Goal: Task Accomplishment & Management: Use online tool/utility

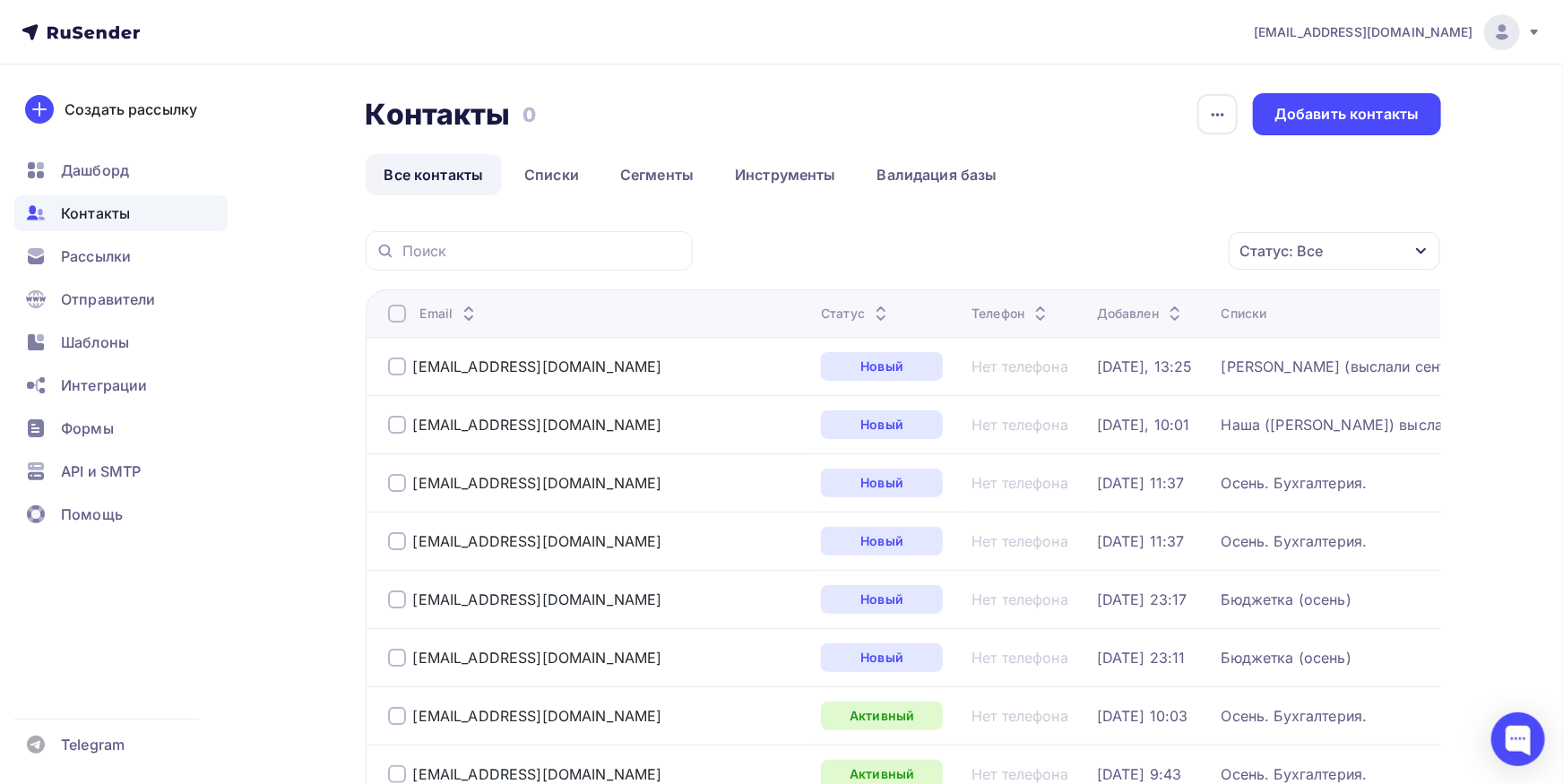
click at [105, 215] on span "Контакты" at bounding box center [95, 213] width 69 height 22
click at [108, 258] on span "Рассылки" at bounding box center [96, 256] width 70 height 22
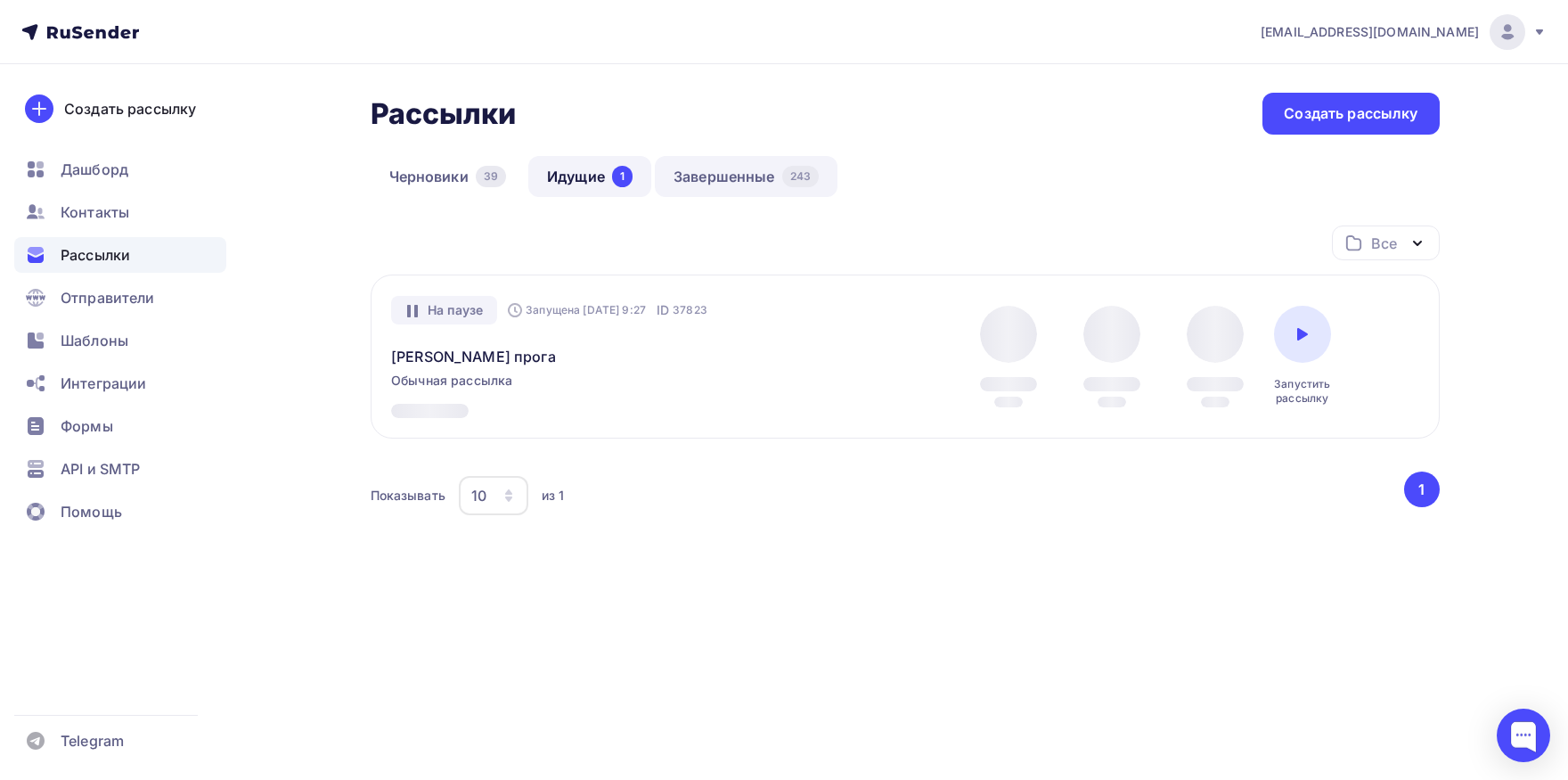
click at [728, 173] on link "Завершенные 243" at bounding box center [746, 177] width 183 height 41
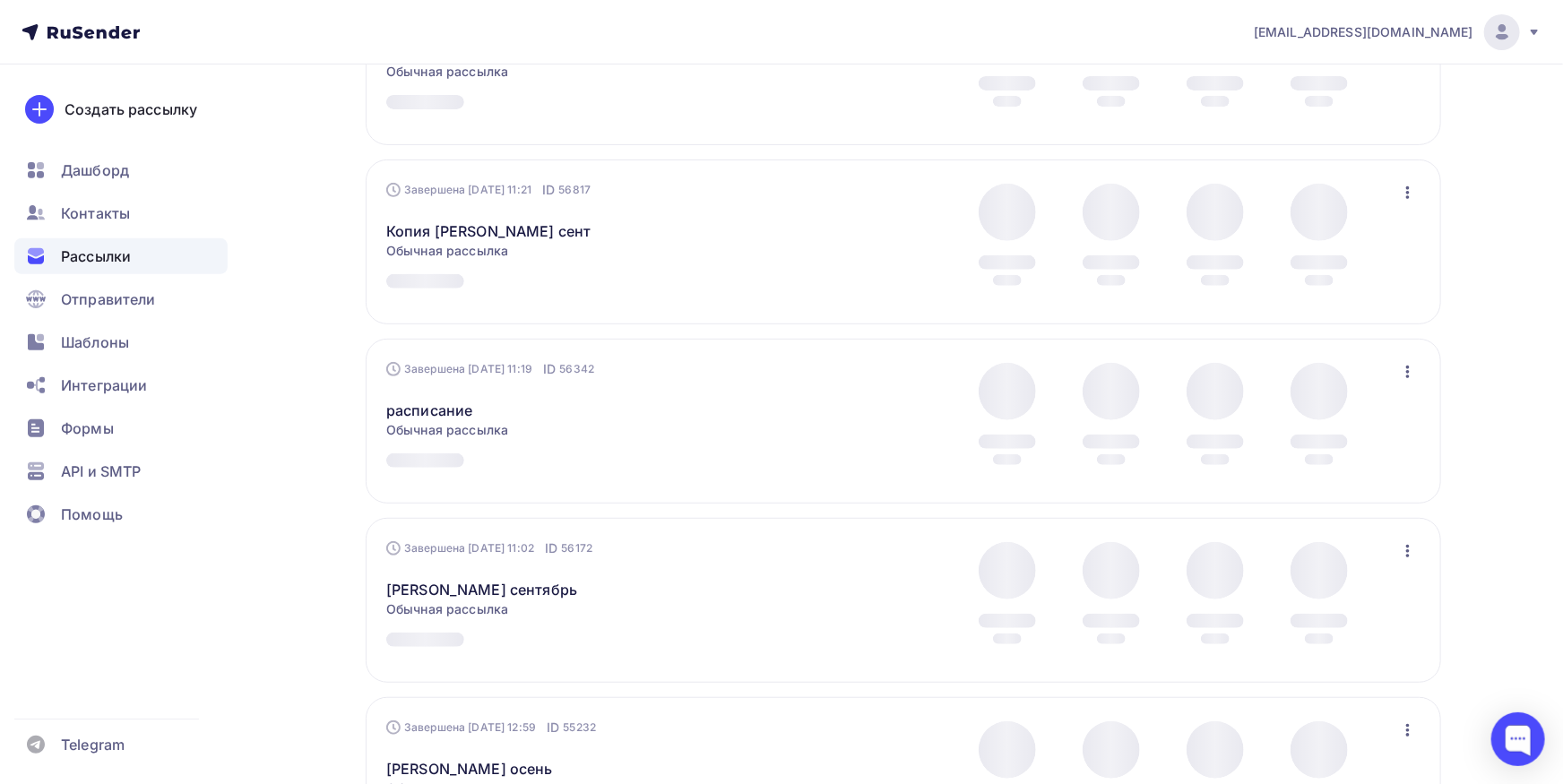
scroll to position [591, 0]
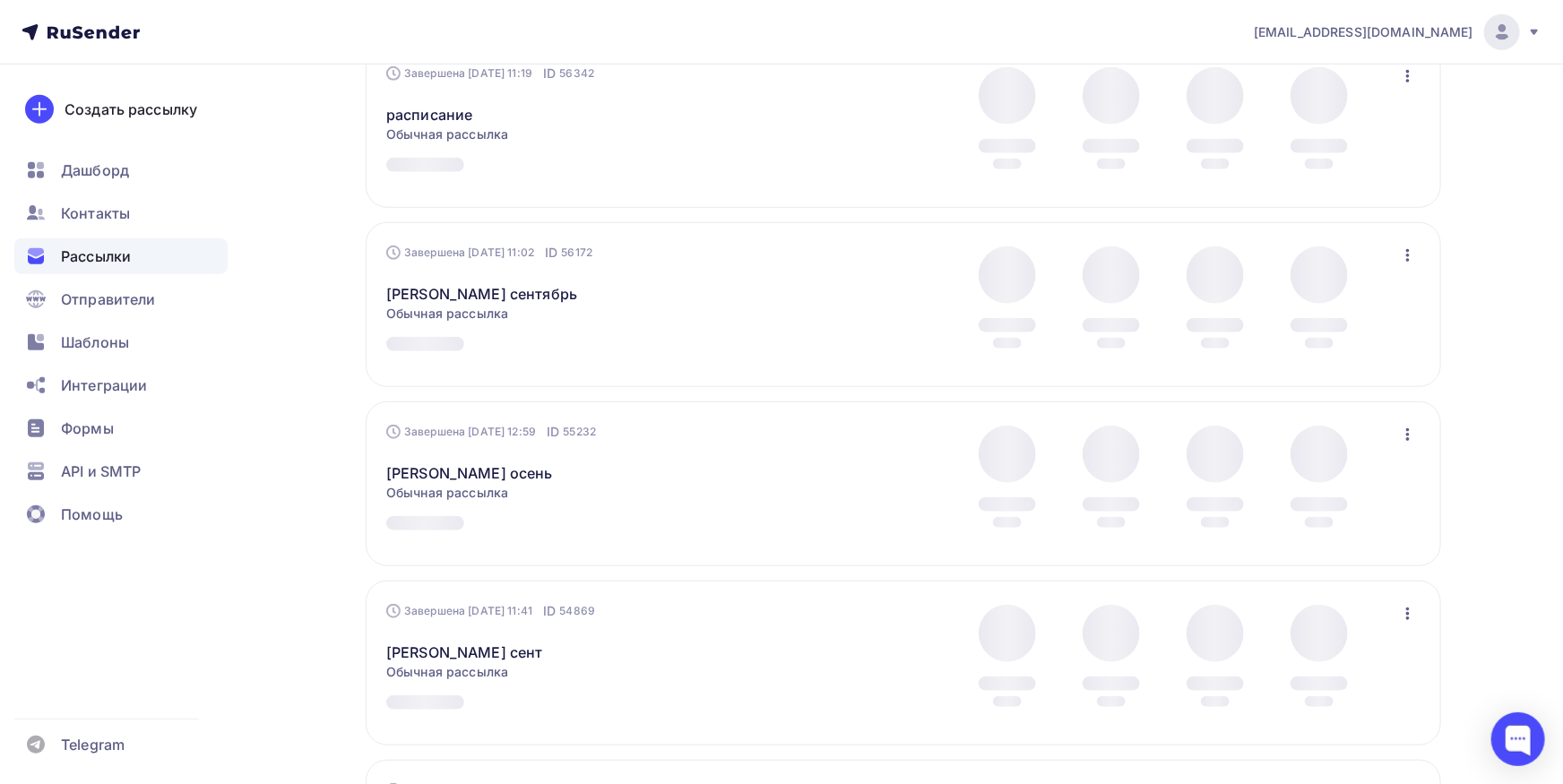
click at [1405, 435] on icon "button" at bounding box center [1408, 434] width 22 height 22
click at [1346, 547] on link "Копировать в новую" at bounding box center [1325, 553] width 206 height 36
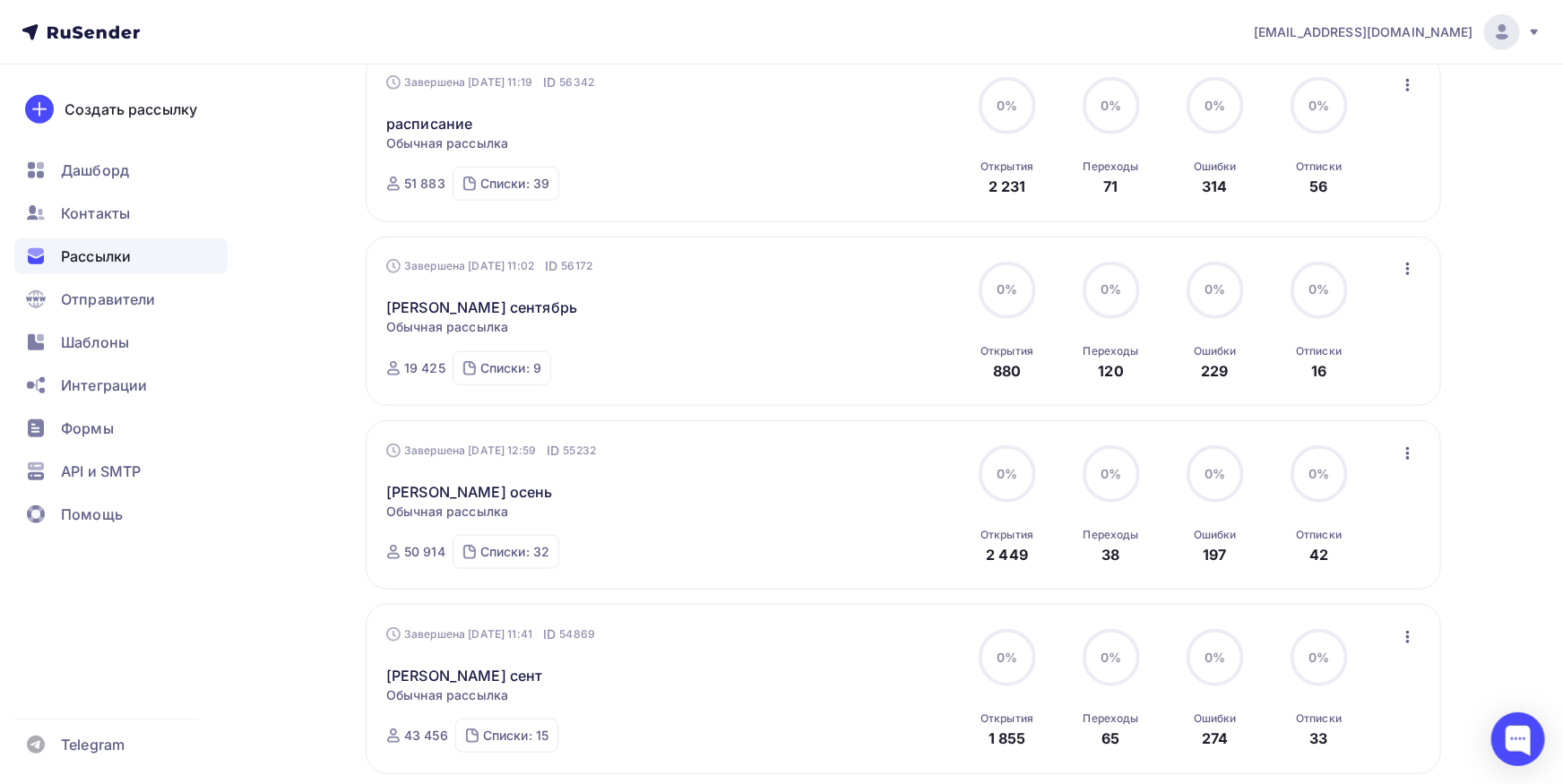
scroll to position [595, 0]
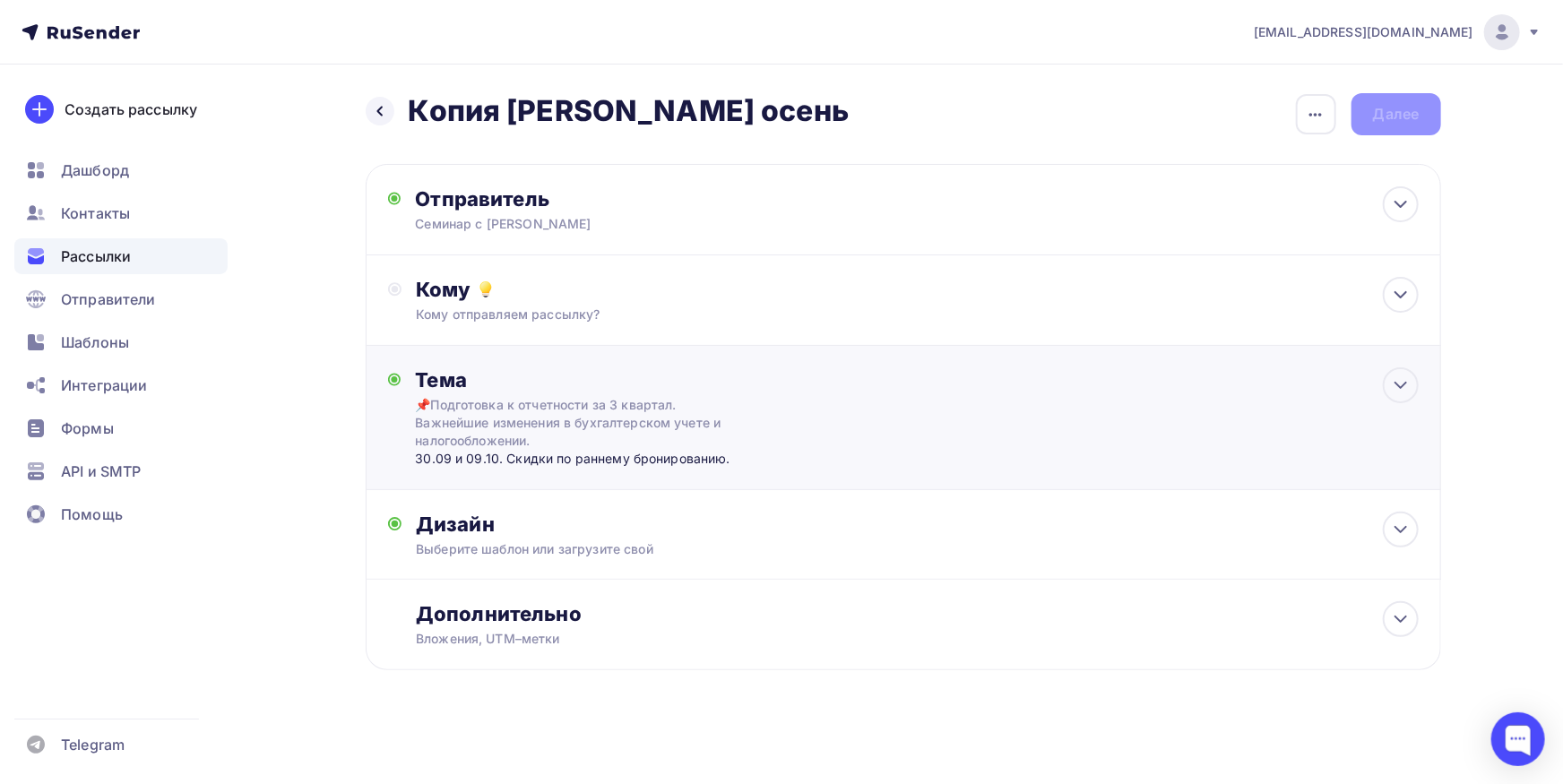
click at [744, 407] on div "Тема 📌Подготовка к отчетности за 3 квартал. Важнейшие изменения в бухгалтерском…" at bounding box center [592, 418] width 354 height 100
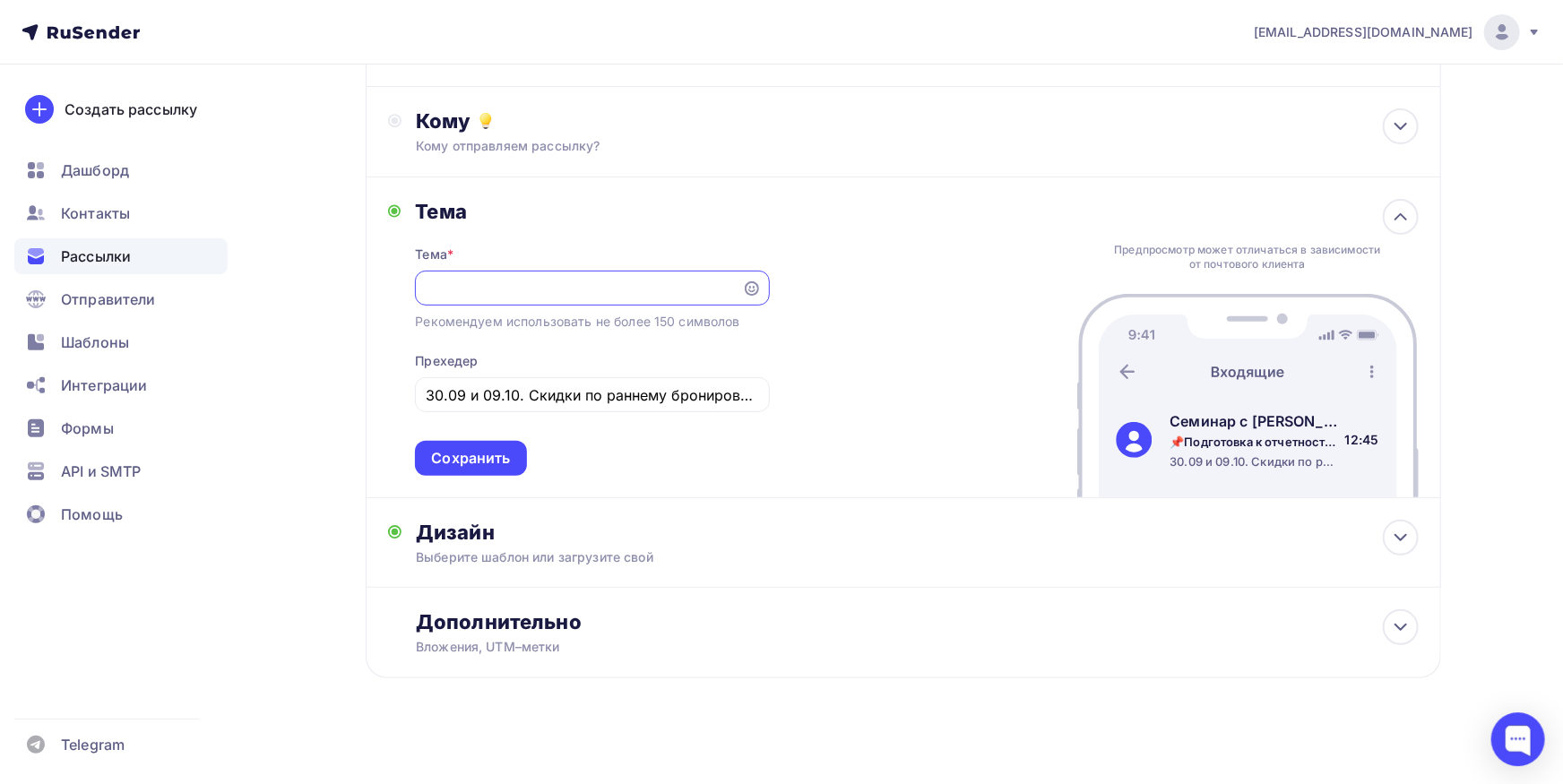
scroll to position [177, 0]
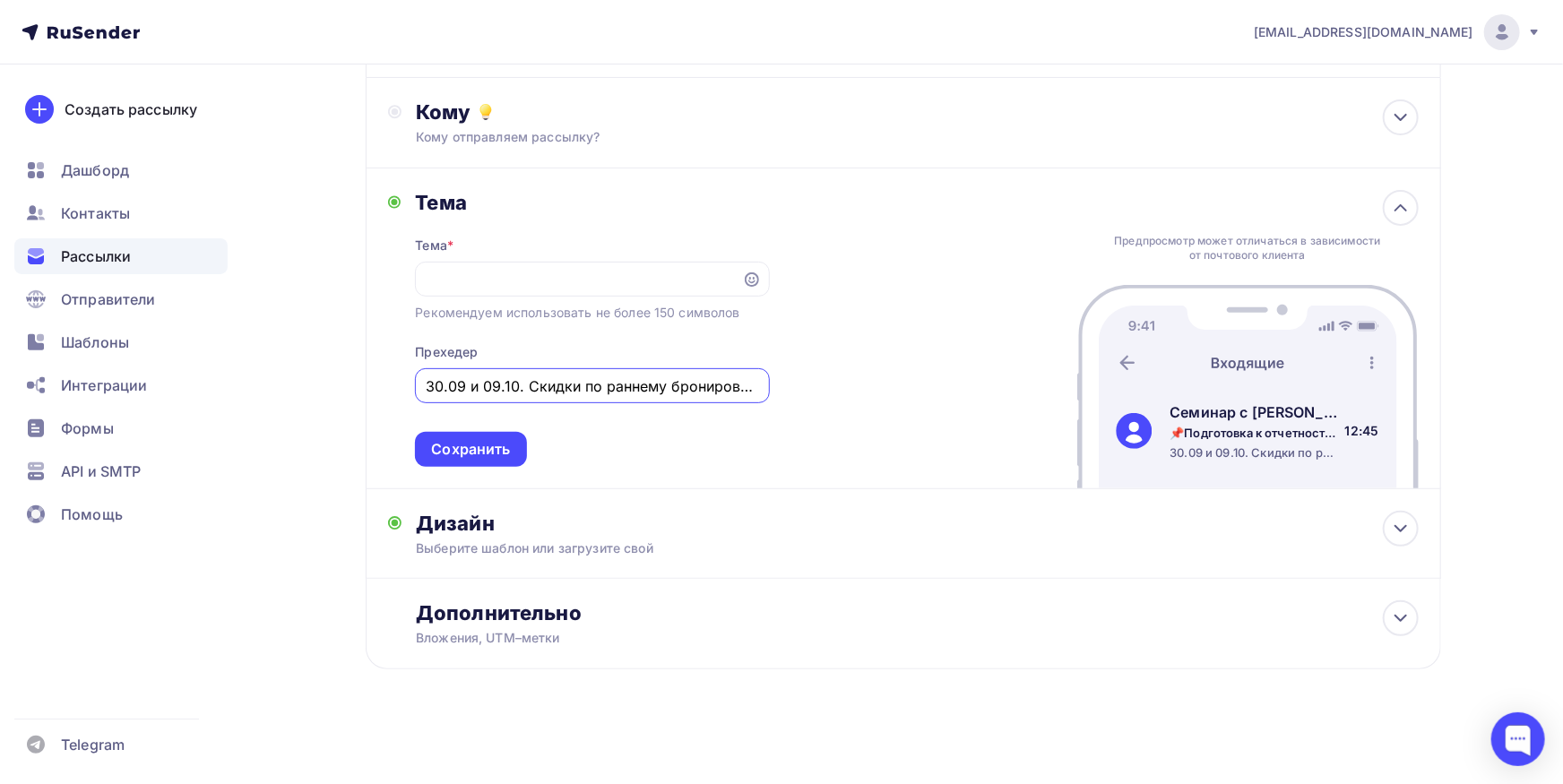
drag, startPoint x: 526, startPoint y: 385, endPoint x: 367, endPoint y: 388, distance: 159.0
click at [425, 388] on input "30.09 и 09.10. Скидки по раннему бронированию." at bounding box center [592, 385] width 333 height 22
type input "."
type input "6030р-очное участие, 2700р -вебинар или запись"
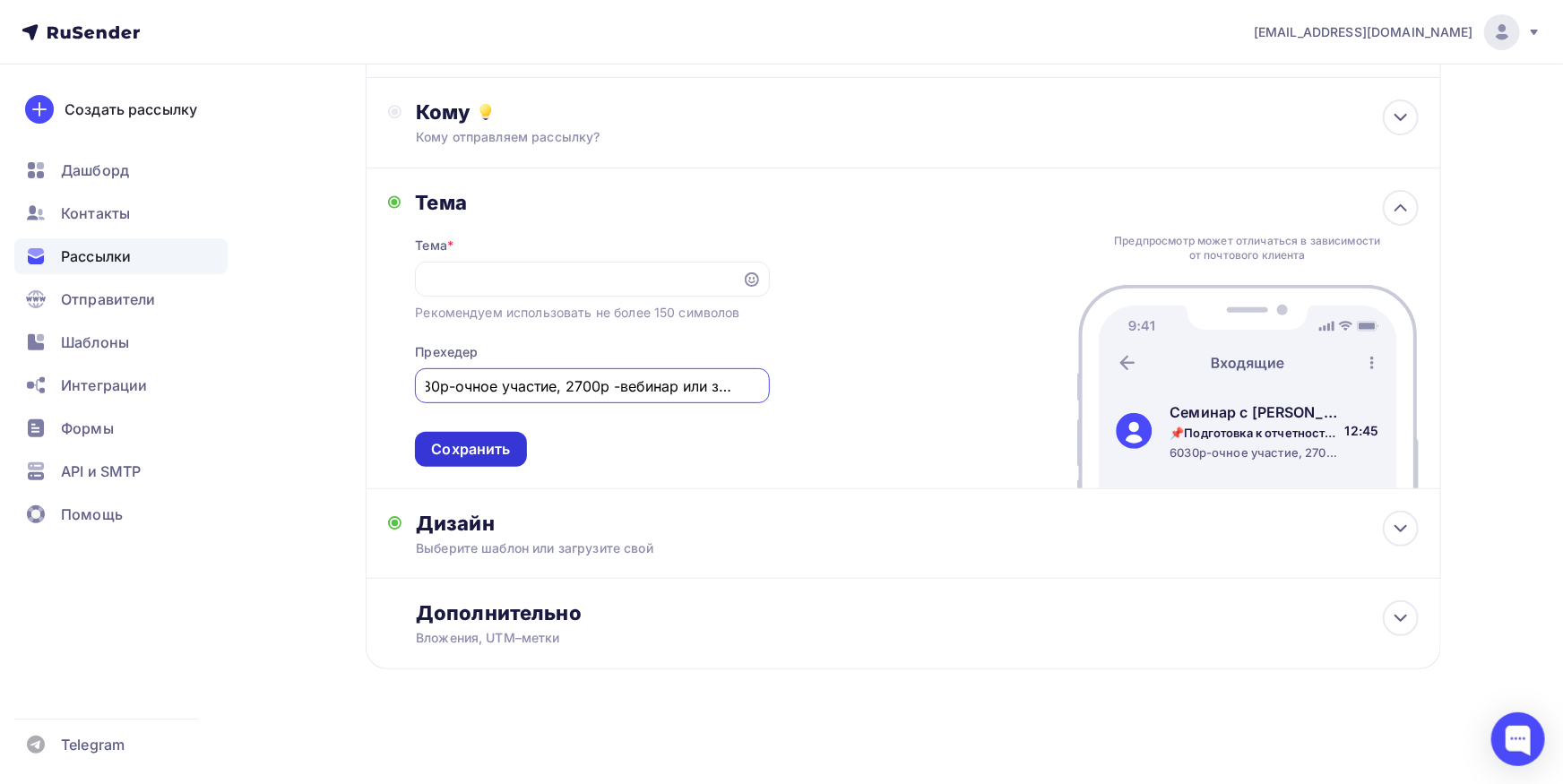
click at [449, 457] on div "Сохранить" at bounding box center [470, 450] width 79 height 21
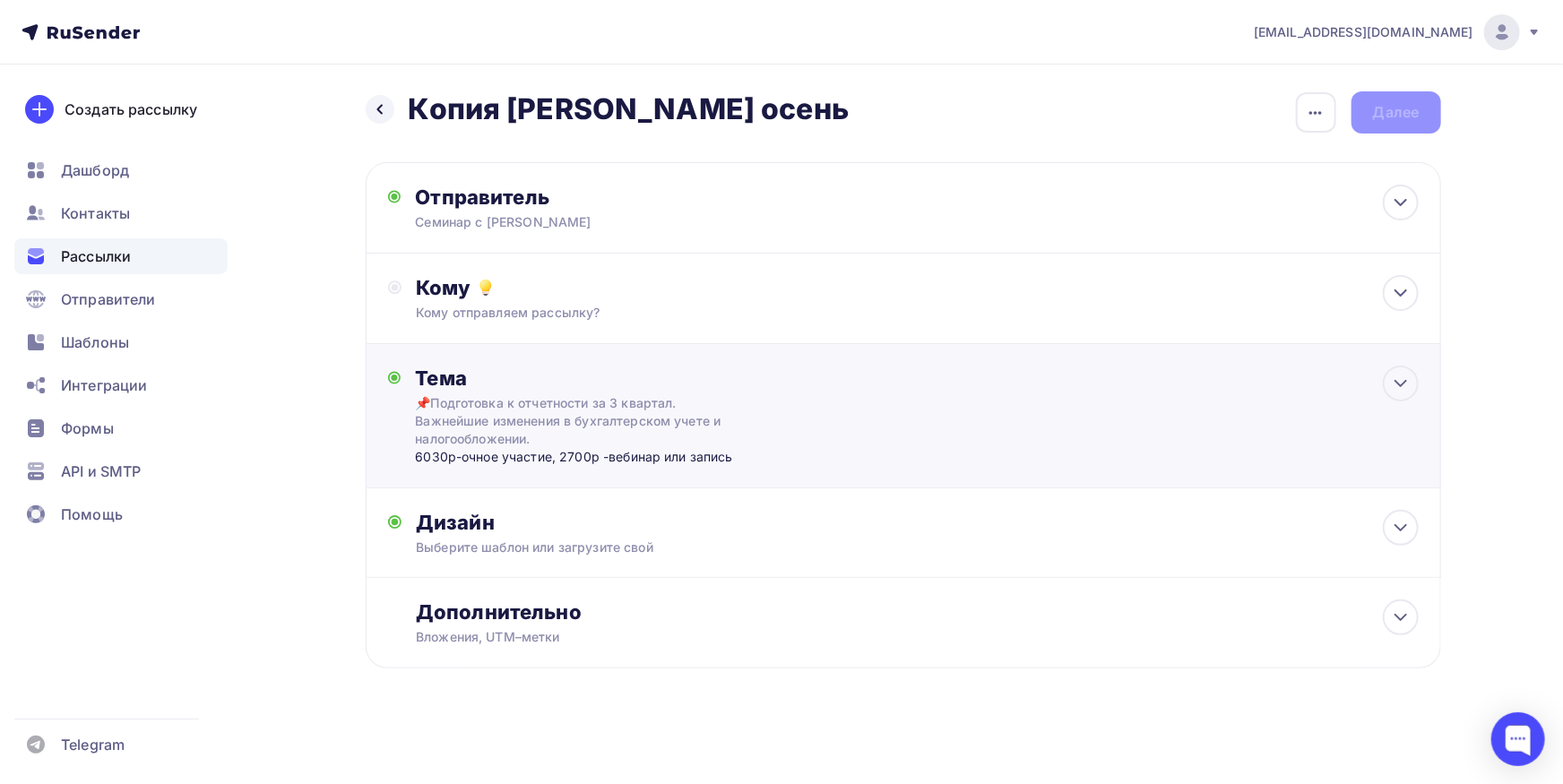
scroll to position [1, 0]
click at [961, 615] on div "Дополнительно" at bounding box center [917, 613] width 1002 height 25
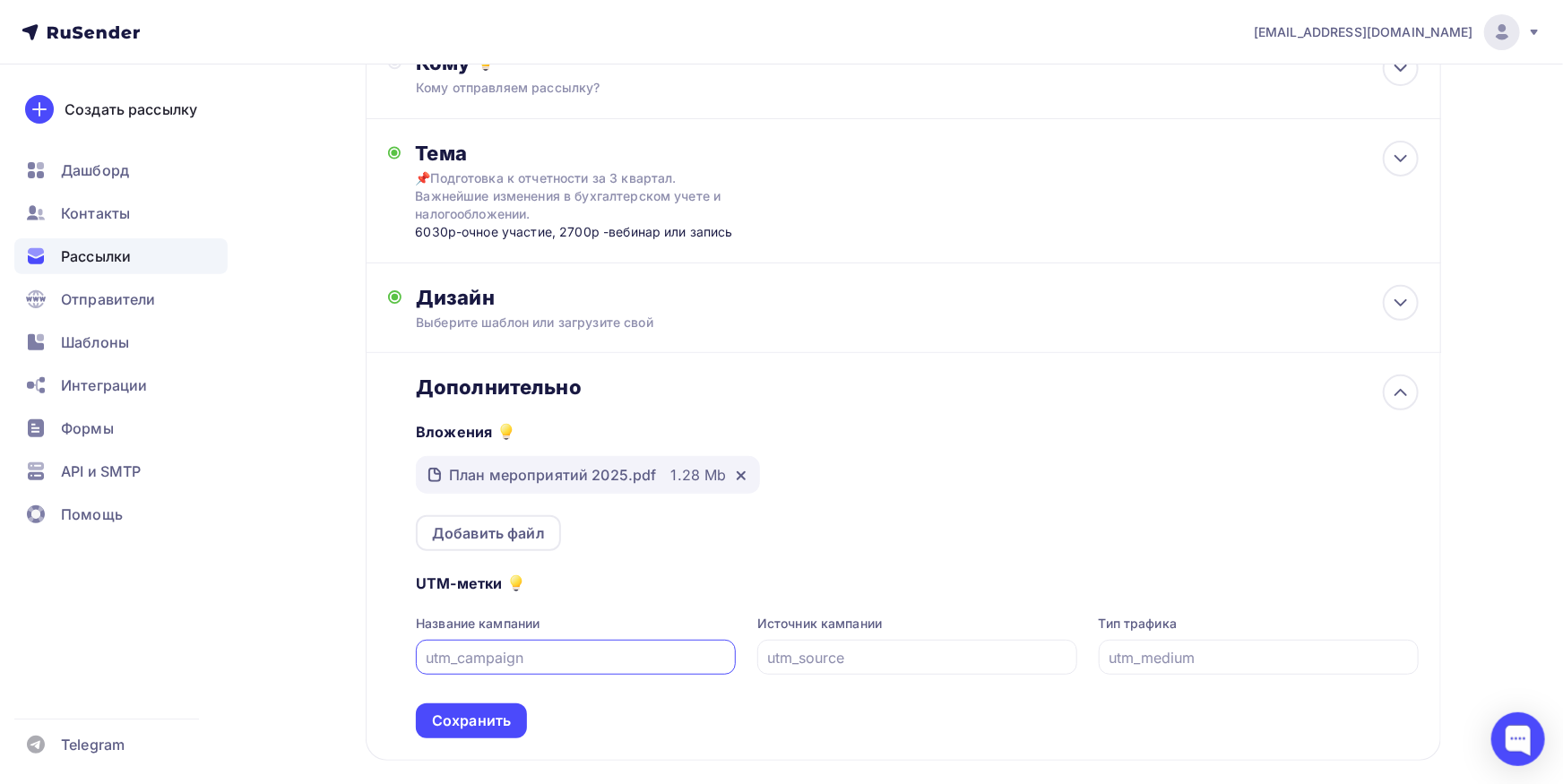
scroll to position [316, 0]
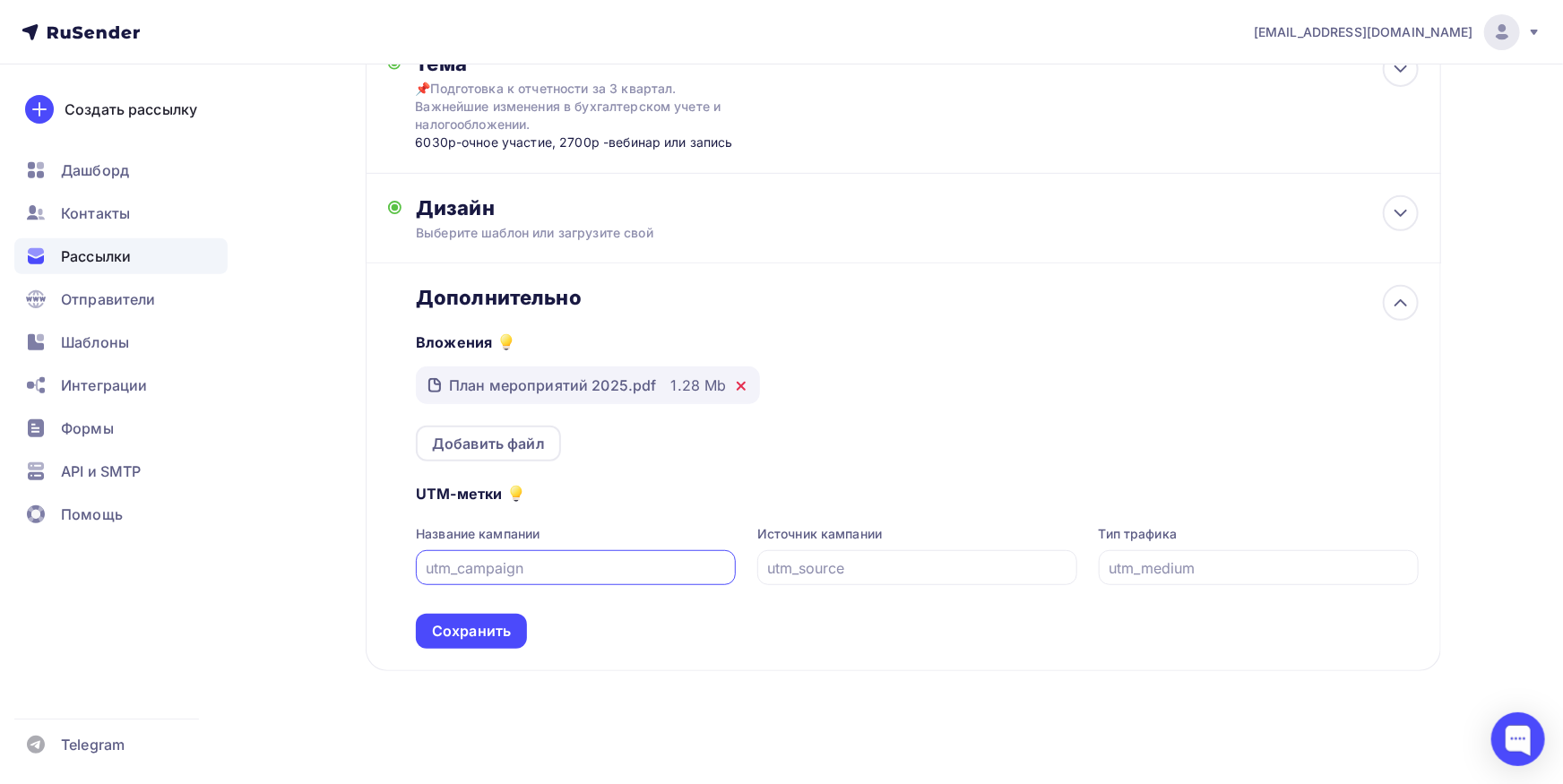
click at [738, 389] on icon at bounding box center [741, 385] width 14 height 14
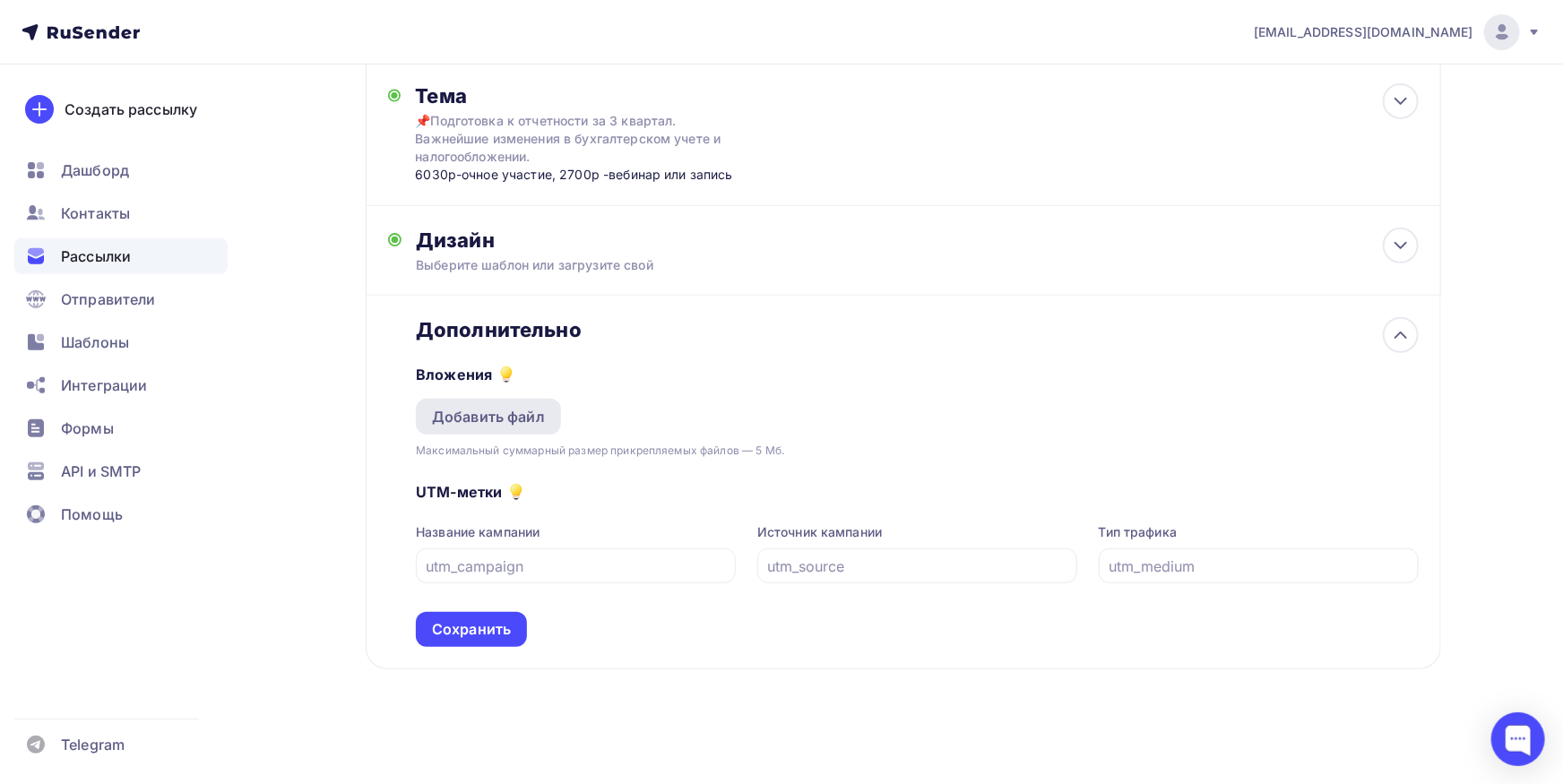
click at [542, 418] on div "Добавить файл" at bounding box center [488, 417] width 113 height 22
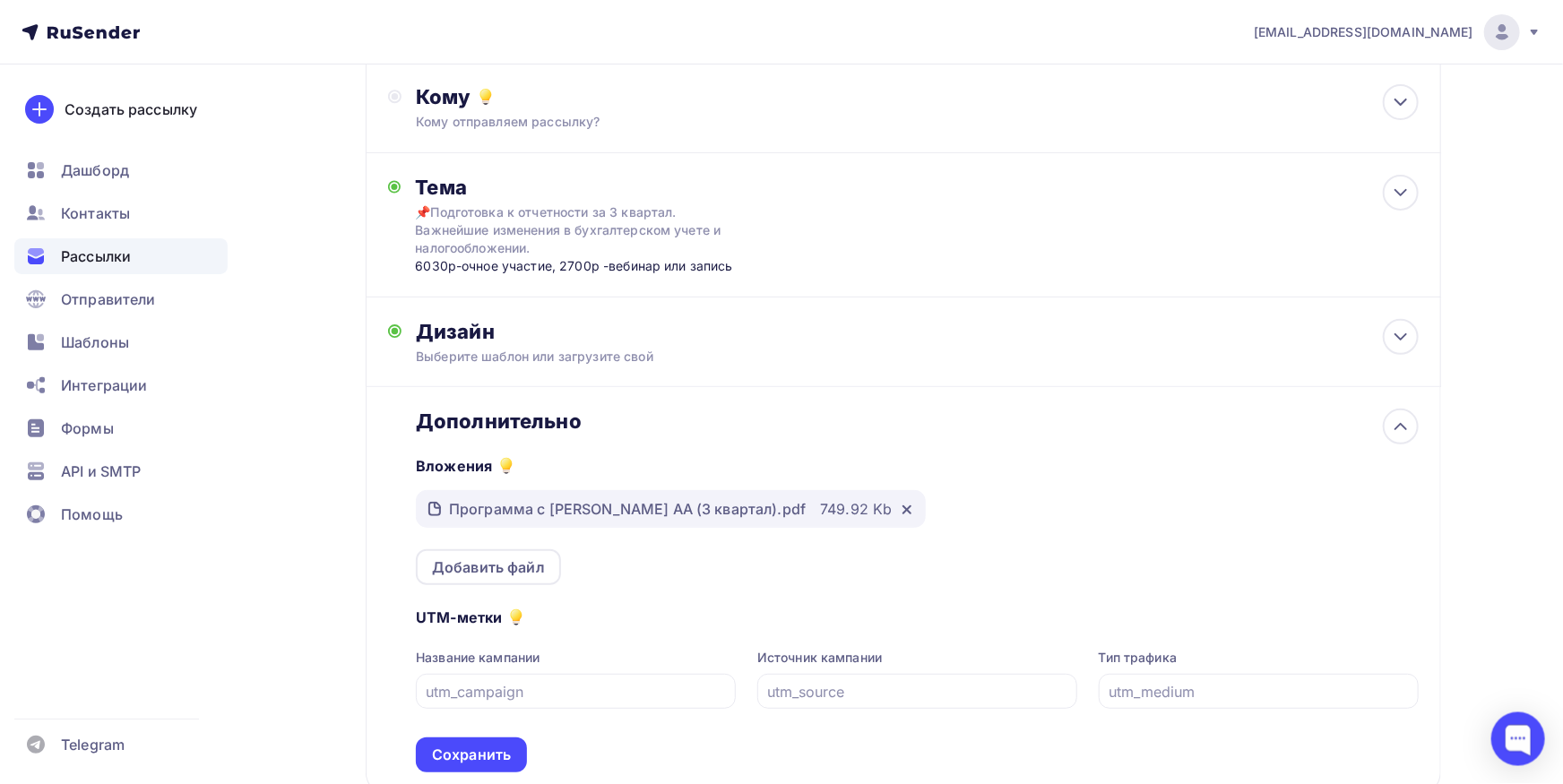
scroll to position [186, 0]
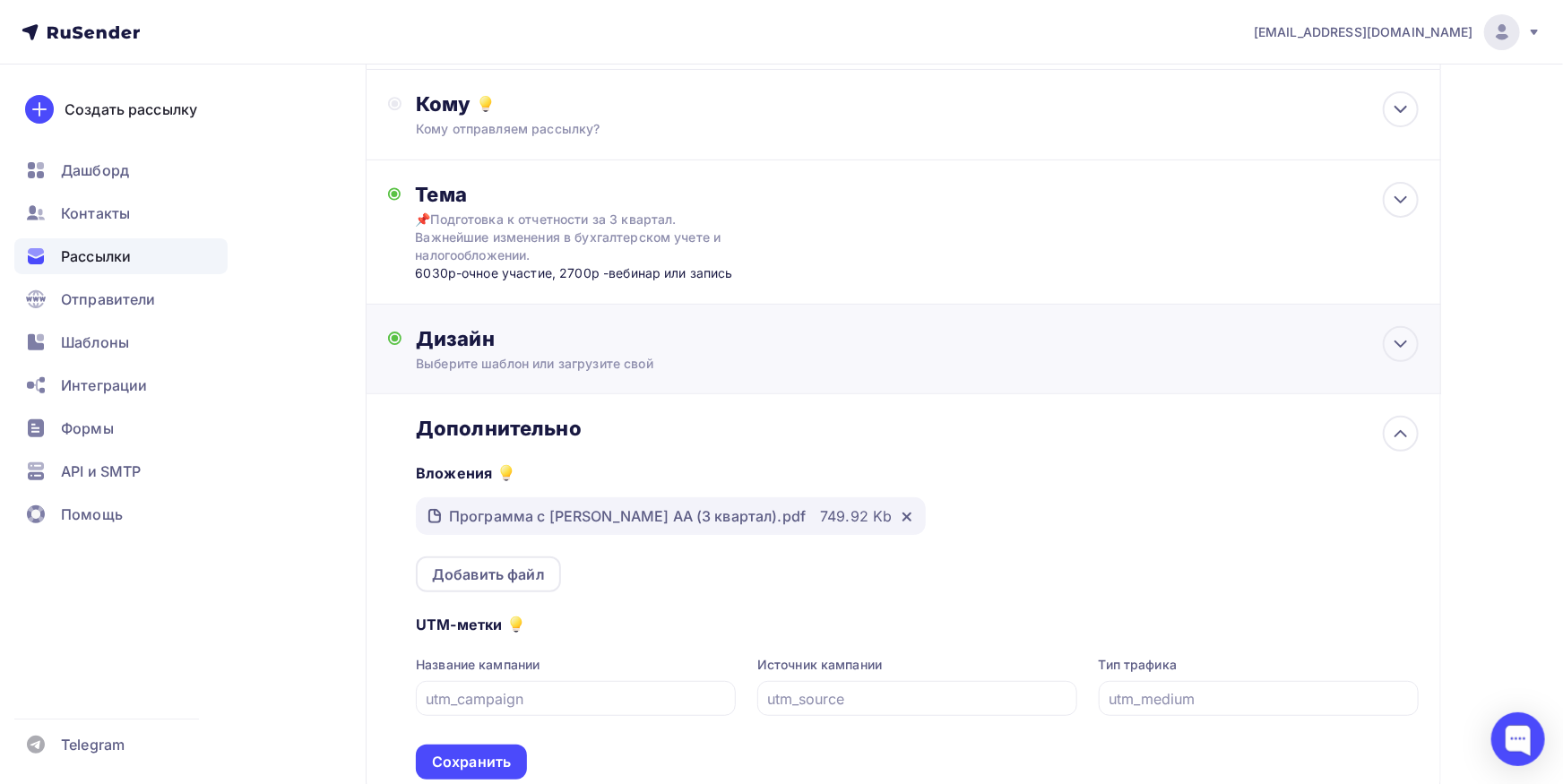
click at [716, 381] on div "Дизайн Выберите шаблон или загрузите свой Размер письма: 122 Kb Заменить шаблон…" at bounding box center [904, 359] width 1031 height 67
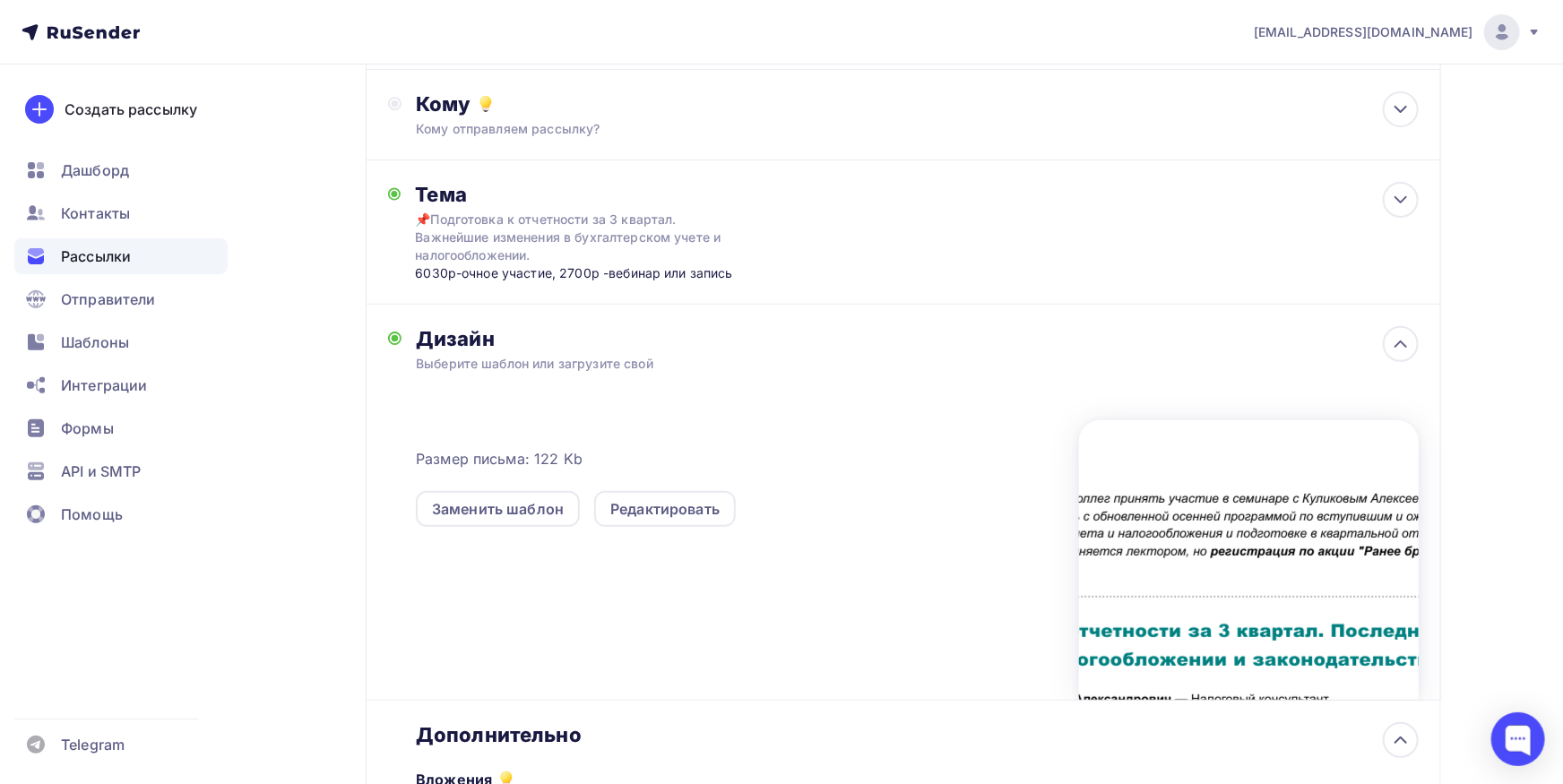
scroll to position [623, 0]
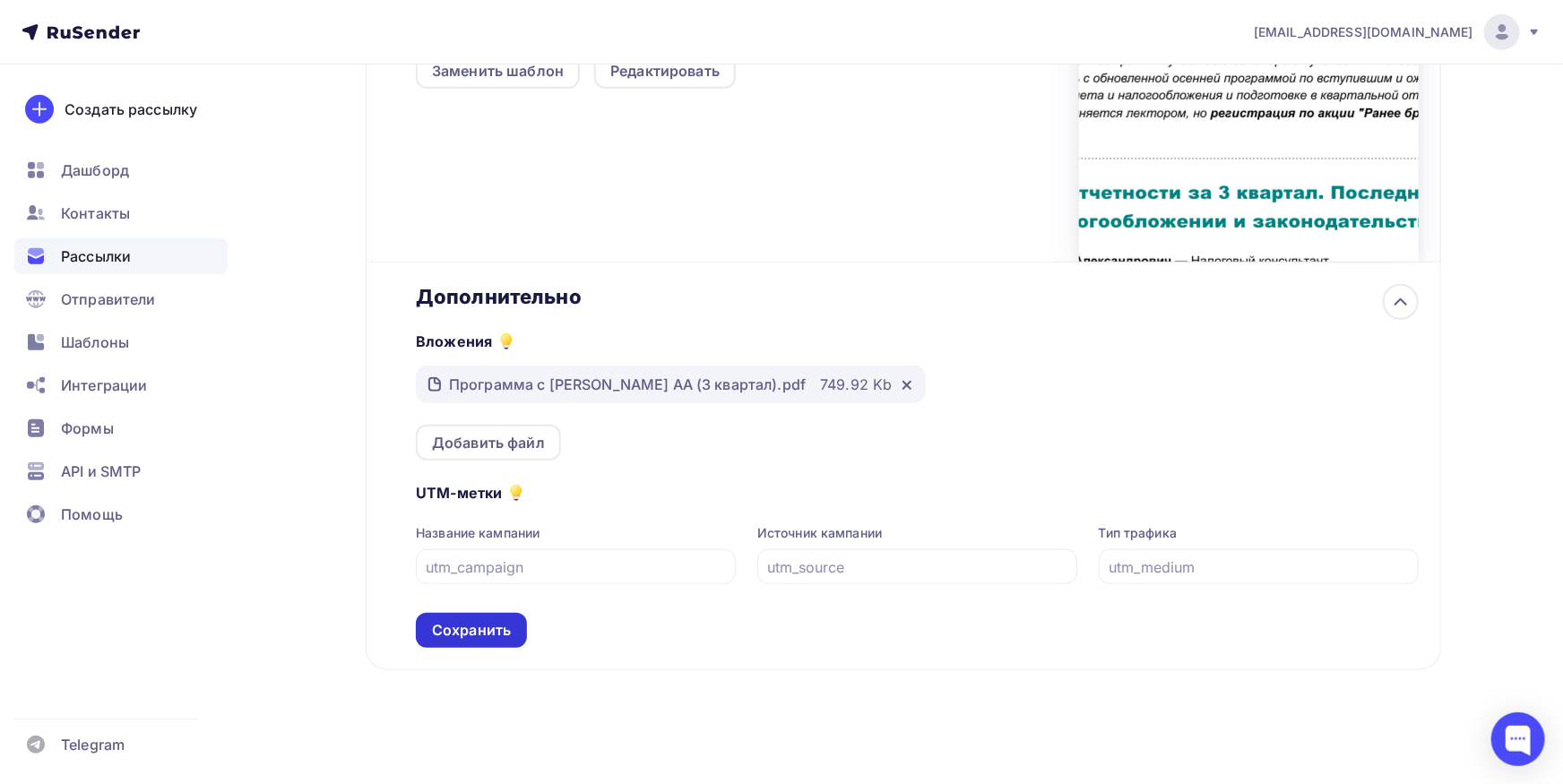
click at [519, 636] on div "Сохранить" at bounding box center [471, 630] width 111 height 35
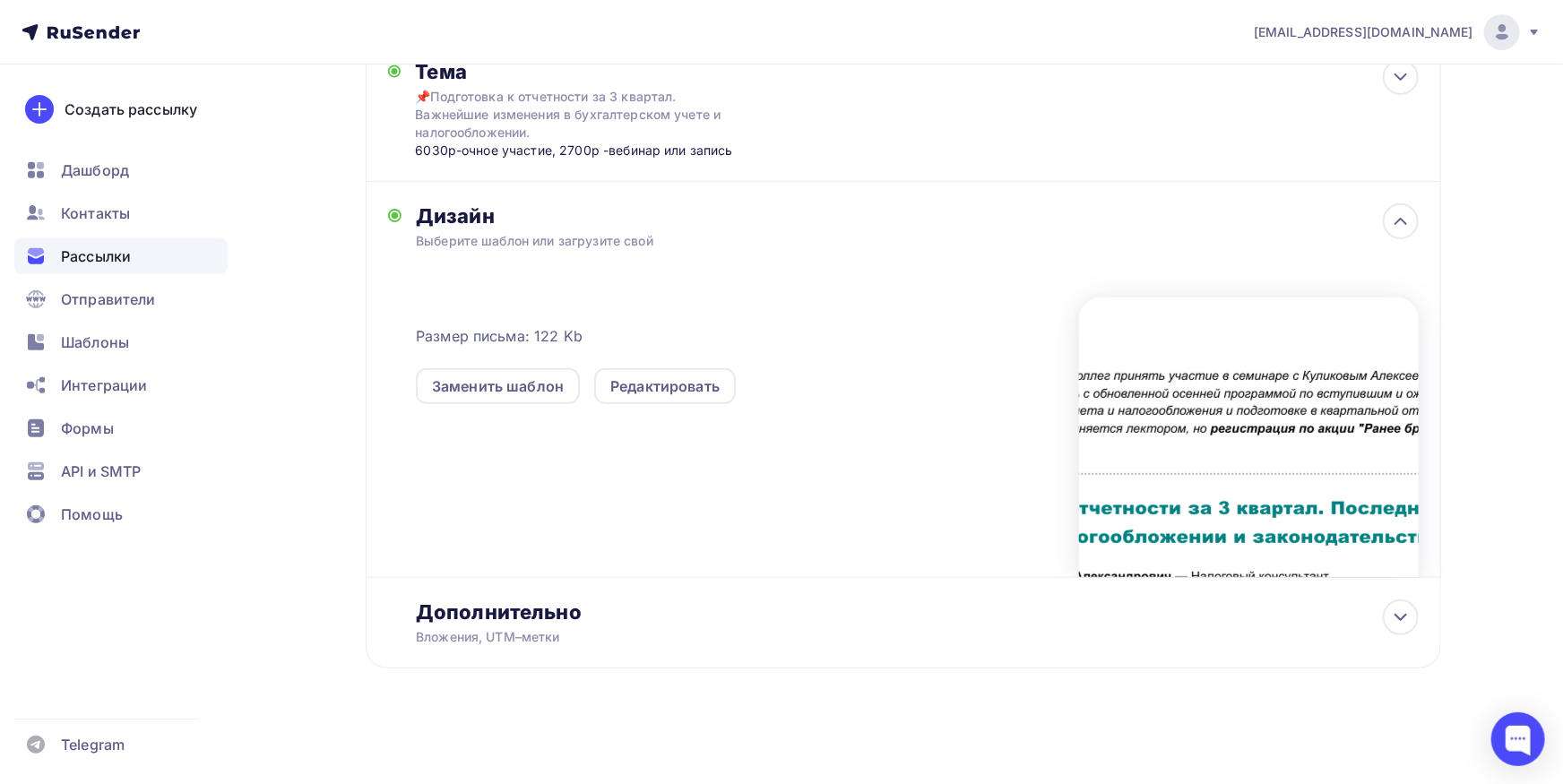
scroll to position [307, 0]
click at [626, 394] on div "Редактировать" at bounding box center [664, 386] width 109 height 22
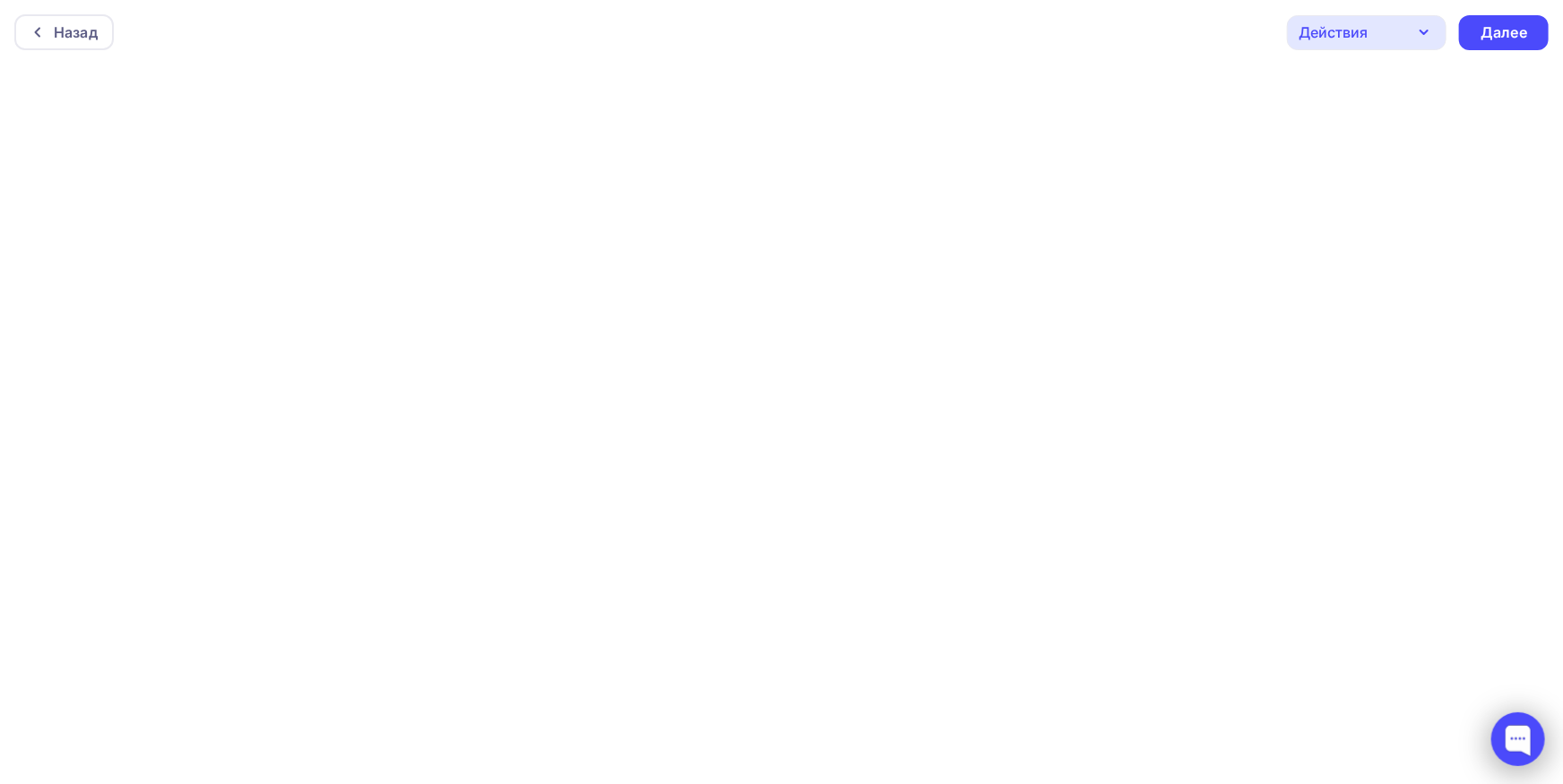
scroll to position [5, 0]
click at [1505, 37] on div "Далее" at bounding box center [1503, 28] width 46 height 21
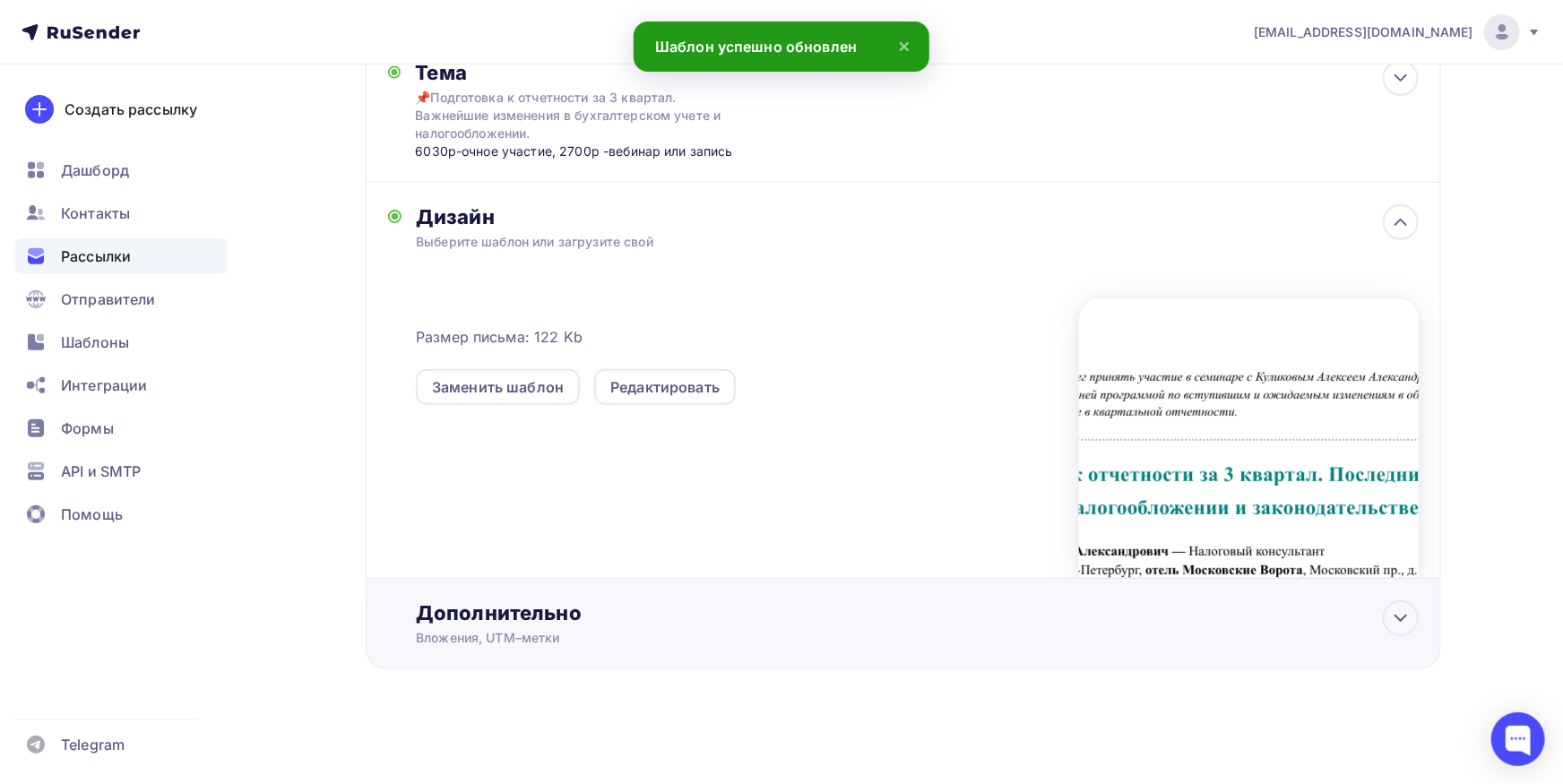
click at [781, 624] on div "Дополнительно" at bounding box center [917, 613] width 1002 height 25
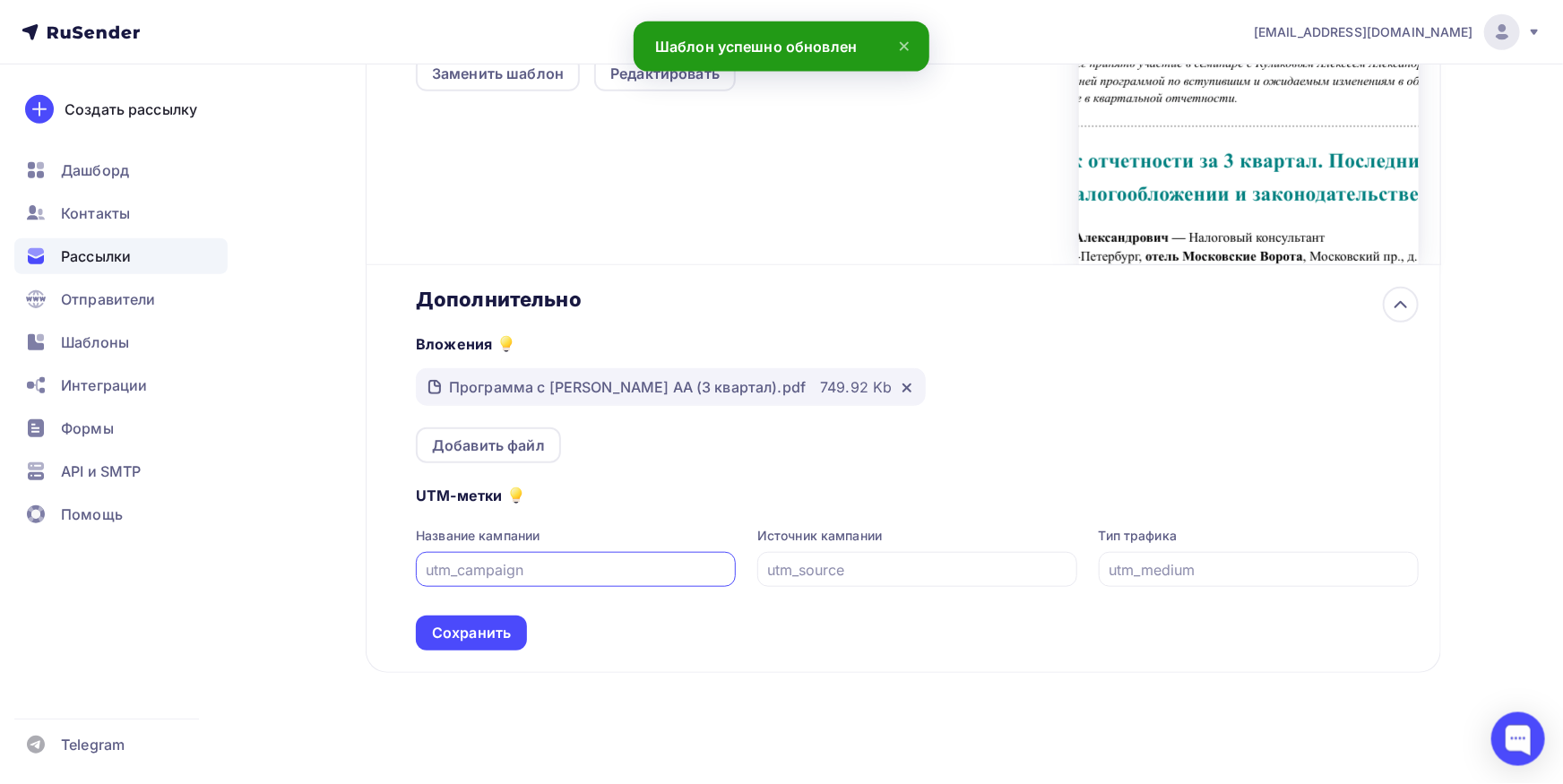
scroll to position [623, 0]
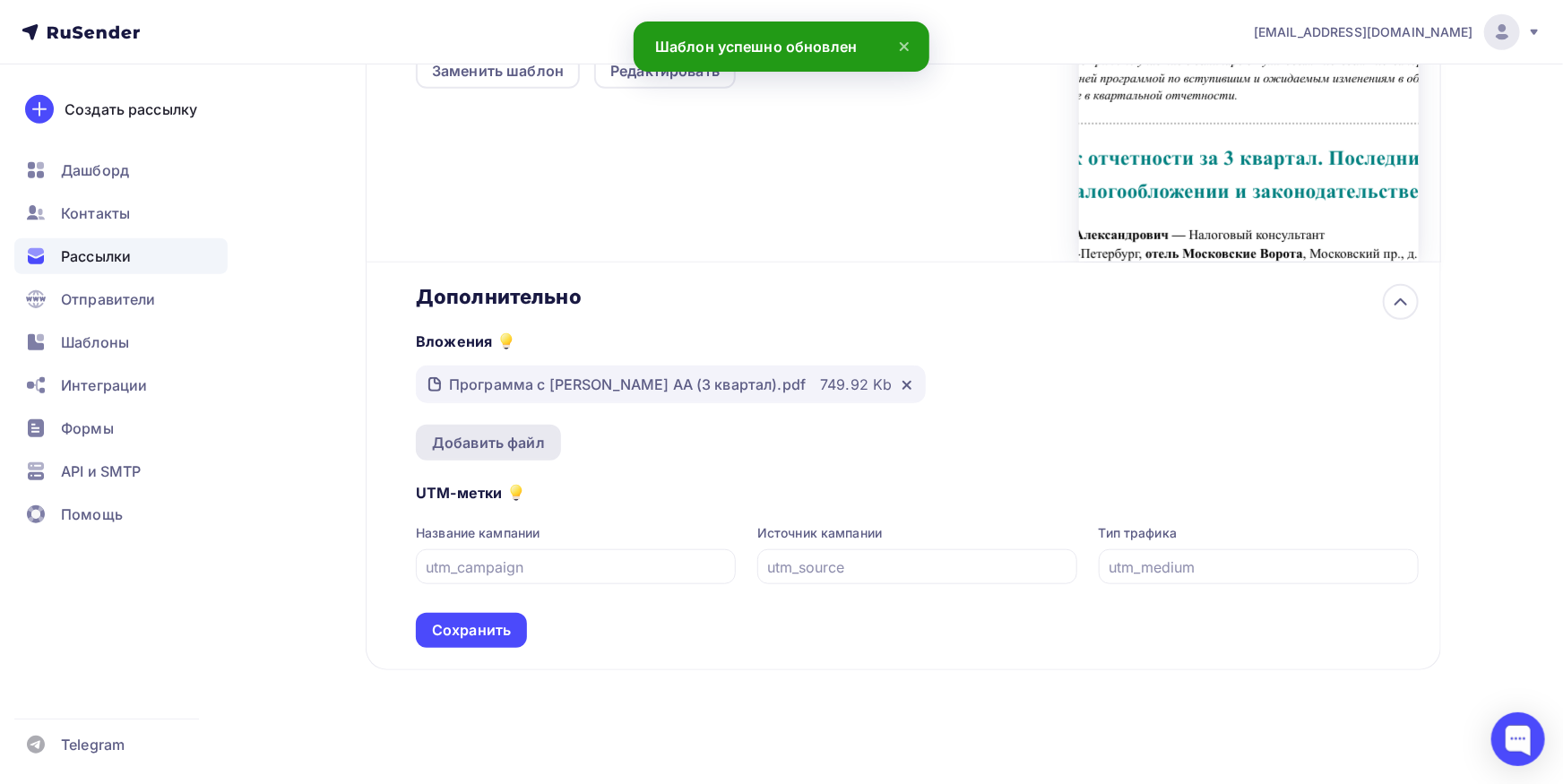
click at [507, 453] on div "Добавить файл" at bounding box center [488, 442] width 145 height 36
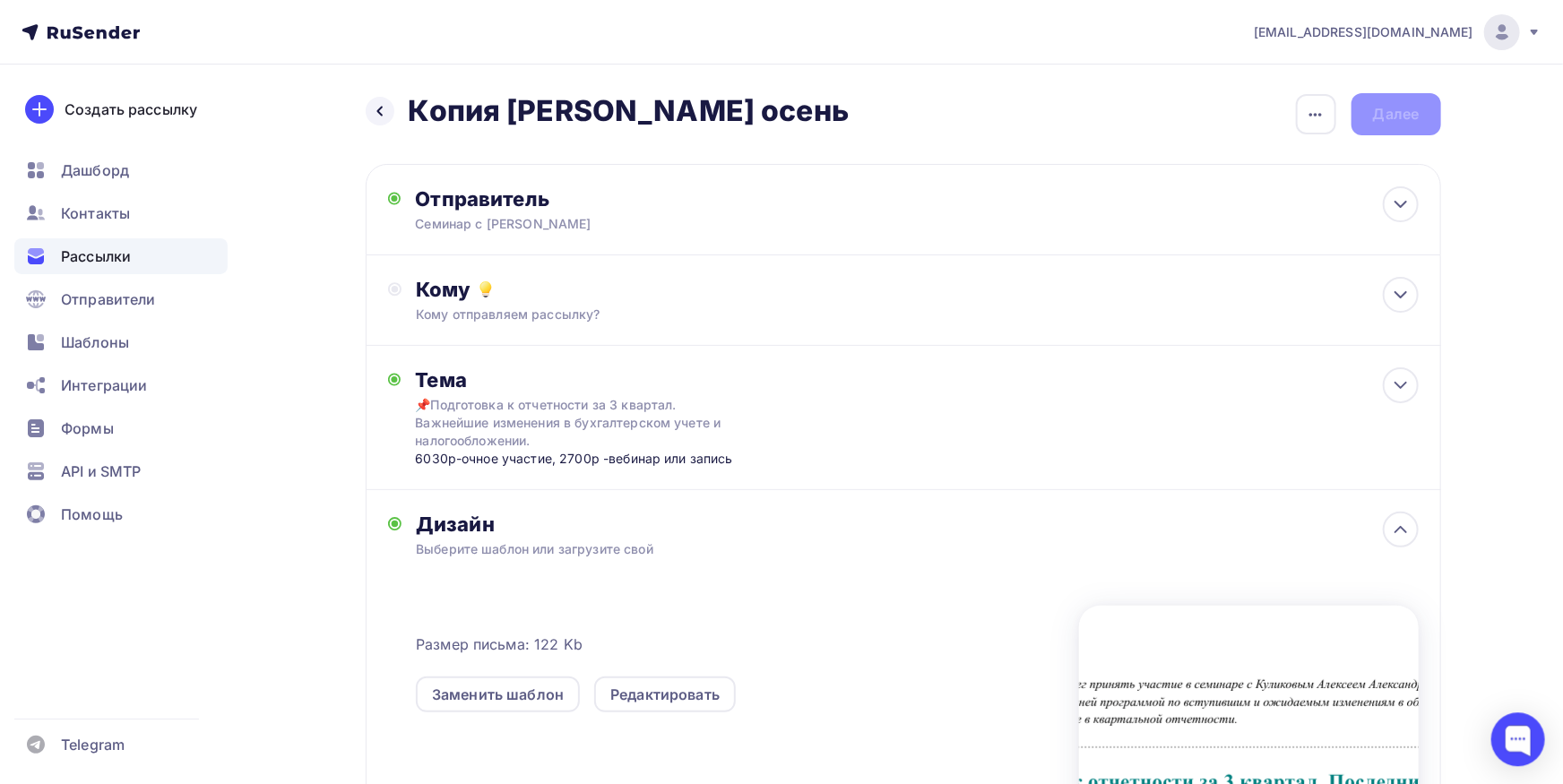
scroll to position [0, 0]
click at [713, 307] on div "Кому отправляем рассылку?" at bounding box center [867, 314] width 903 height 18
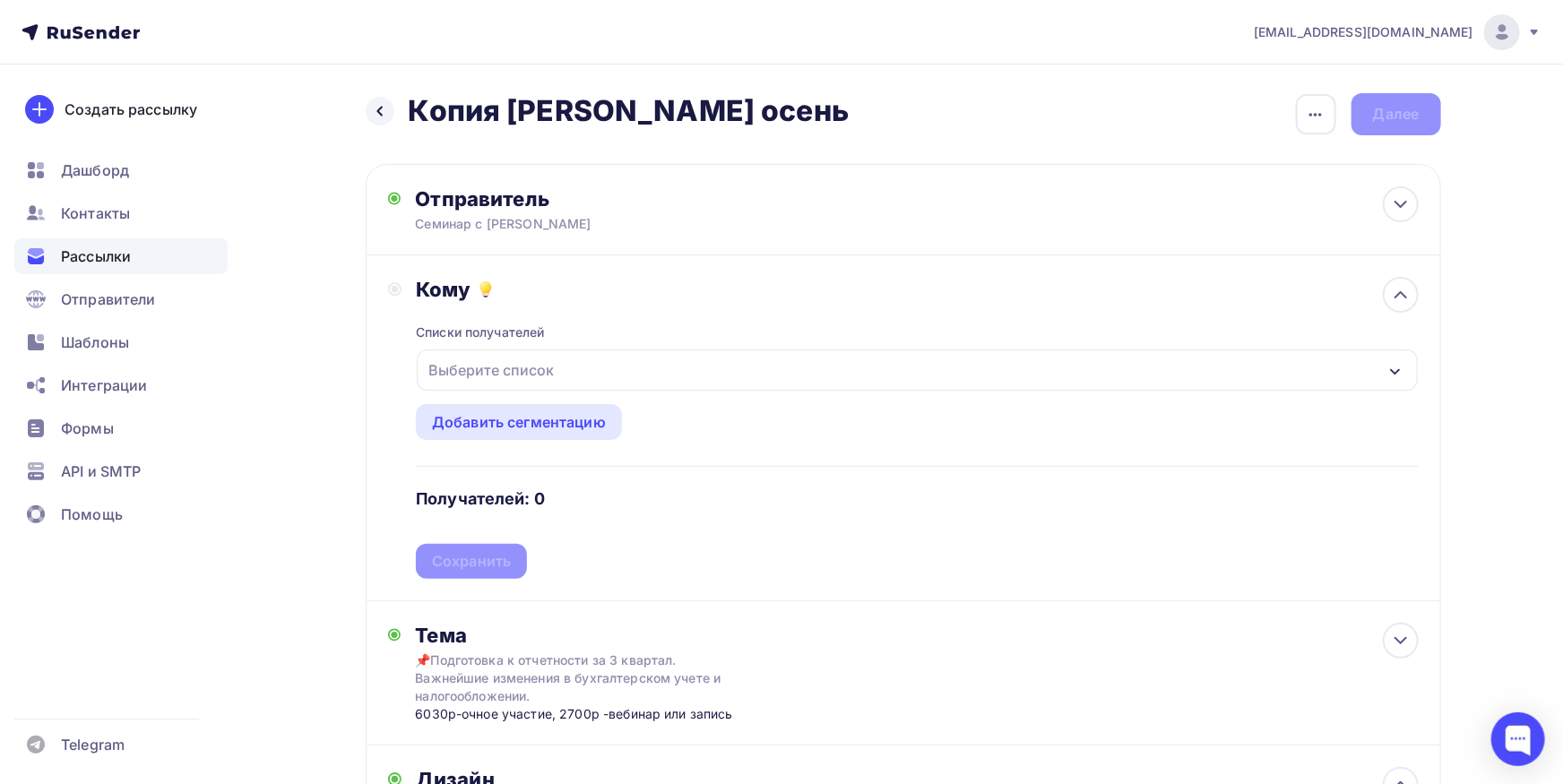
click at [538, 380] on div "Выберите список" at bounding box center [492, 370] width 140 height 32
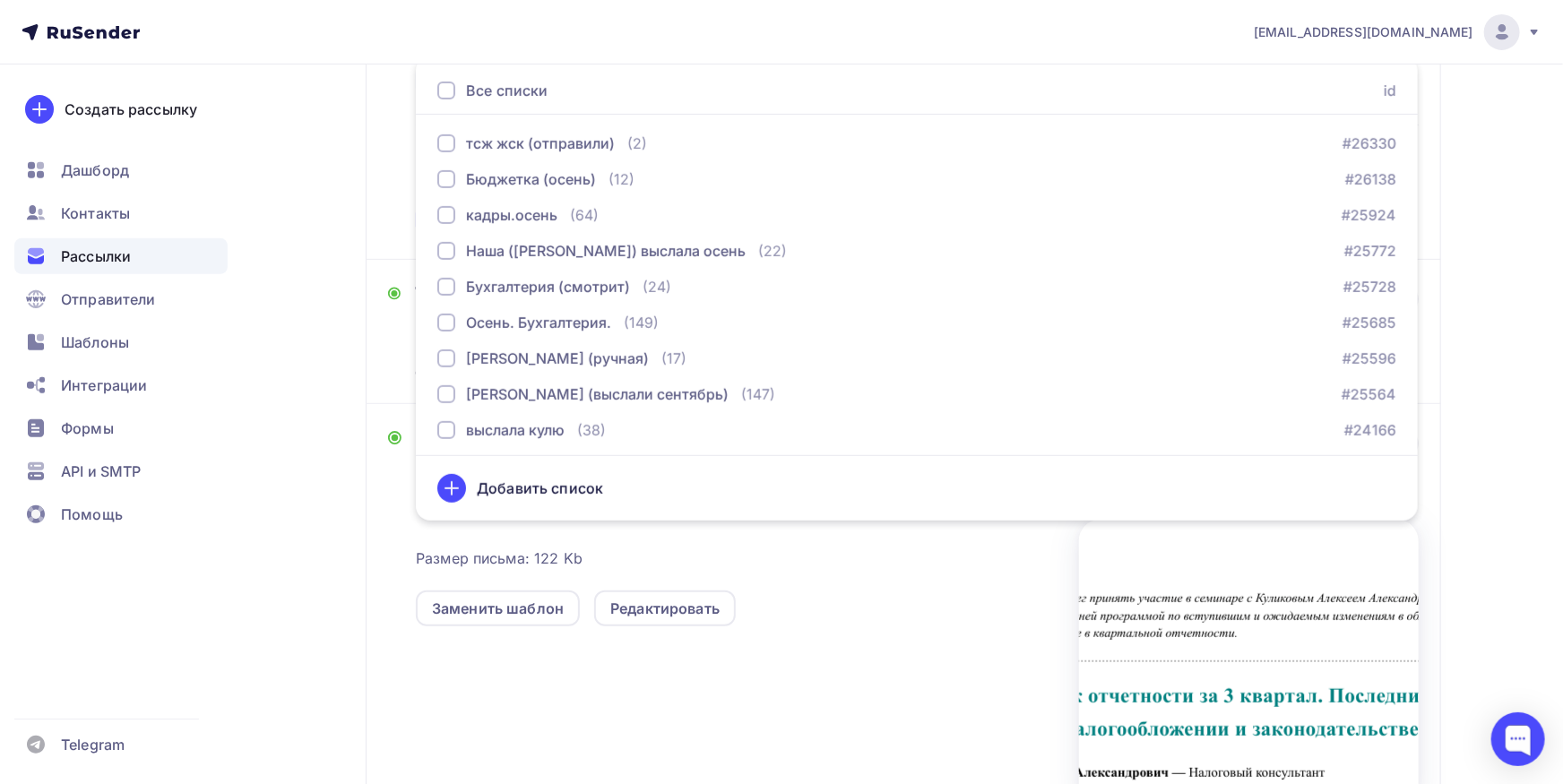
scroll to position [343, 0]
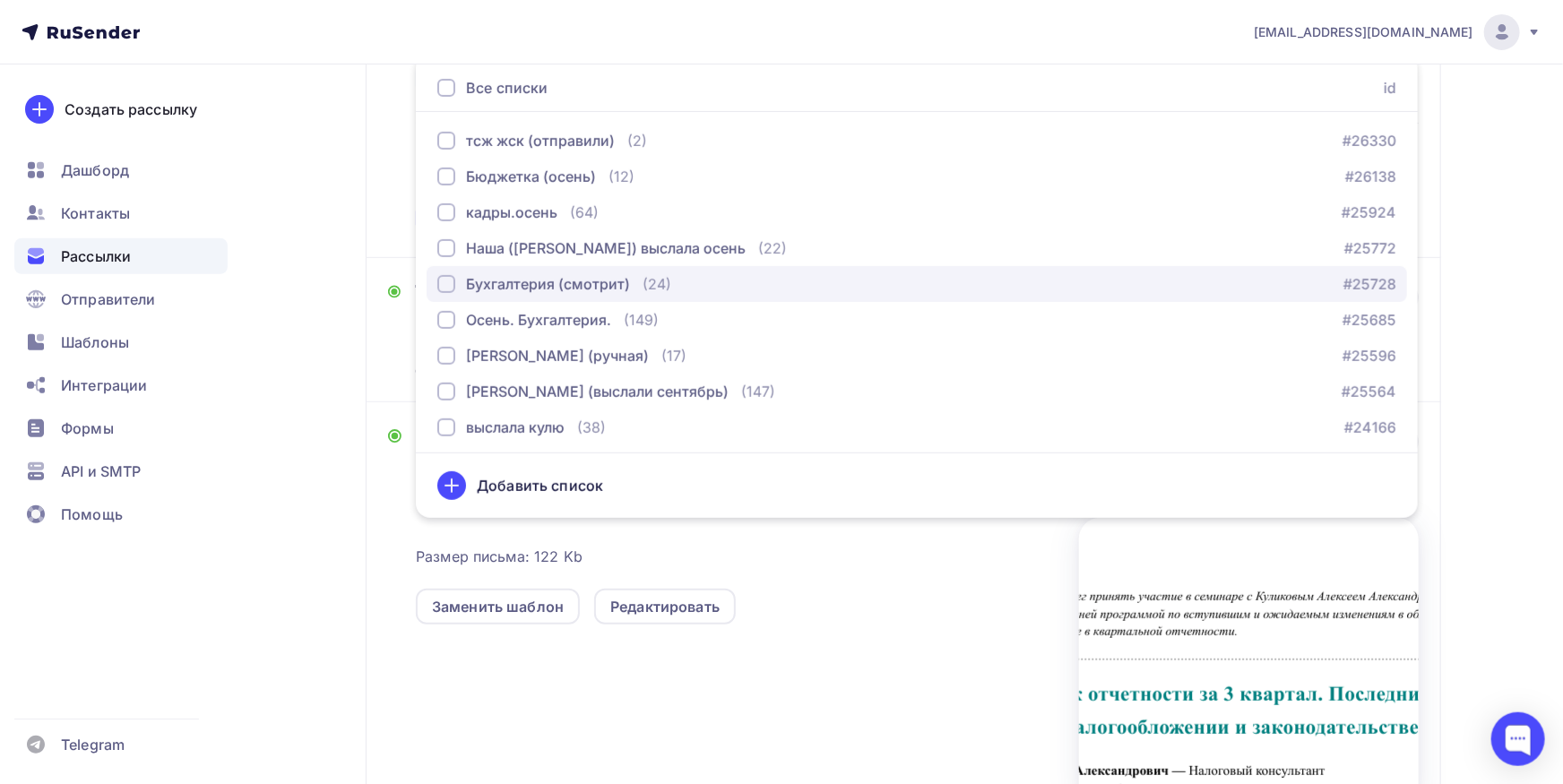
click at [443, 287] on div "button" at bounding box center [446, 283] width 18 height 18
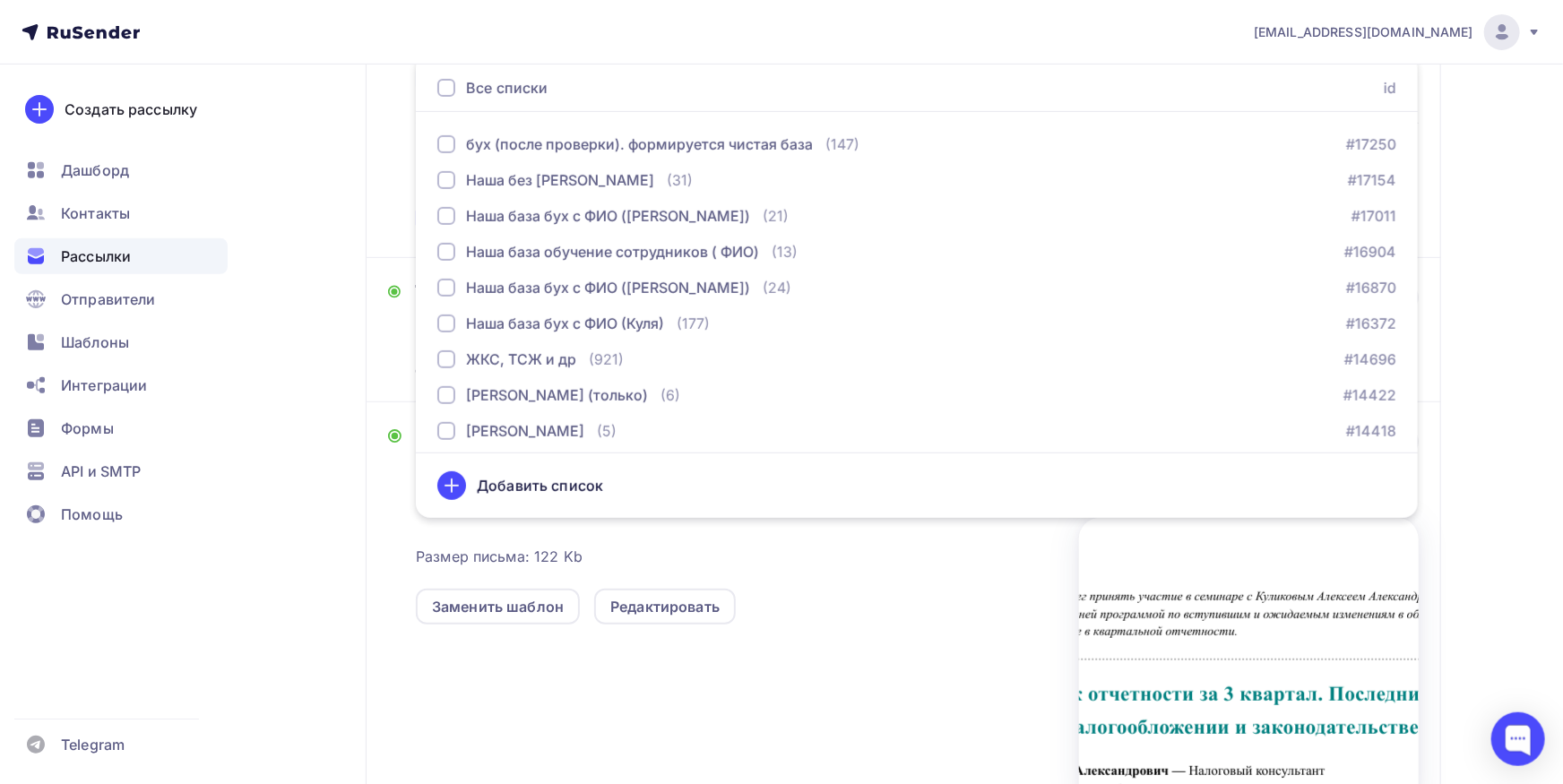
scroll to position [1436, 0]
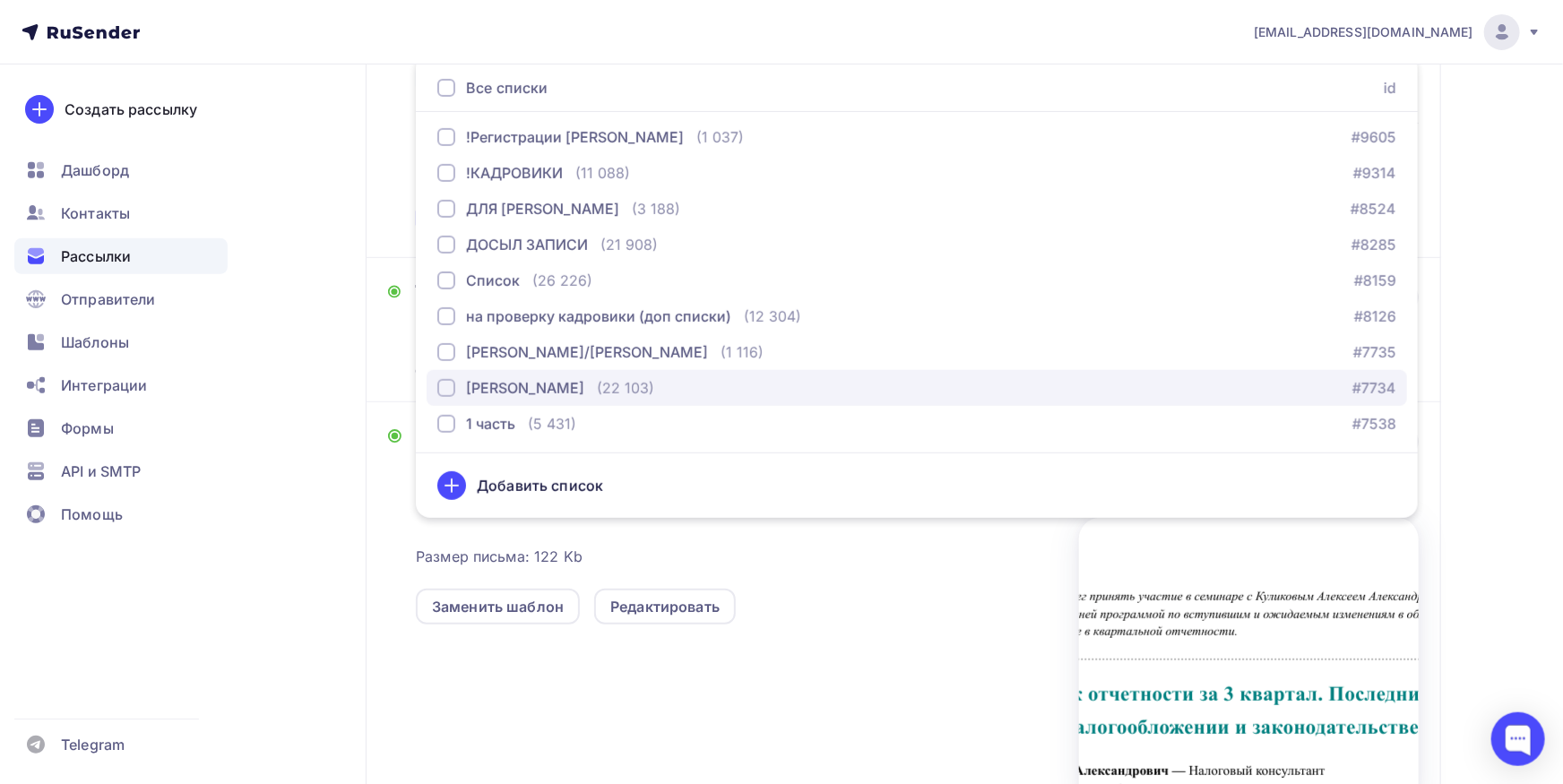
click at [484, 389] on div "[PERSON_NAME]" at bounding box center [525, 387] width 118 height 22
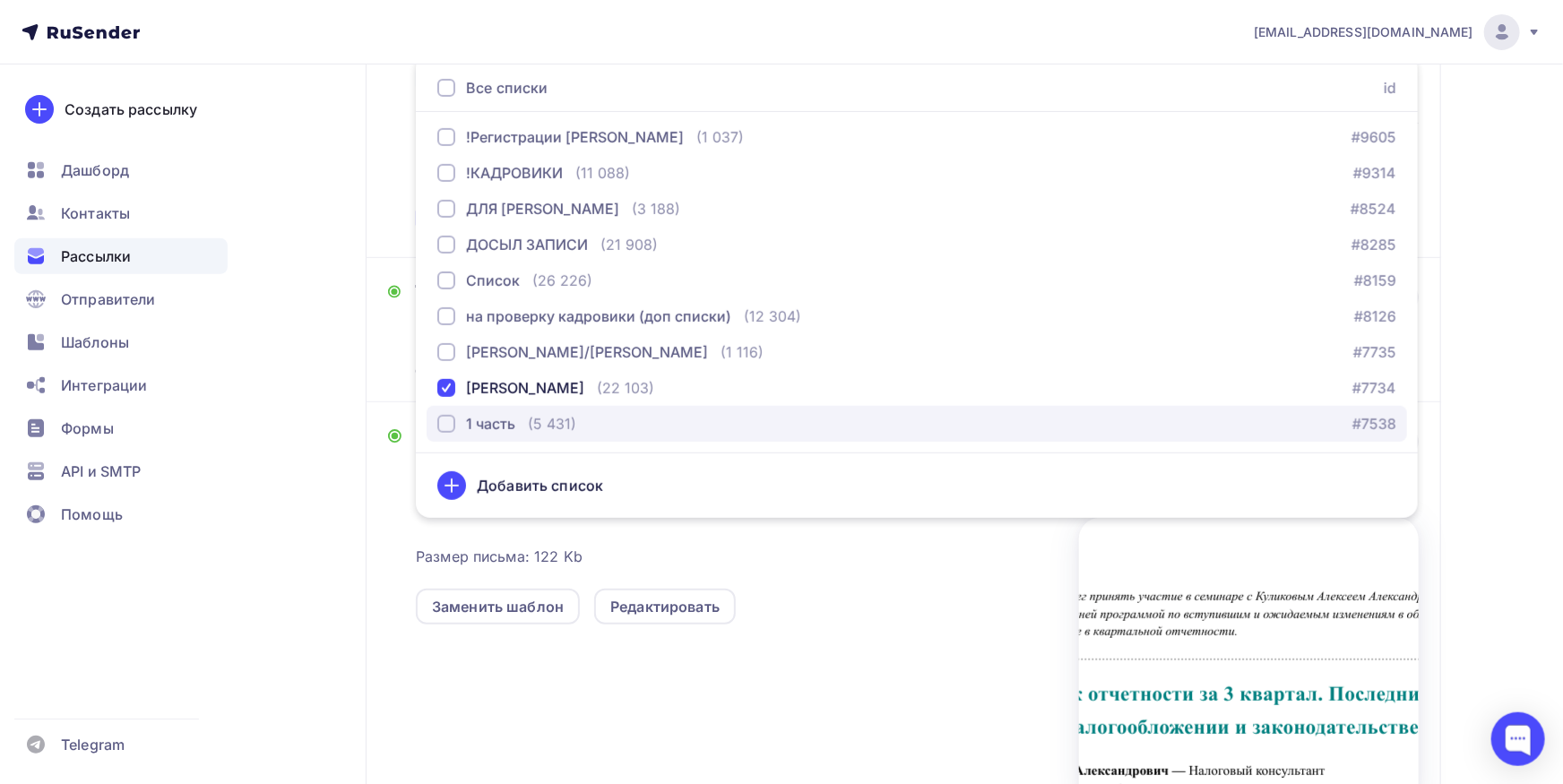
click at [469, 423] on div "1 часть" at bounding box center [491, 423] width 49 height 22
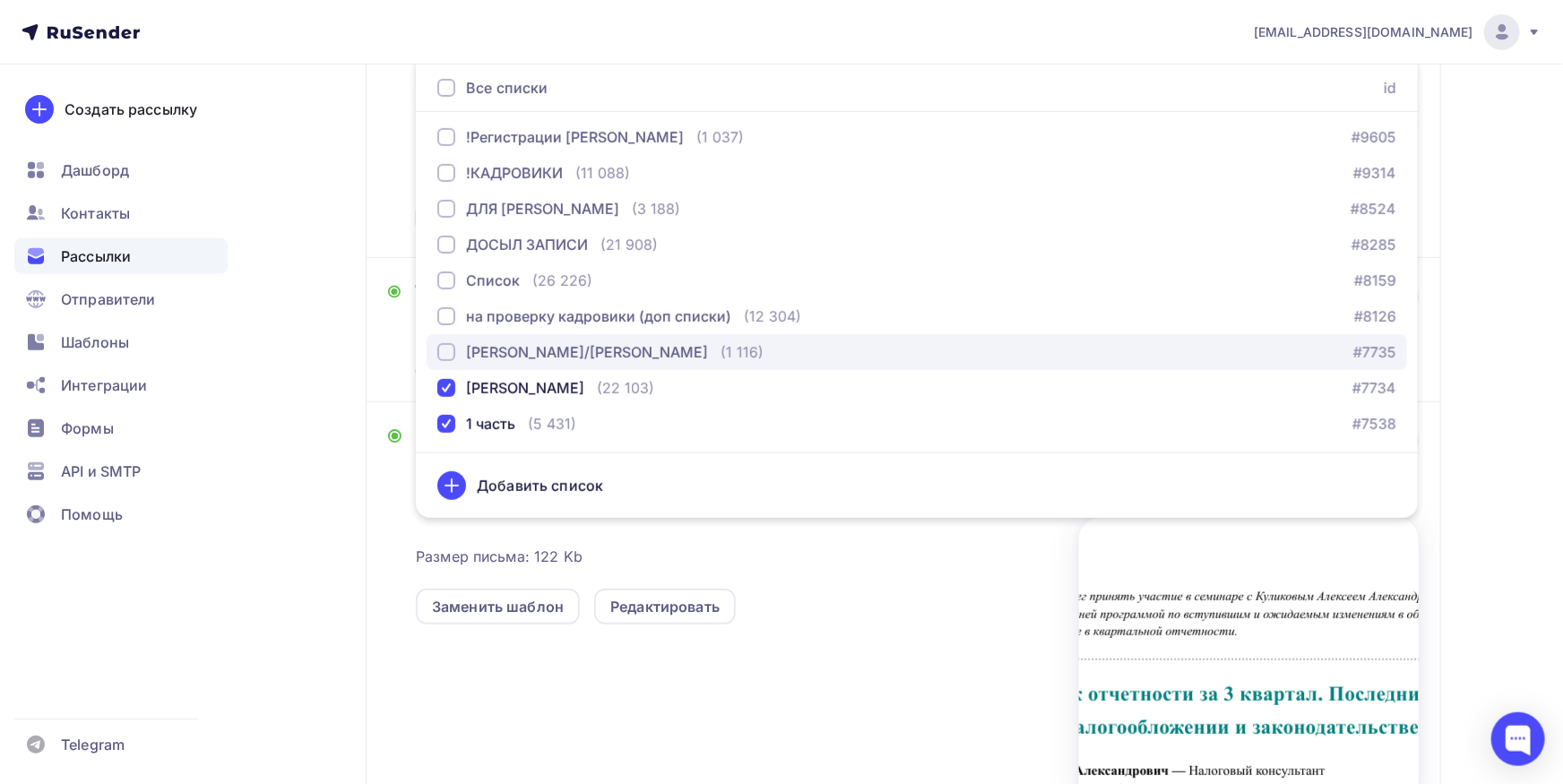
click at [482, 357] on div "[PERSON_NAME]/[PERSON_NAME]" at bounding box center [586, 351] width 242 height 22
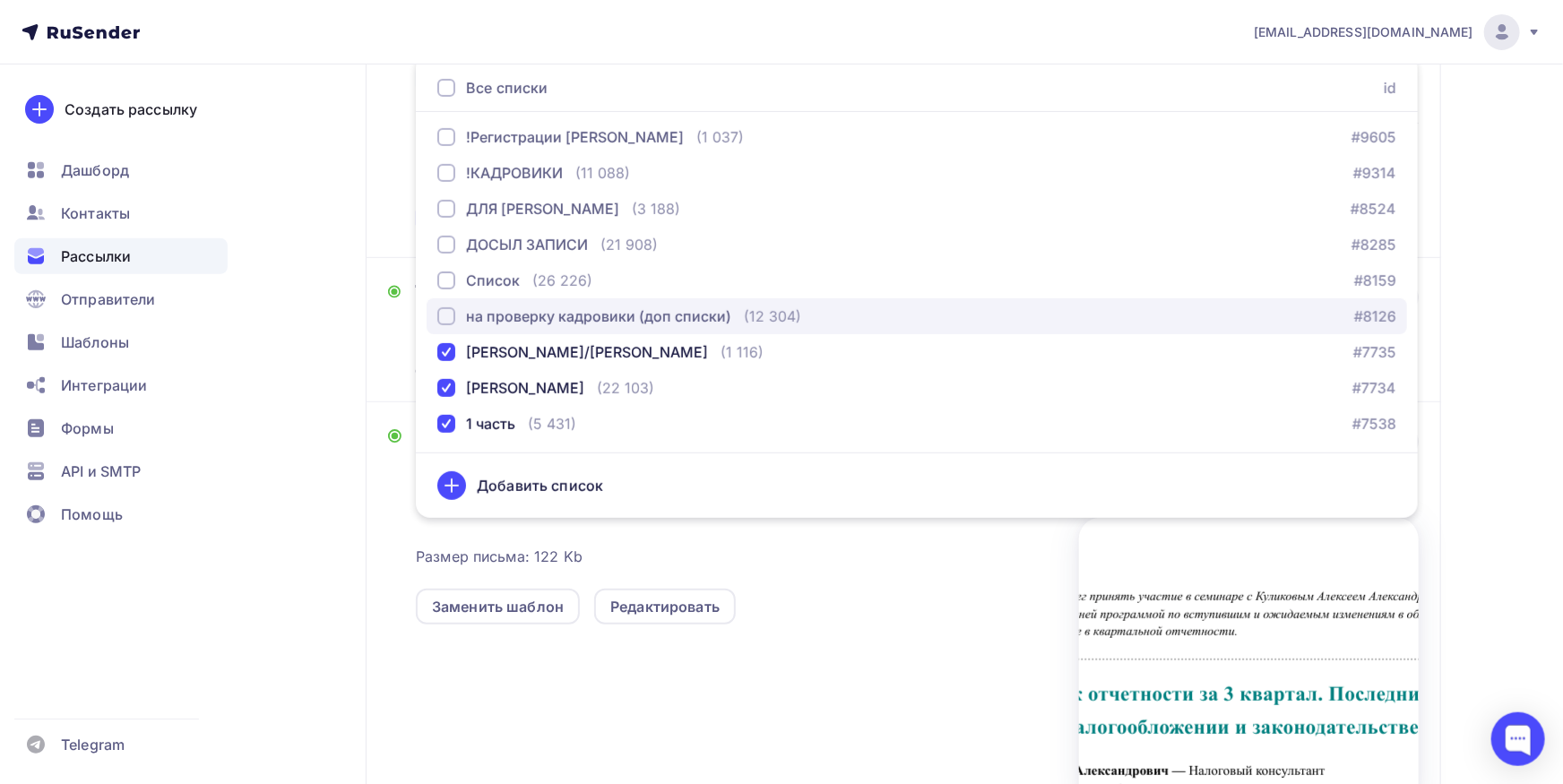
click at [494, 319] on div "на проверку кадровики (доп списки)" at bounding box center [599, 316] width 265 height 22
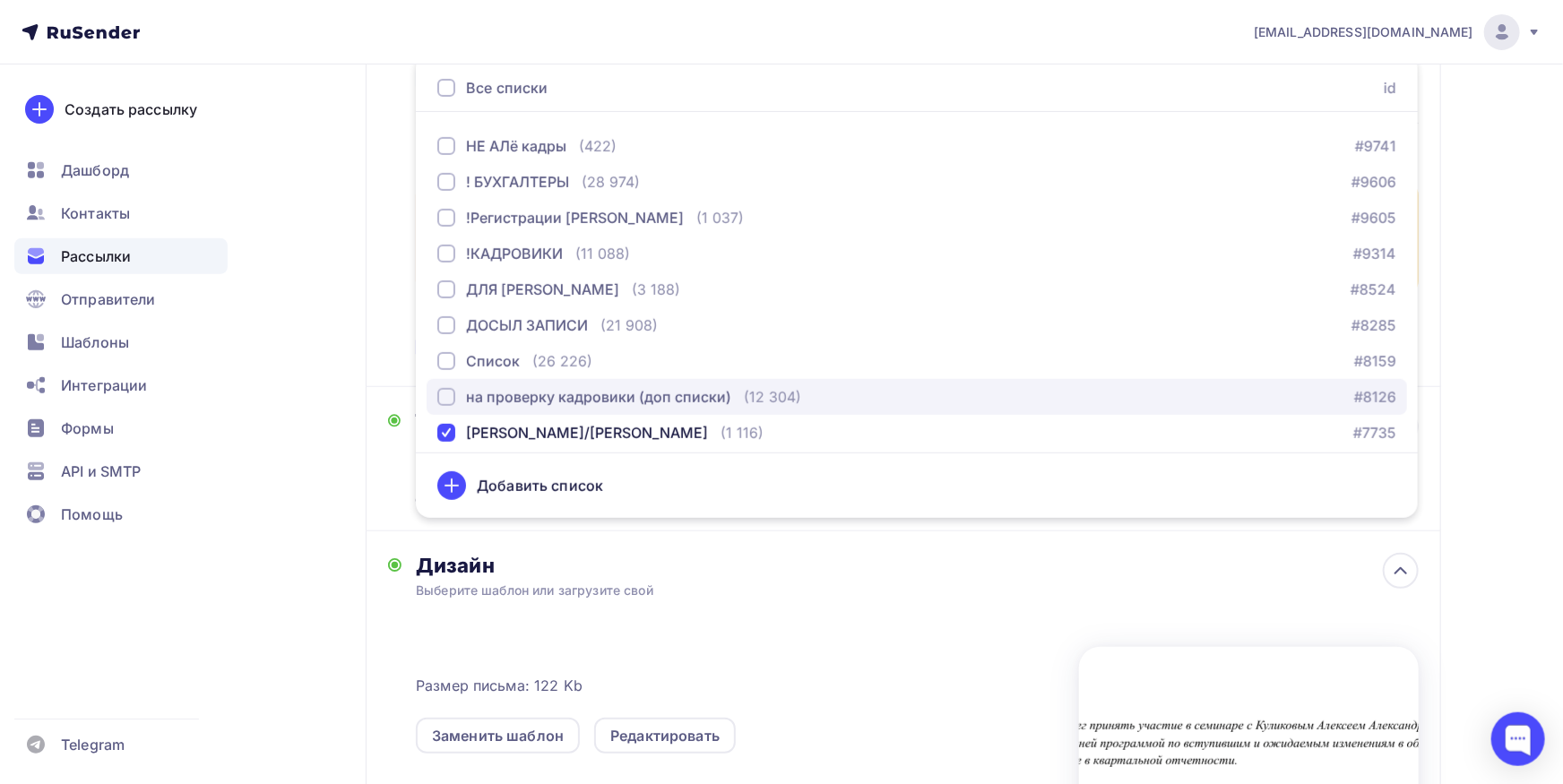
scroll to position [1343, 0]
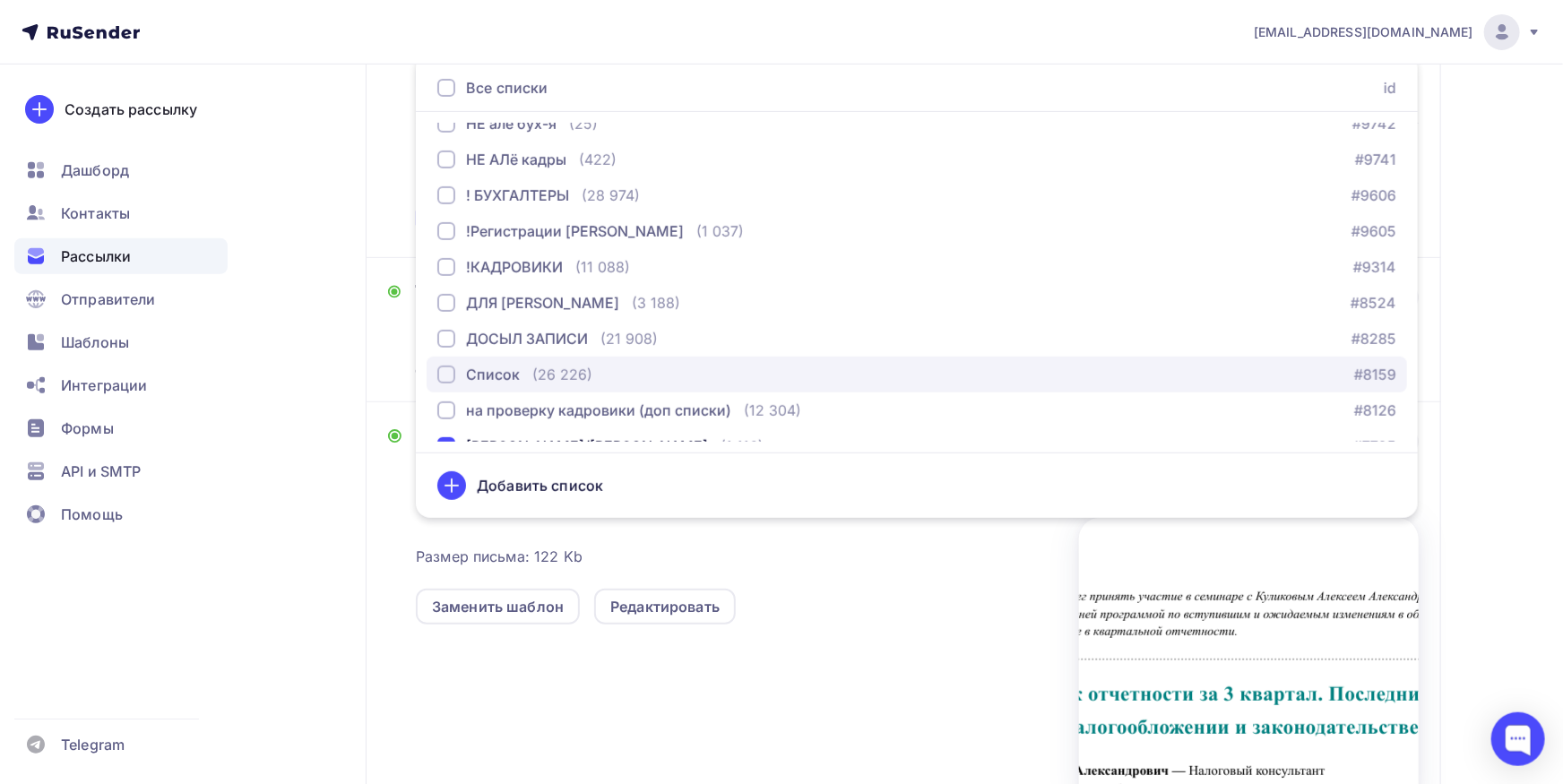
click at [500, 364] on div "Список" at bounding box center [493, 374] width 54 height 22
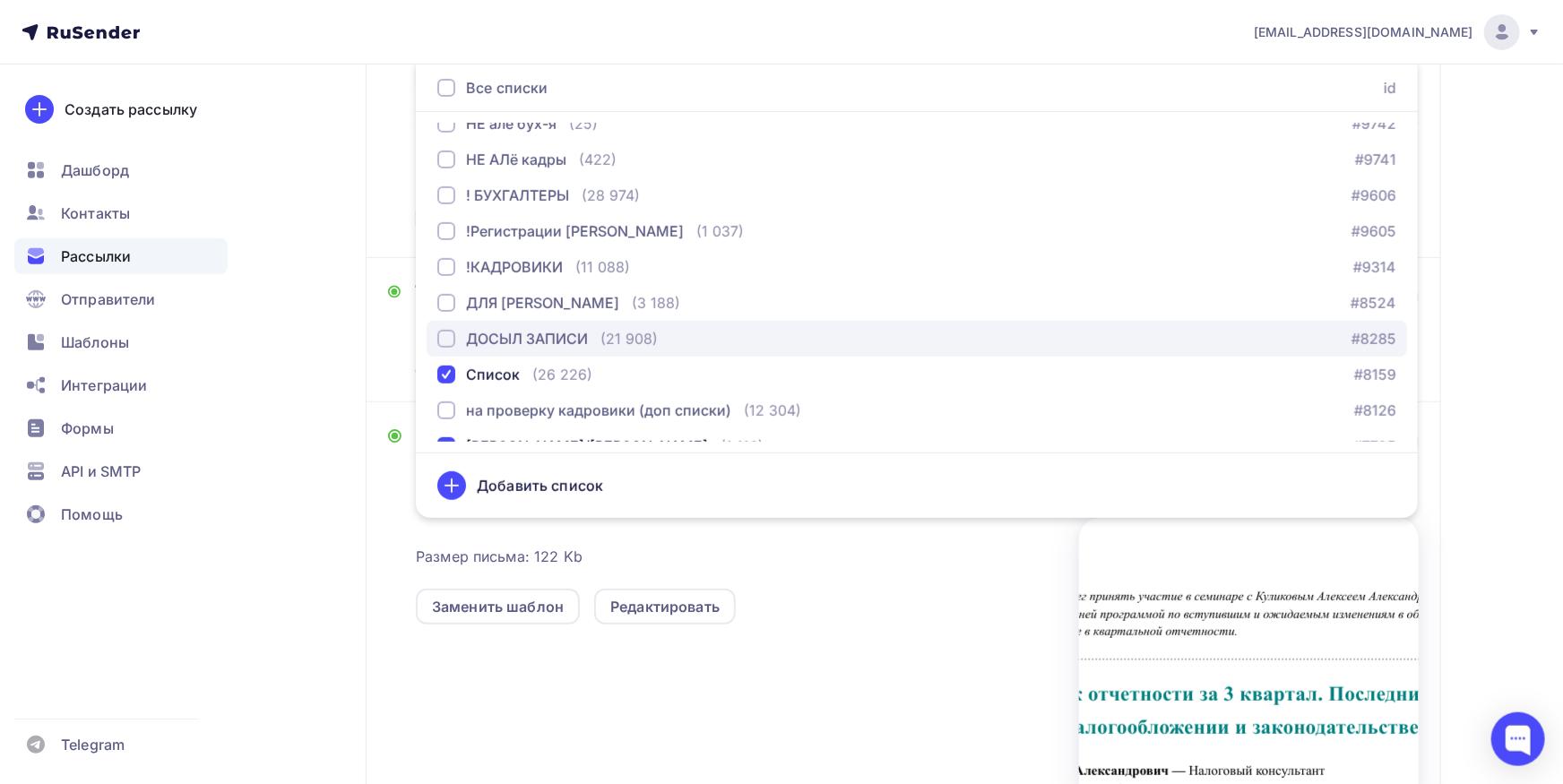
drag, startPoint x: 502, startPoint y: 342, endPoint x: 514, endPoint y: 296, distance: 47.5
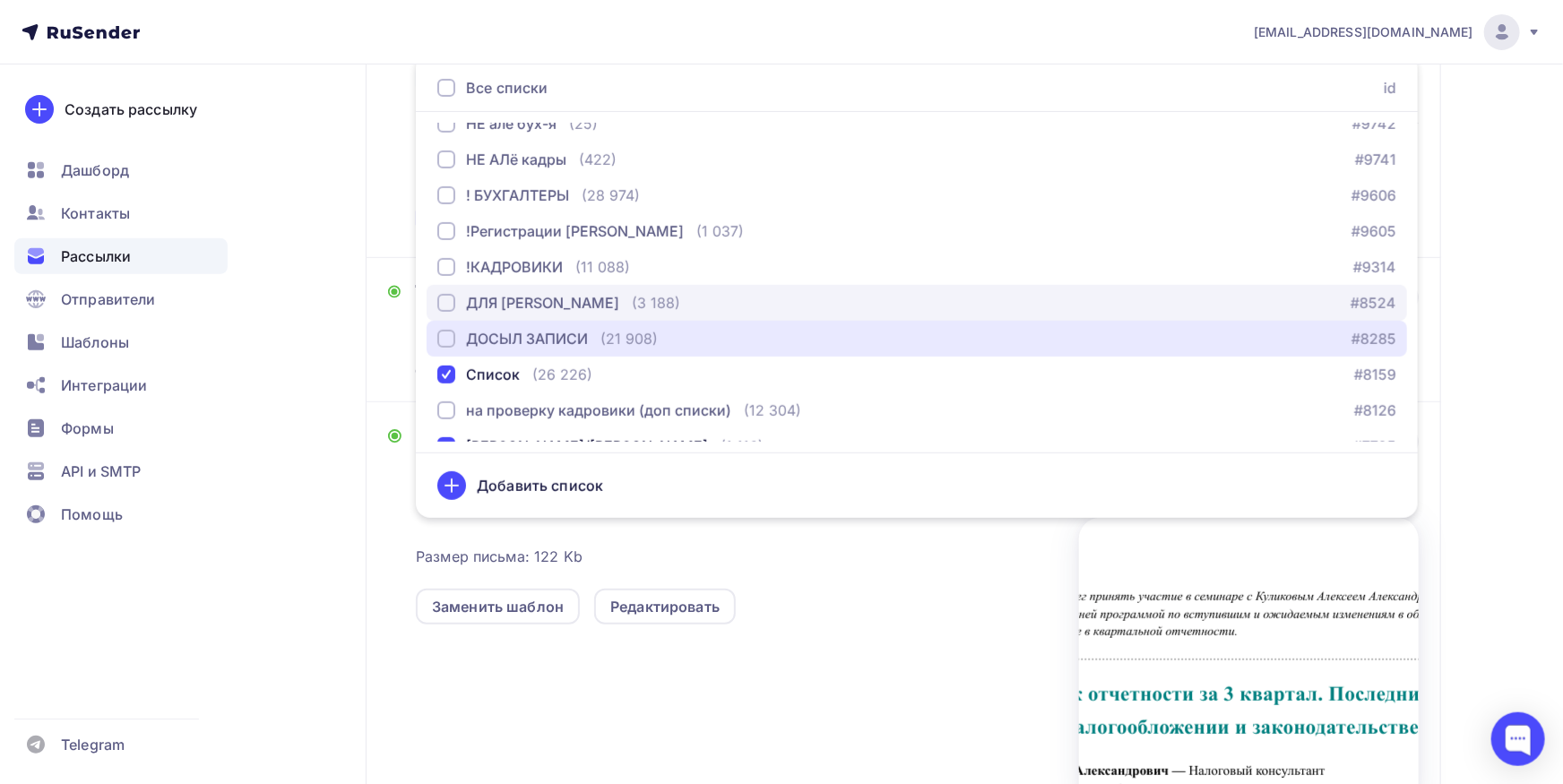
click at [504, 341] on div "ДОСЫЛ ЗАПИСИ" at bounding box center [527, 338] width 122 height 22
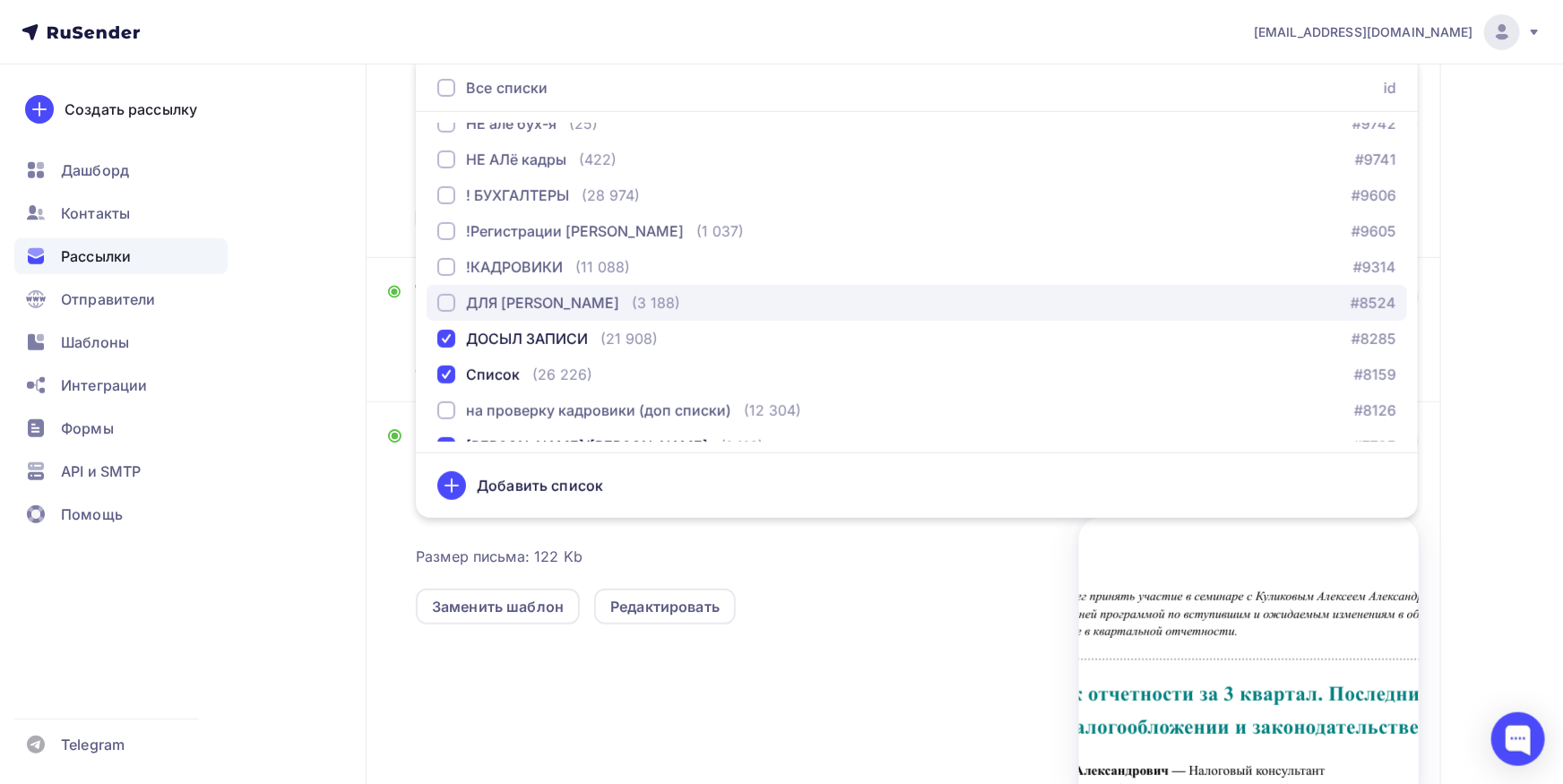
click at [514, 294] on div "ДЛЯ [PERSON_NAME]" at bounding box center [543, 302] width 153 height 22
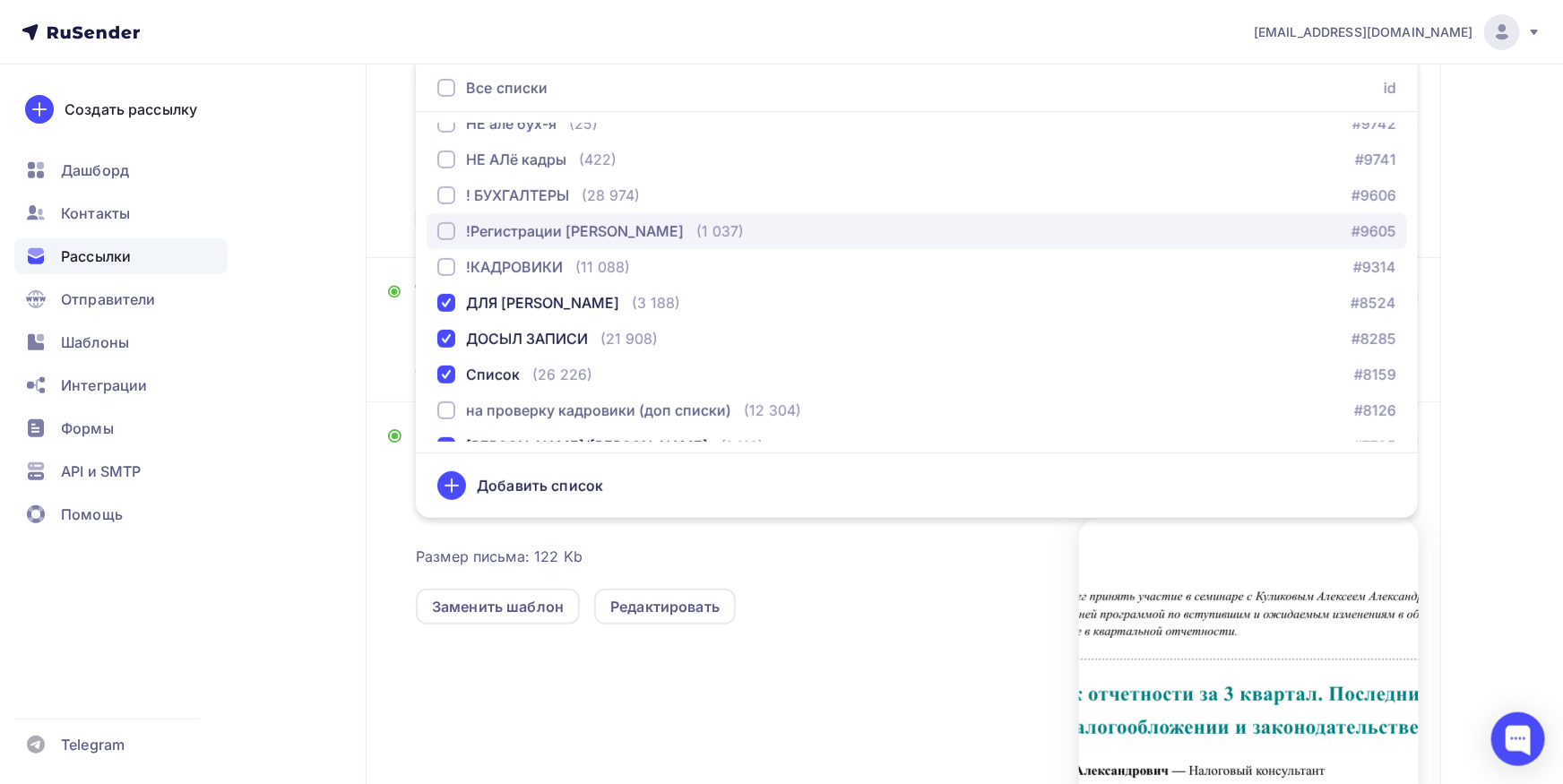
click at [523, 239] on div "!Регистрации [PERSON_NAME]" at bounding box center [575, 231] width 218 height 22
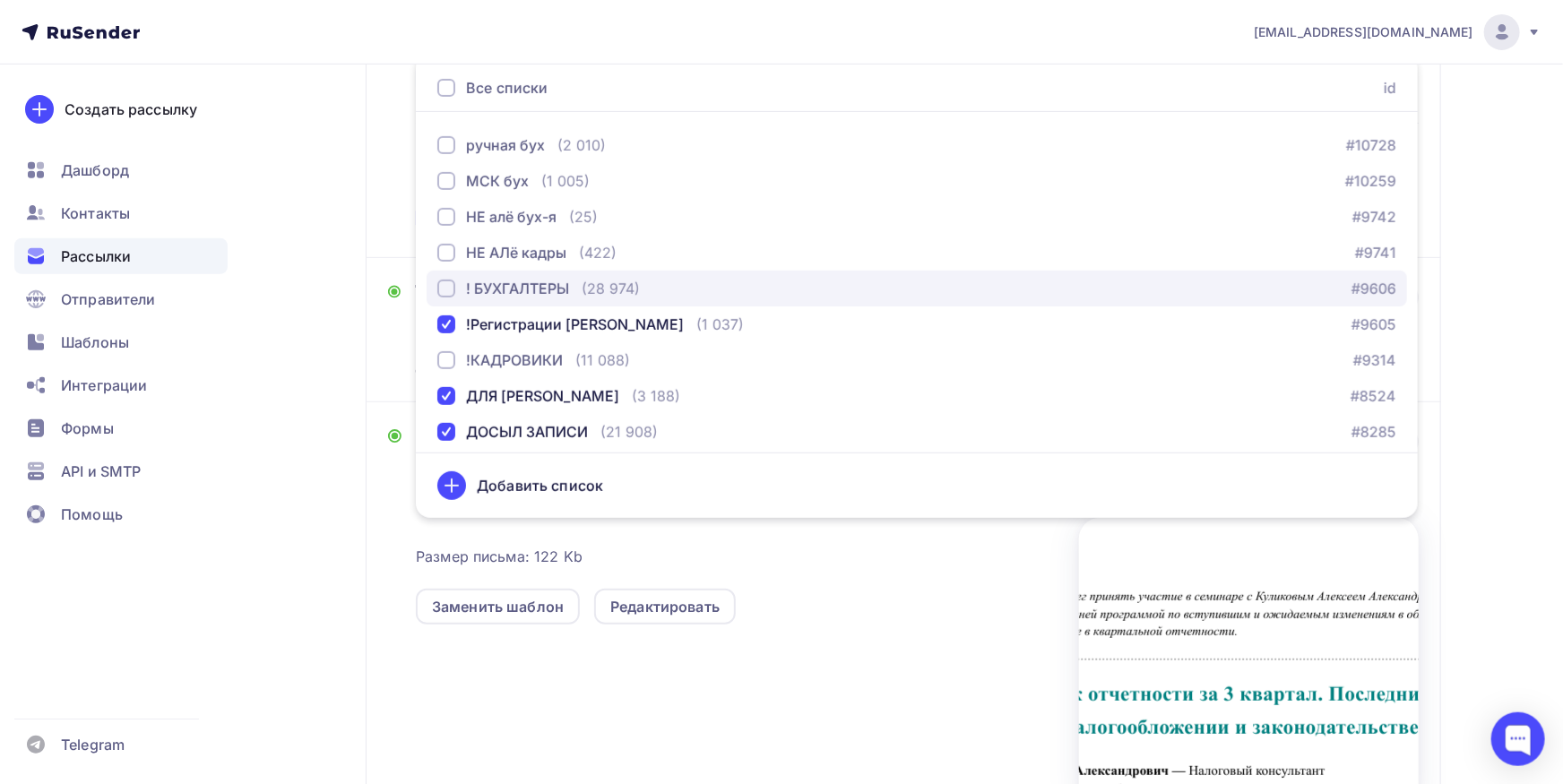
click at [524, 290] on div "! БУХГАЛТЕРЫ" at bounding box center [517, 288] width 103 height 22
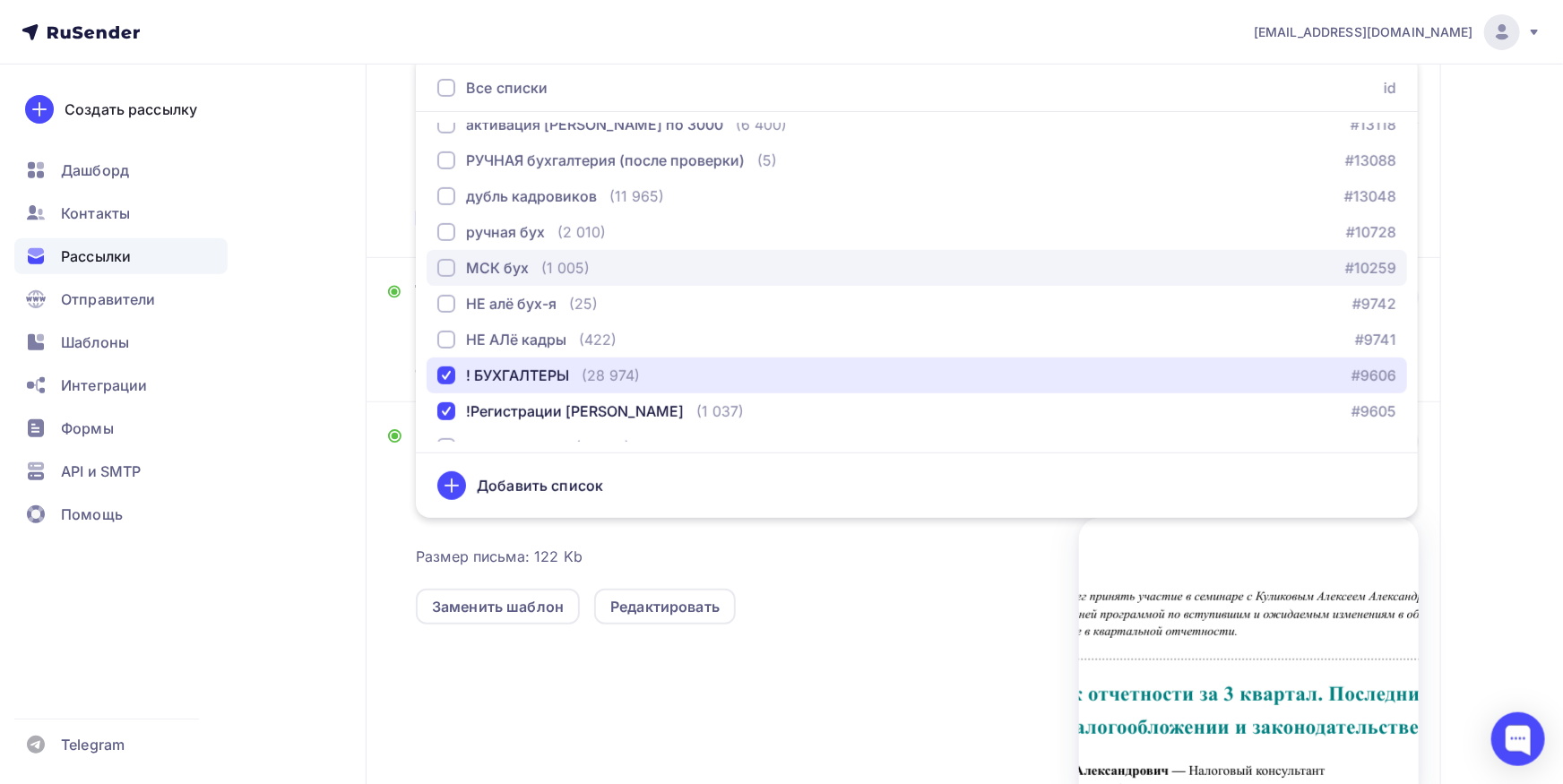
scroll to position [1155, 0]
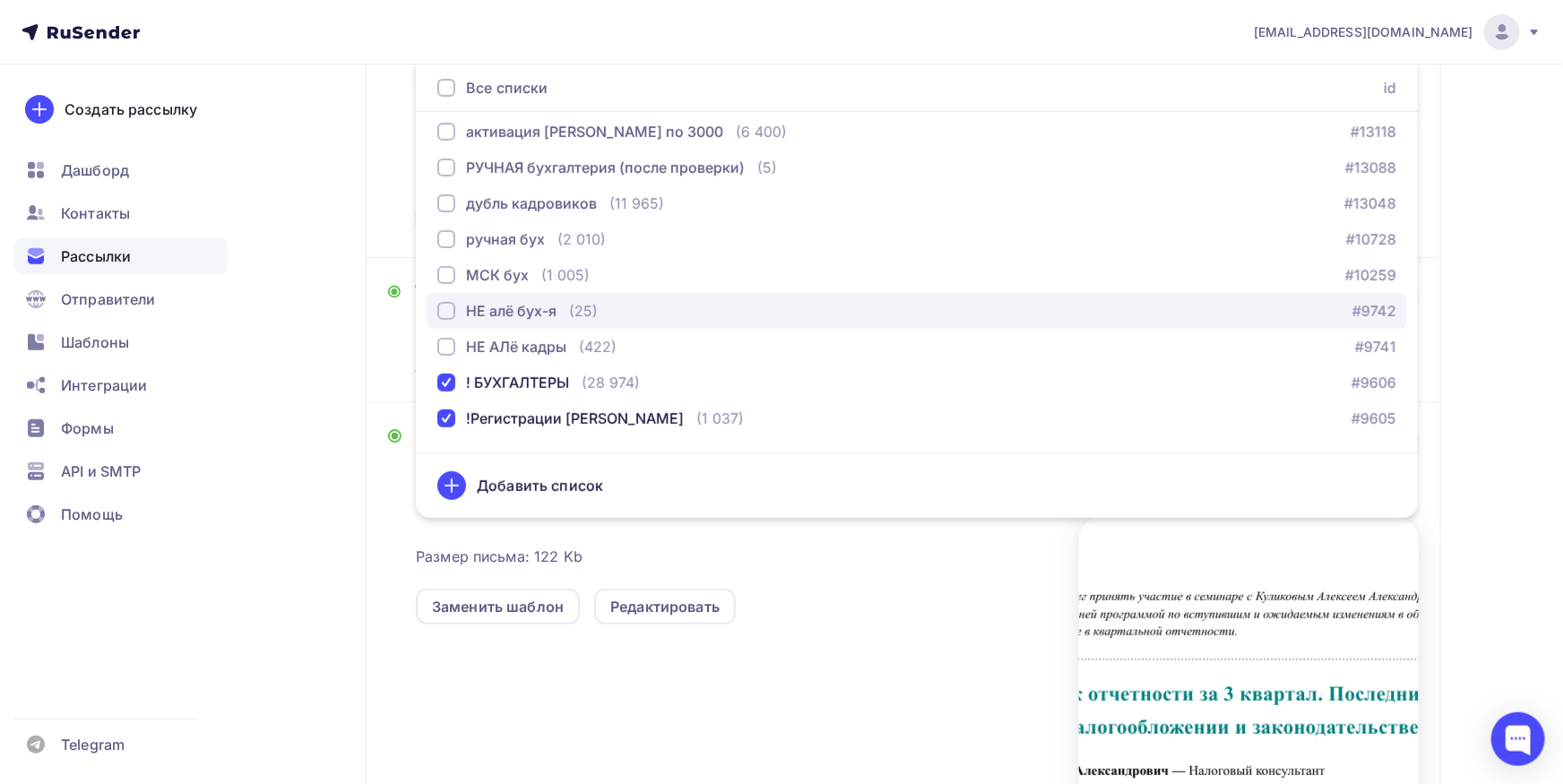
click at [524, 312] on div "НЕ алё бух-я" at bounding box center [512, 311] width 91 height 22
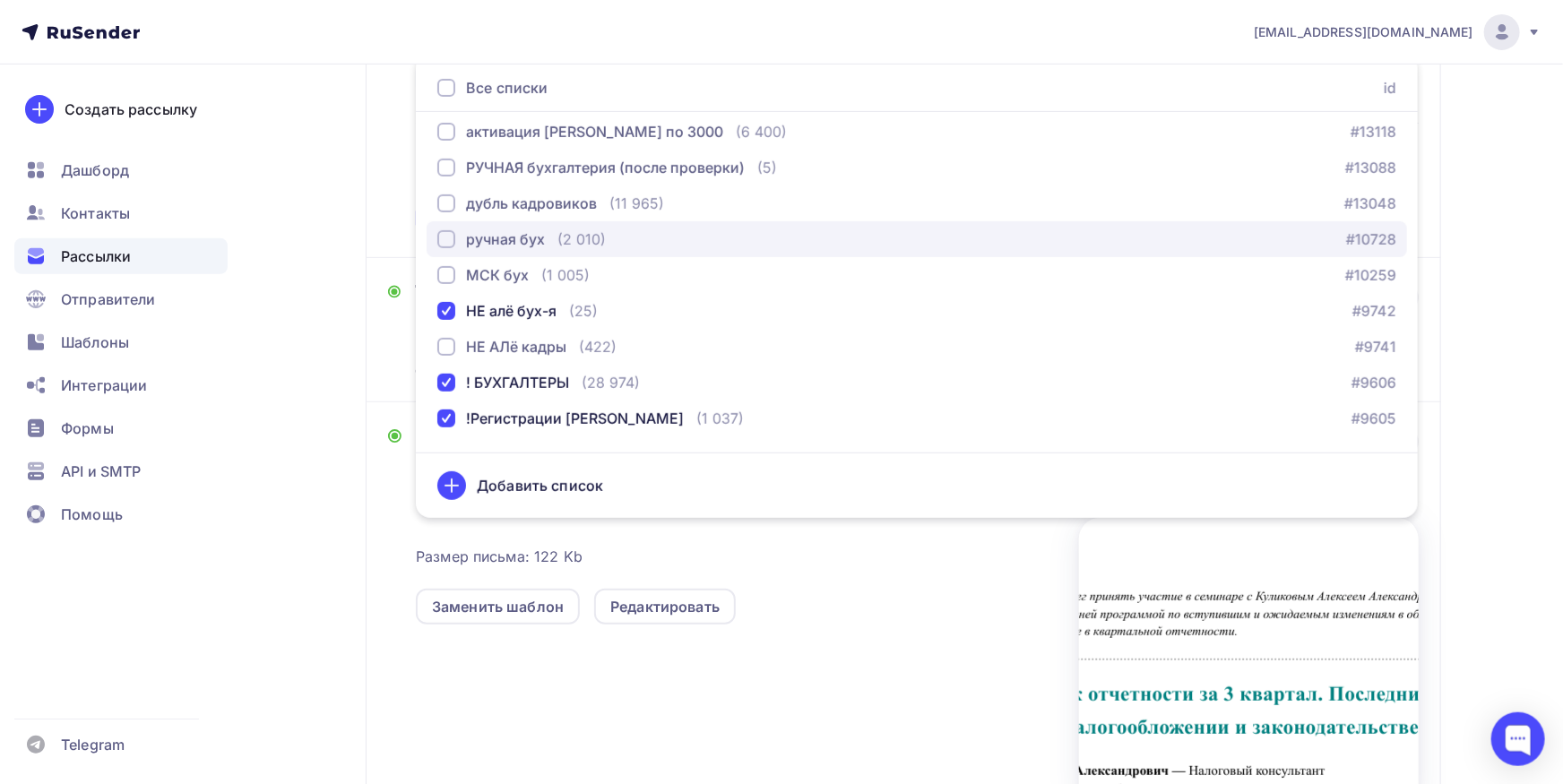
click at [533, 235] on div "ручная бух" at bounding box center [505, 239] width 79 height 22
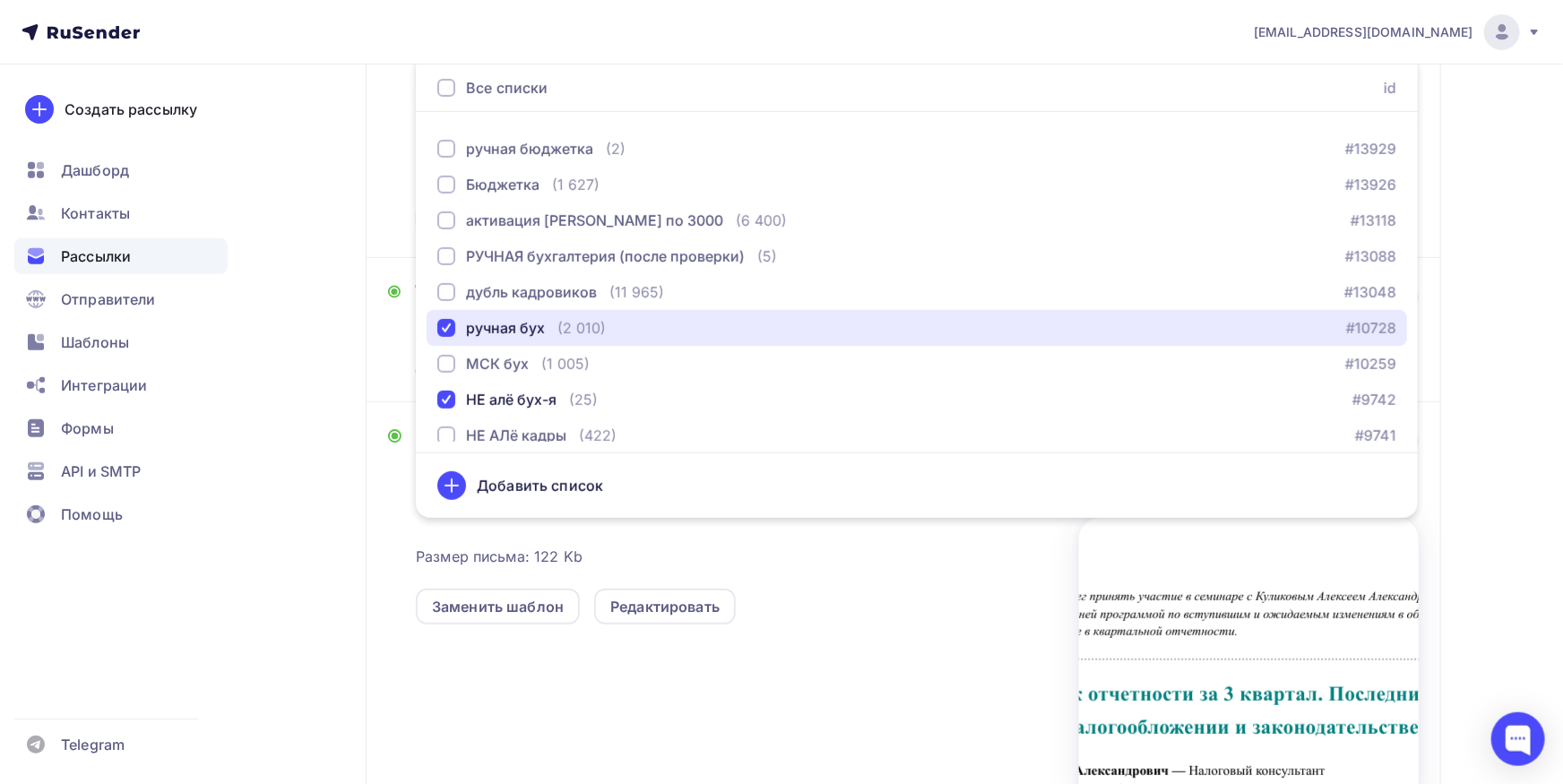
scroll to position [1062, 0]
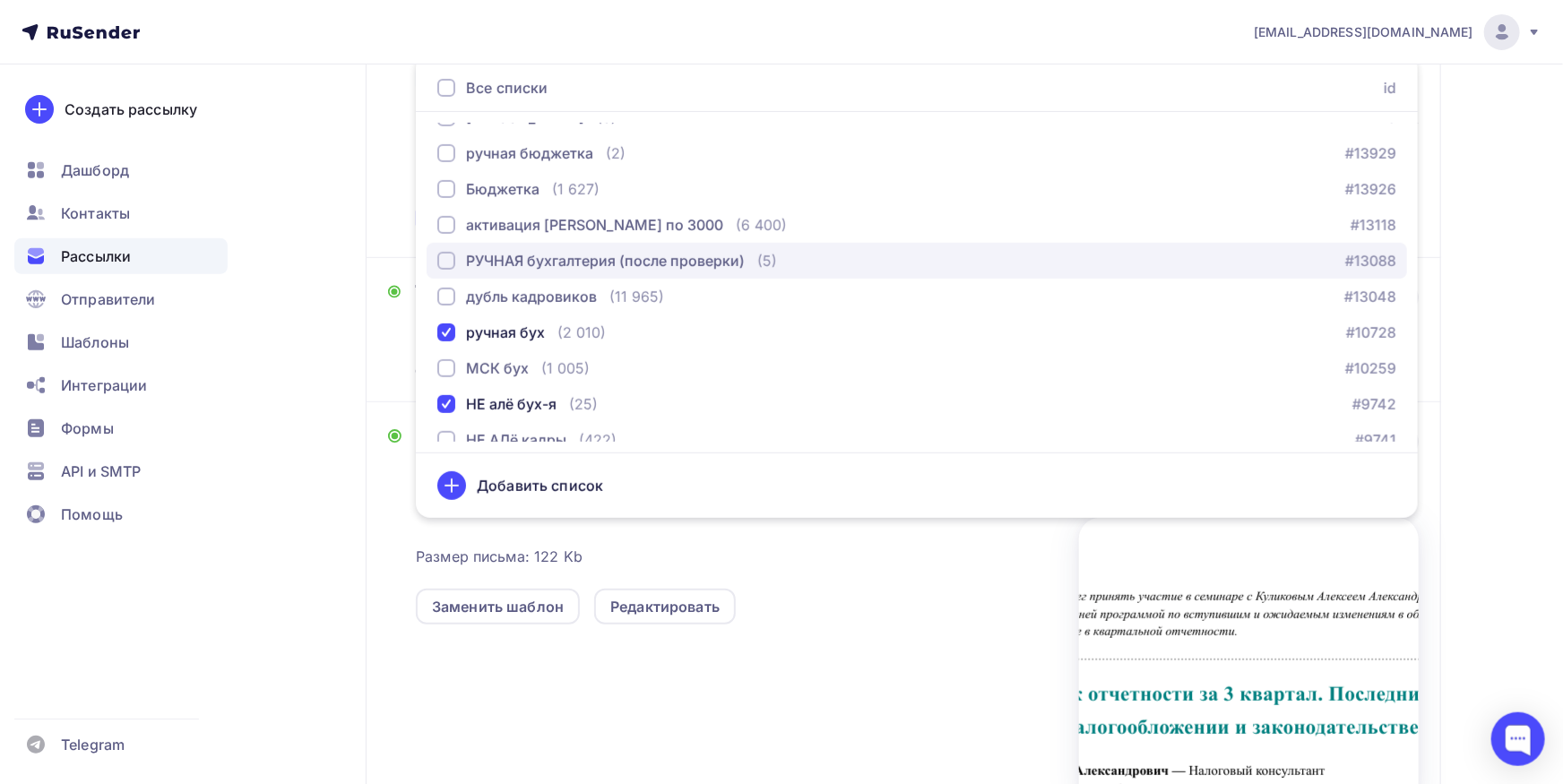
click at [552, 253] on div "РУЧНАЯ бухгалтерия (после проверки)" at bounding box center [605, 260] width 278 height 22
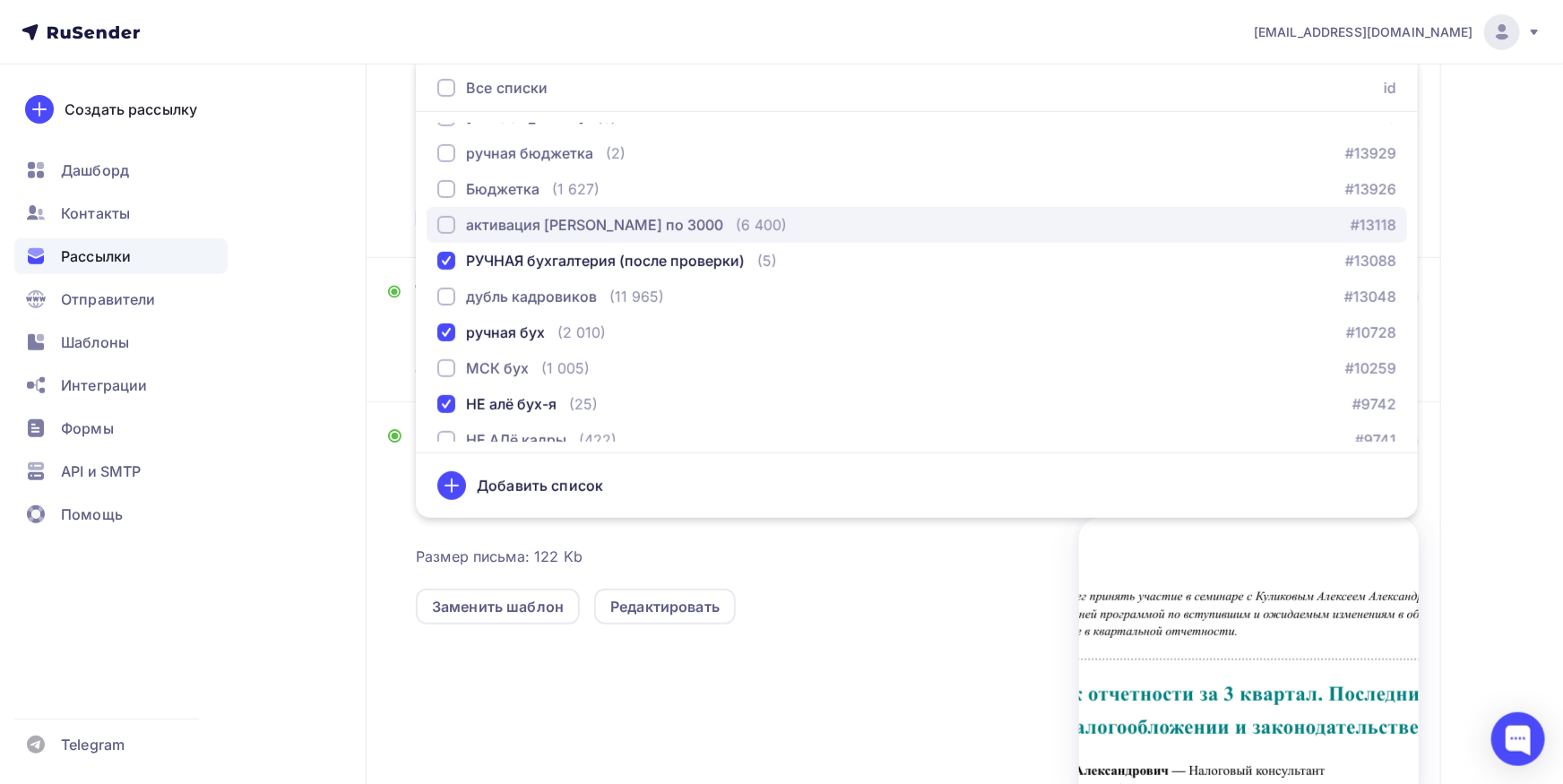
click at [552, 222] on div "активация [PERSON_NAME] по 3000" at bounding box center [594, 224] width 257 height 22
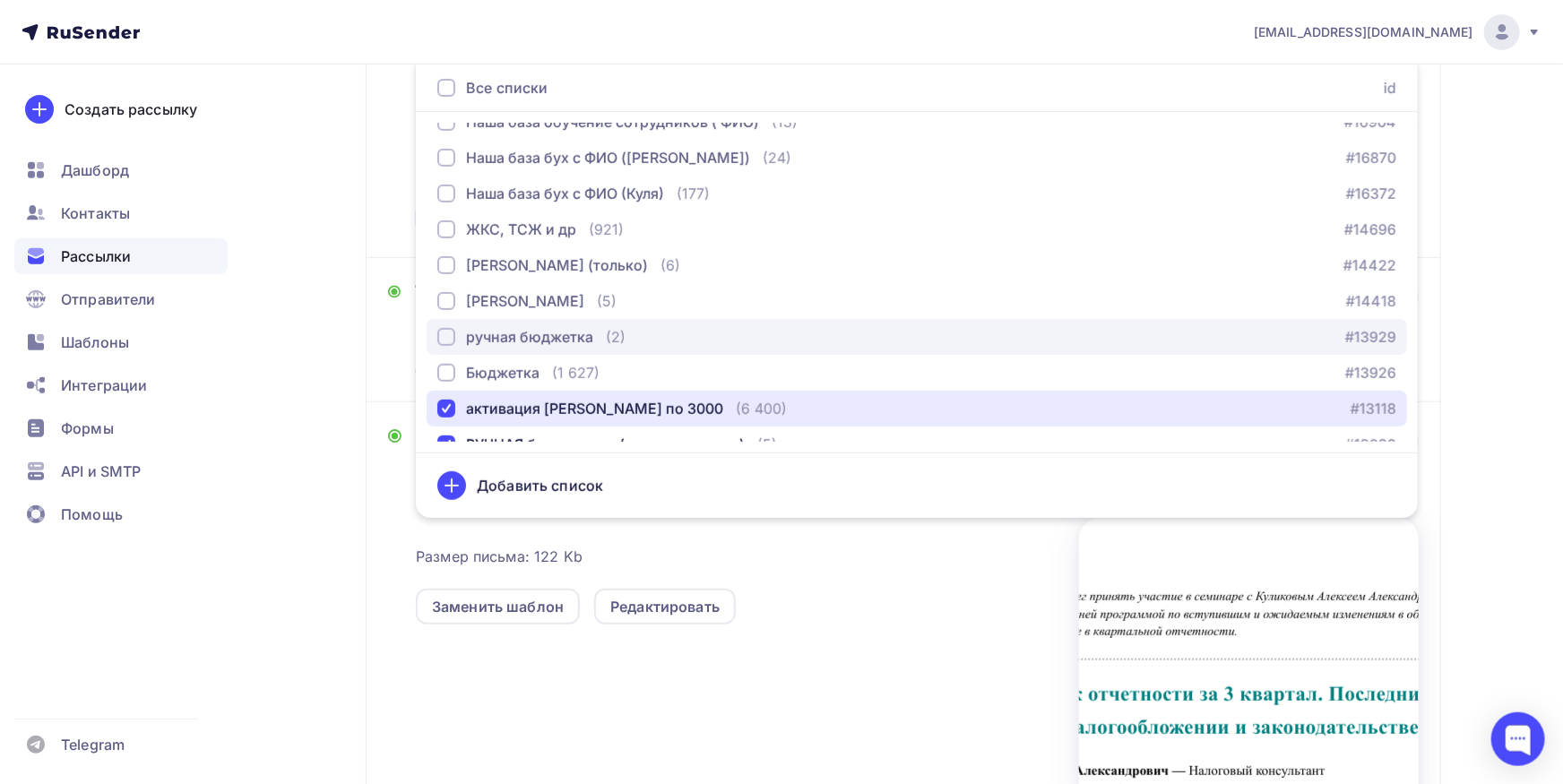
scroll to position [875, 0]
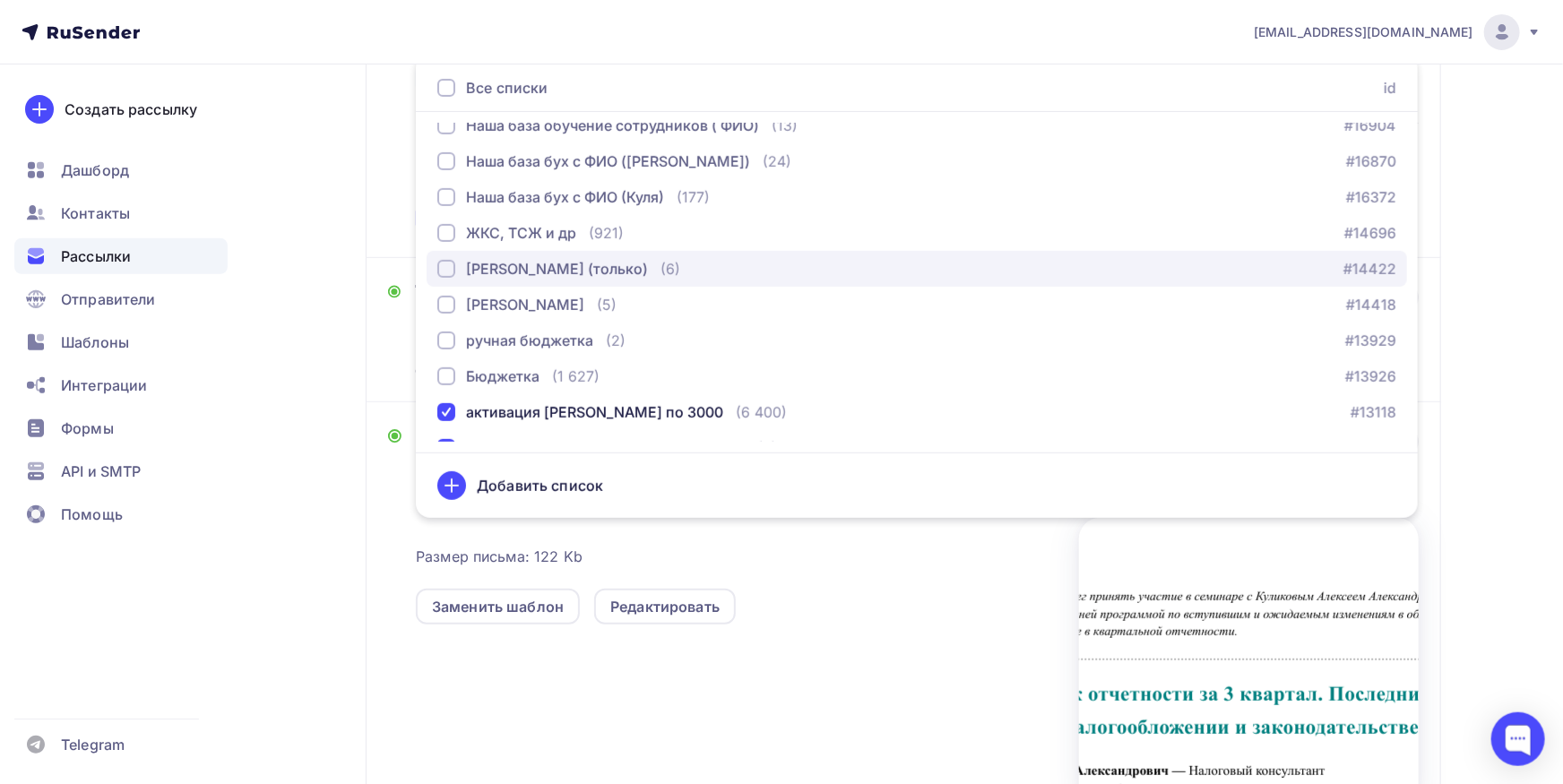
click at [525, 263] on div "[PERSON_NAME] (только)" at bounding box center [557, 268] width 182 height 22
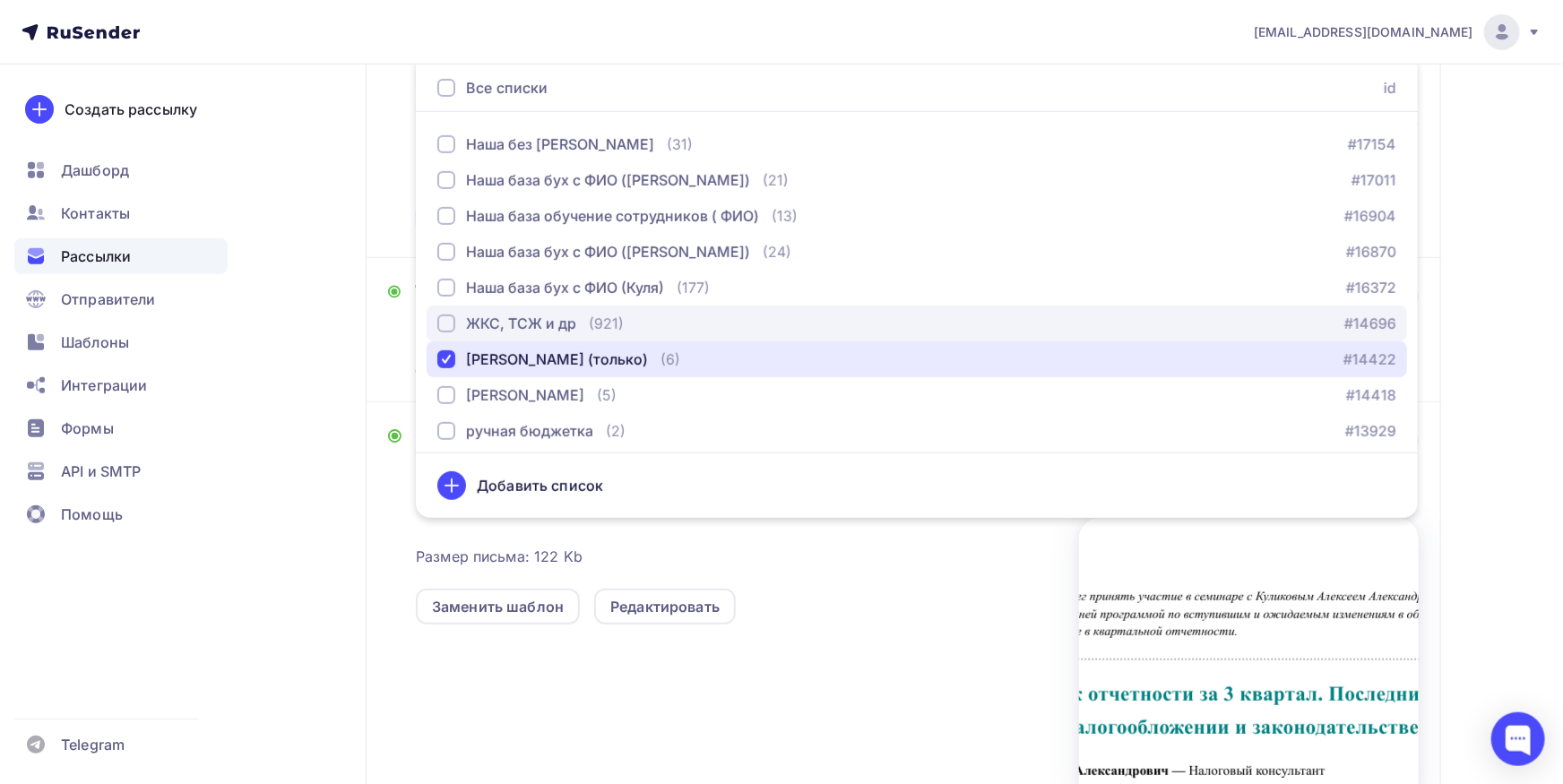
scroll to position [781, 0]
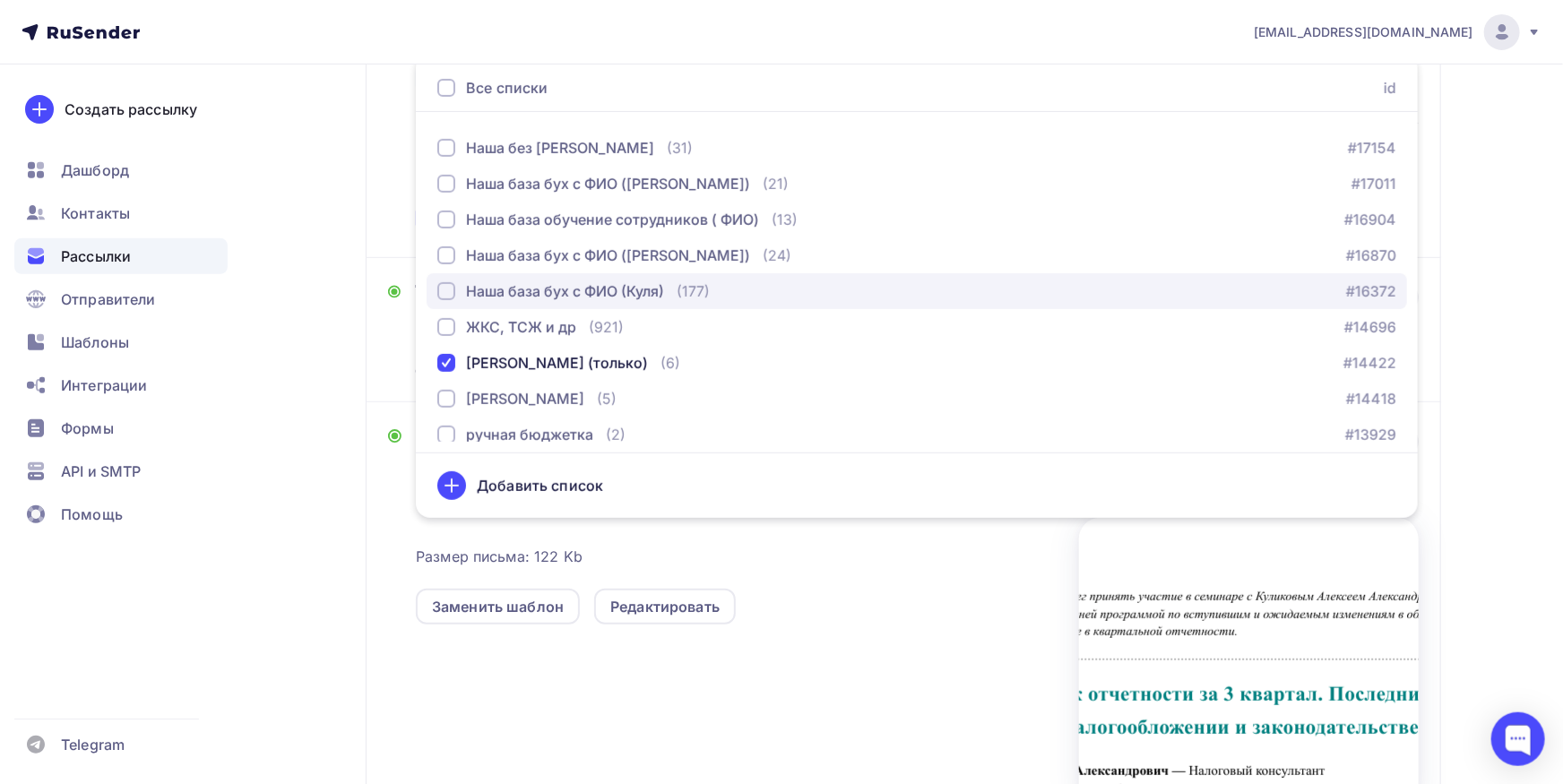
click at [557, 292] on div "Наша база бух с ФИО (Куля)" at bounding box center [565, 291] width 198 height 22
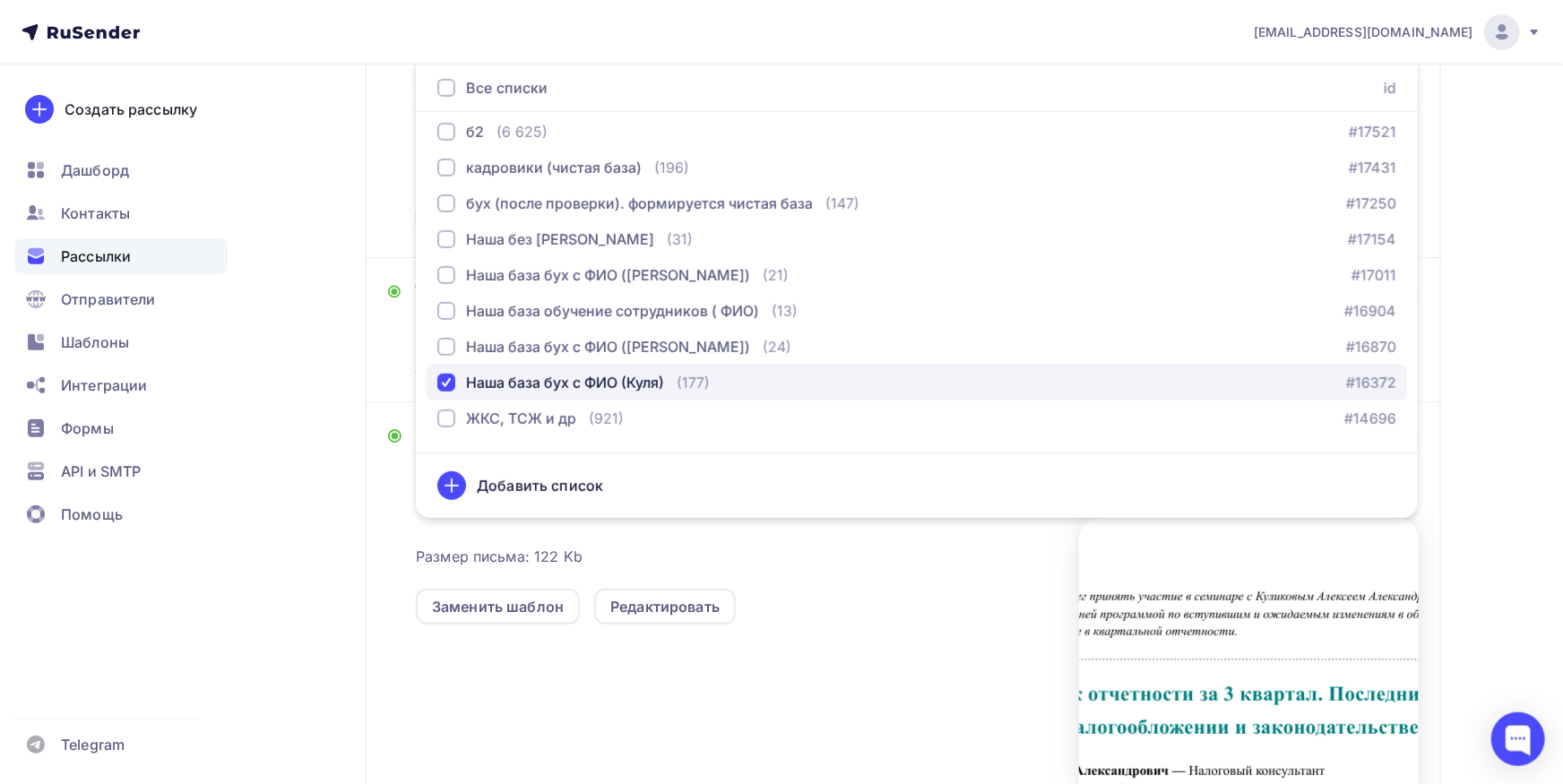
scroll to position [687, 0]
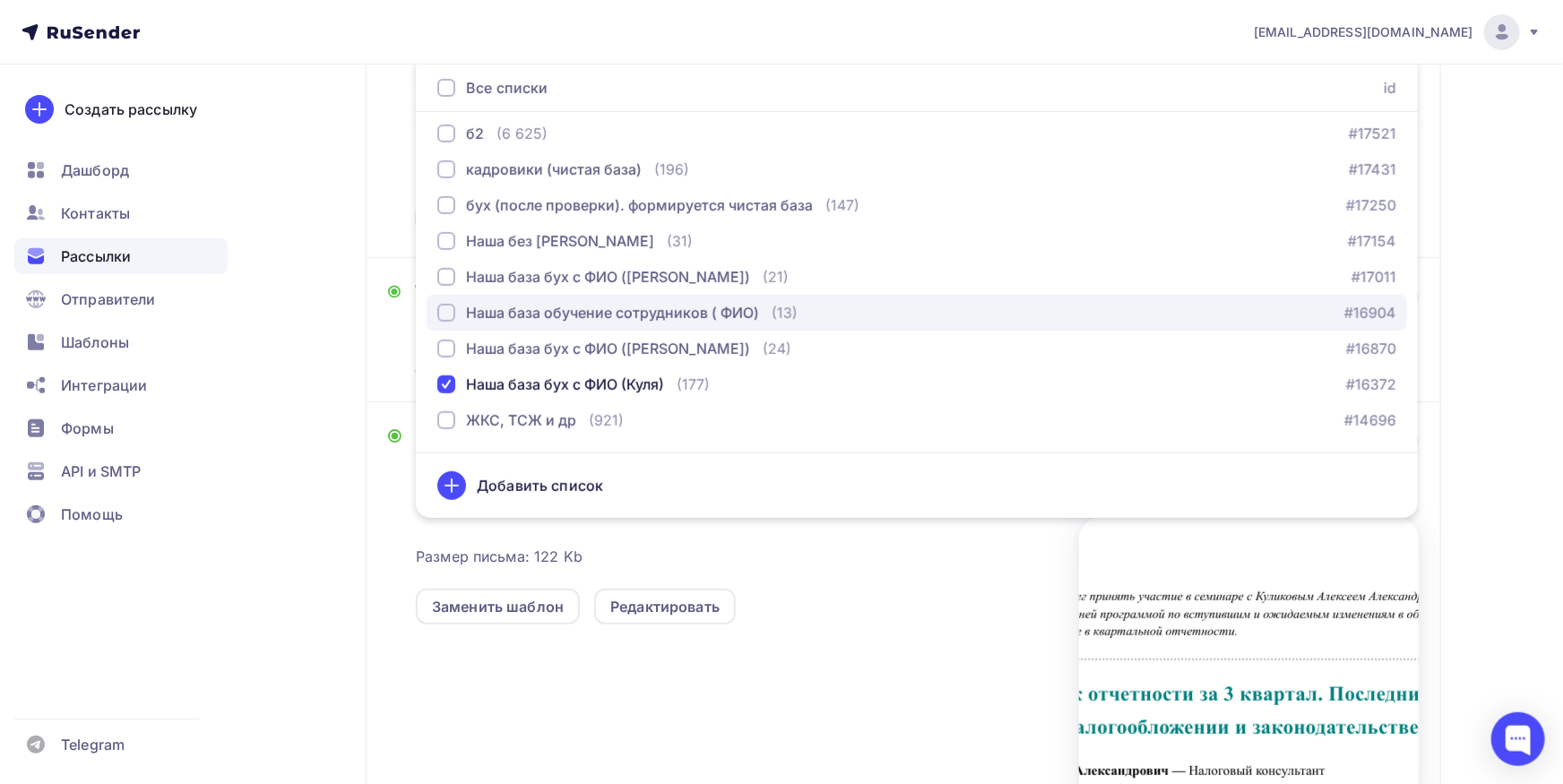
click at [574, 322] on div "Наша база обучение сотрудников ( ФИО)" at bounding box center [612, 312] width 293 height 22
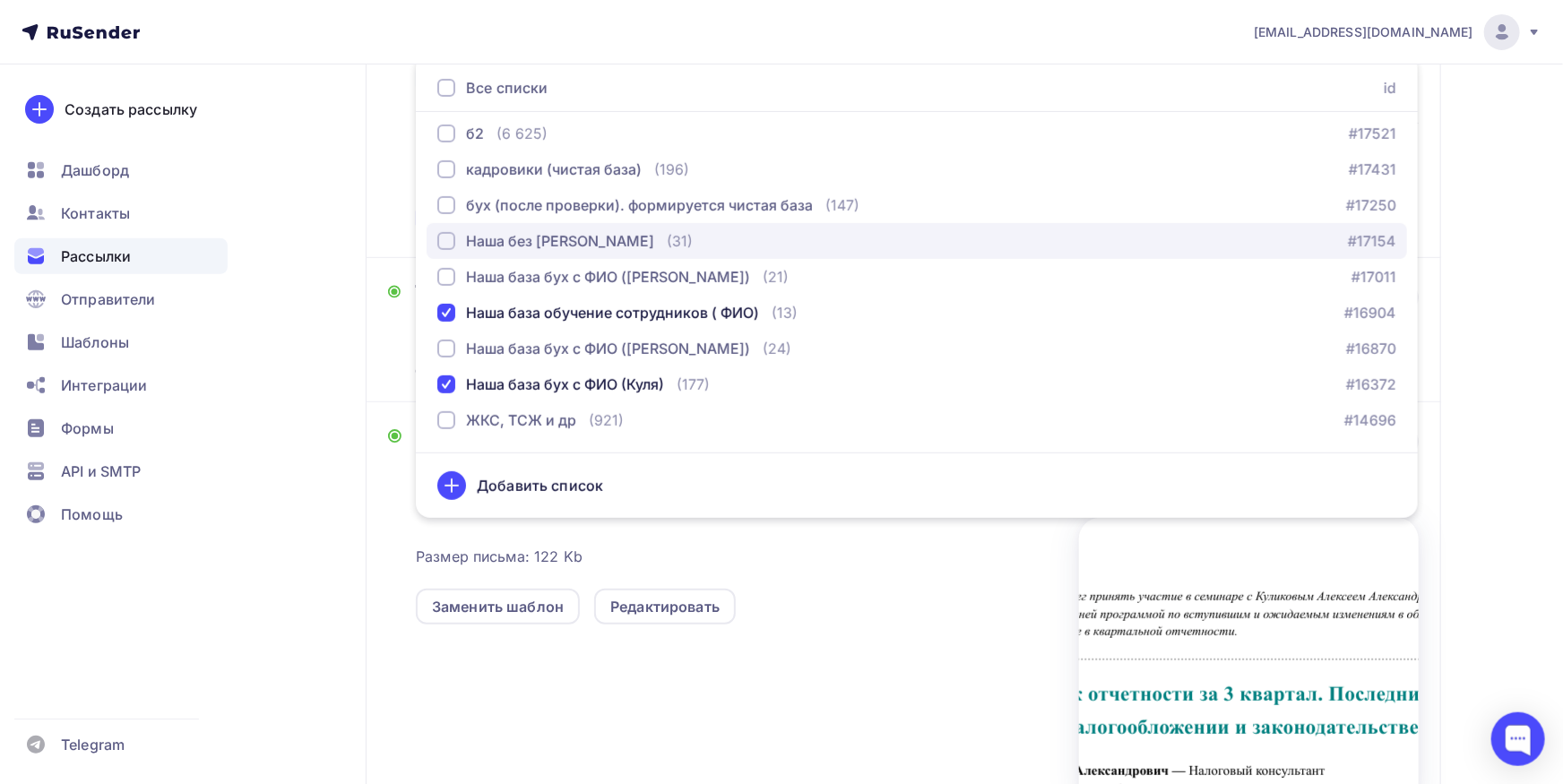
click at [568, 243] on div "Наша без [PERSON_NAME]" at bounding box center [560, 241] width 189 height 22
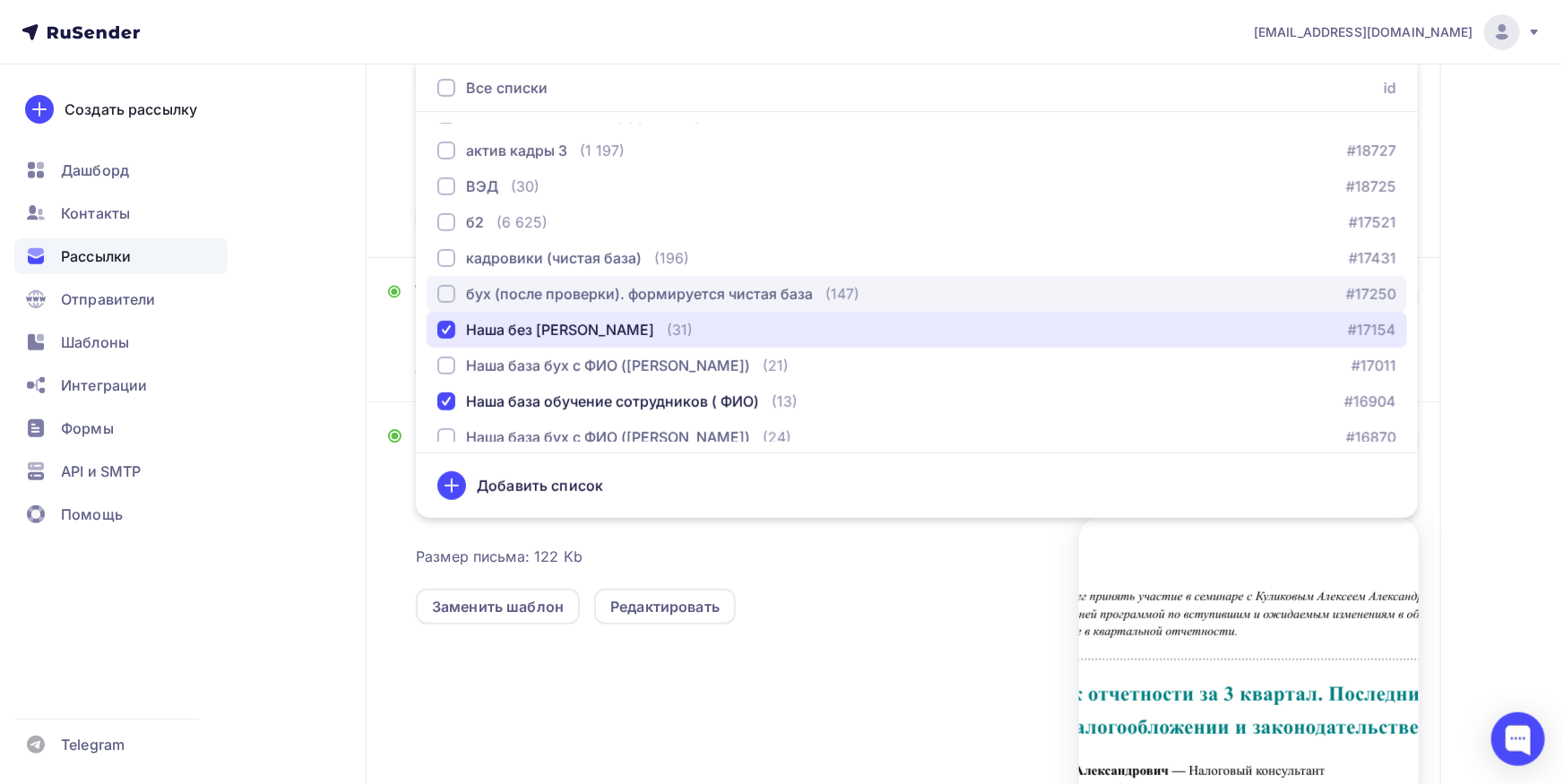
scroll to position [594, 0]
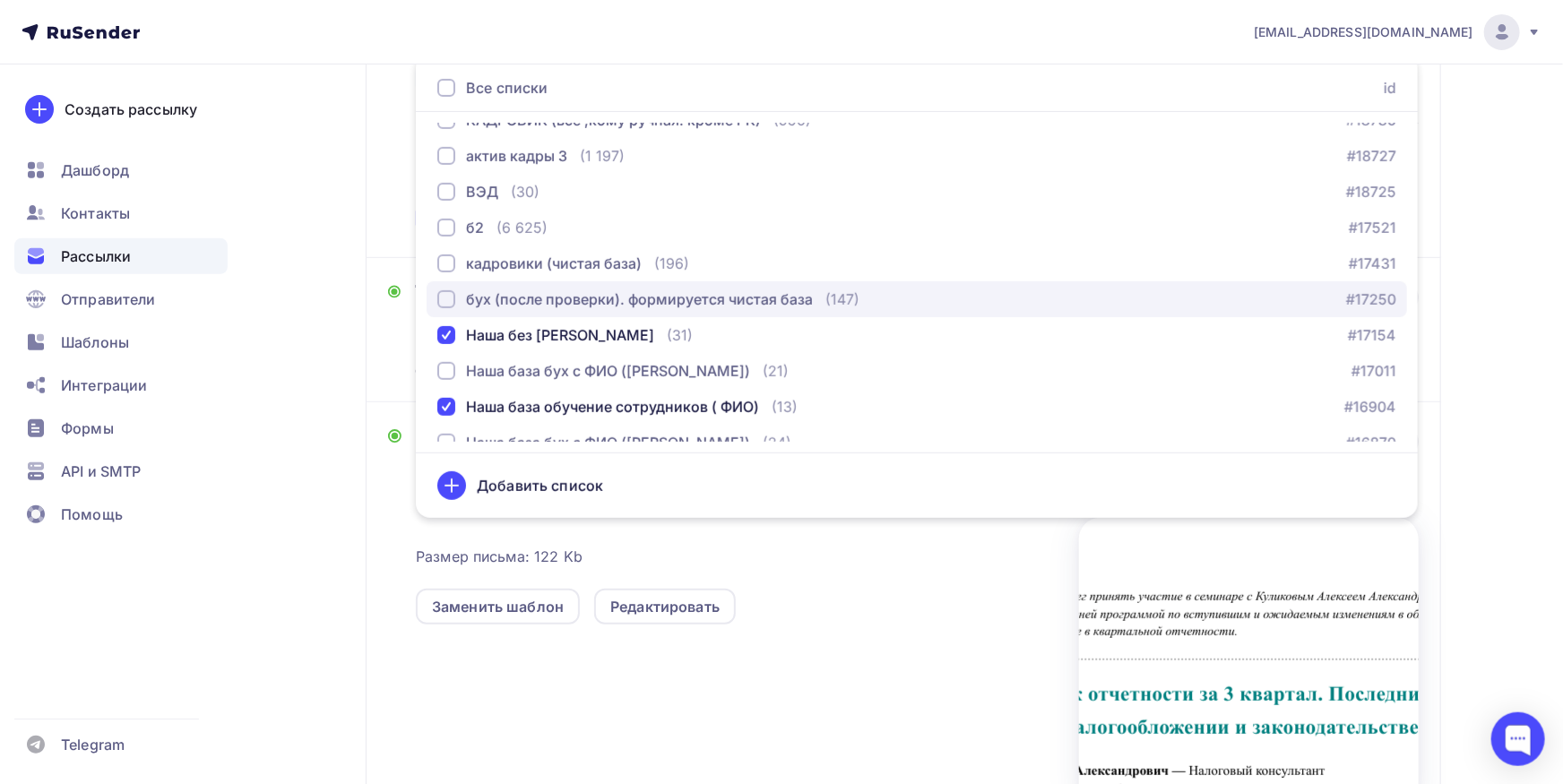
click at [566, 296] on div "бух (после проверки). формируется чистая база" at bounding box center [639, 299] width 347 height 22
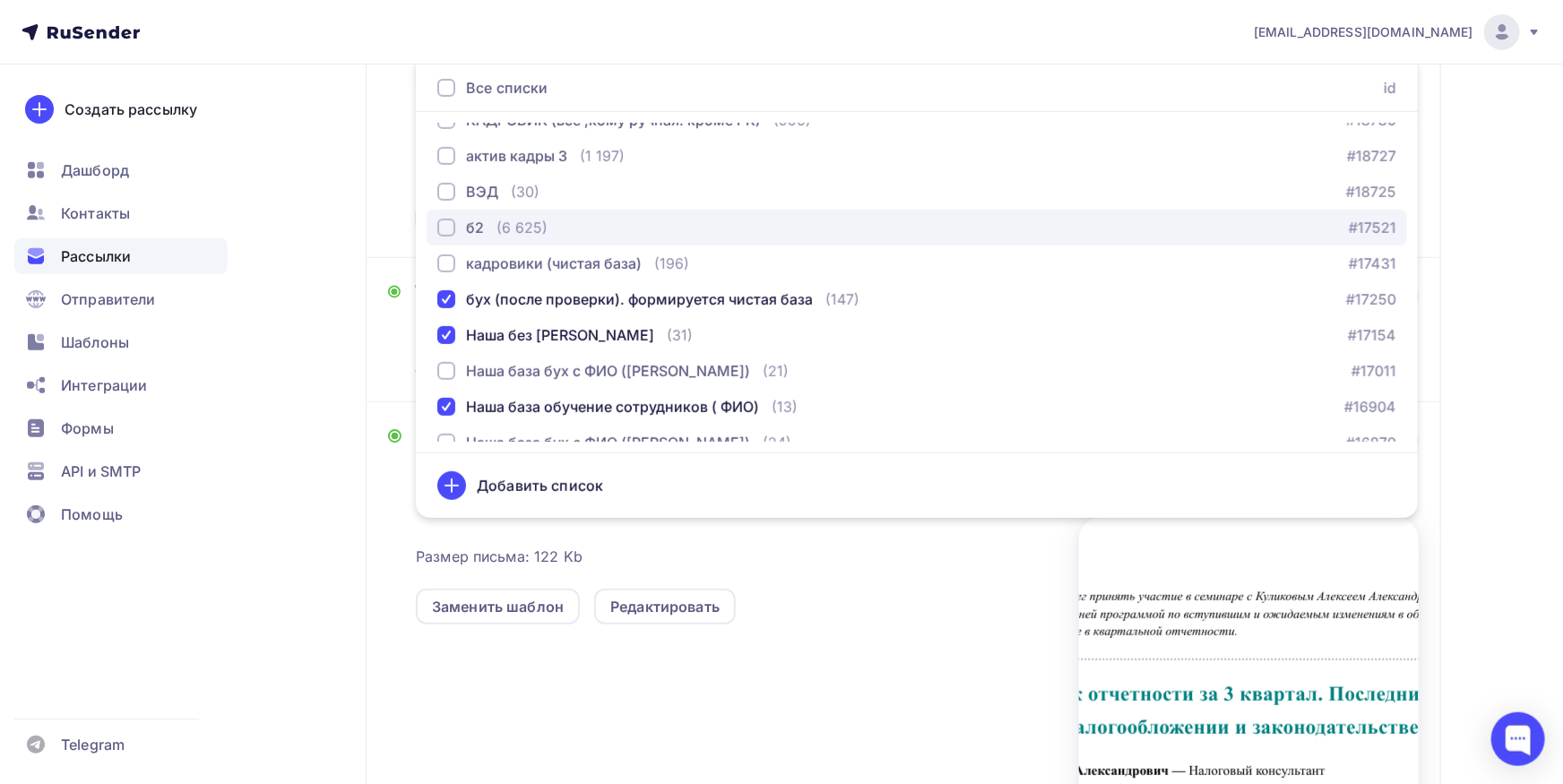
click at [520, 231] on div "(6 625)" at bounding box center [522, 227] width 51 height 22
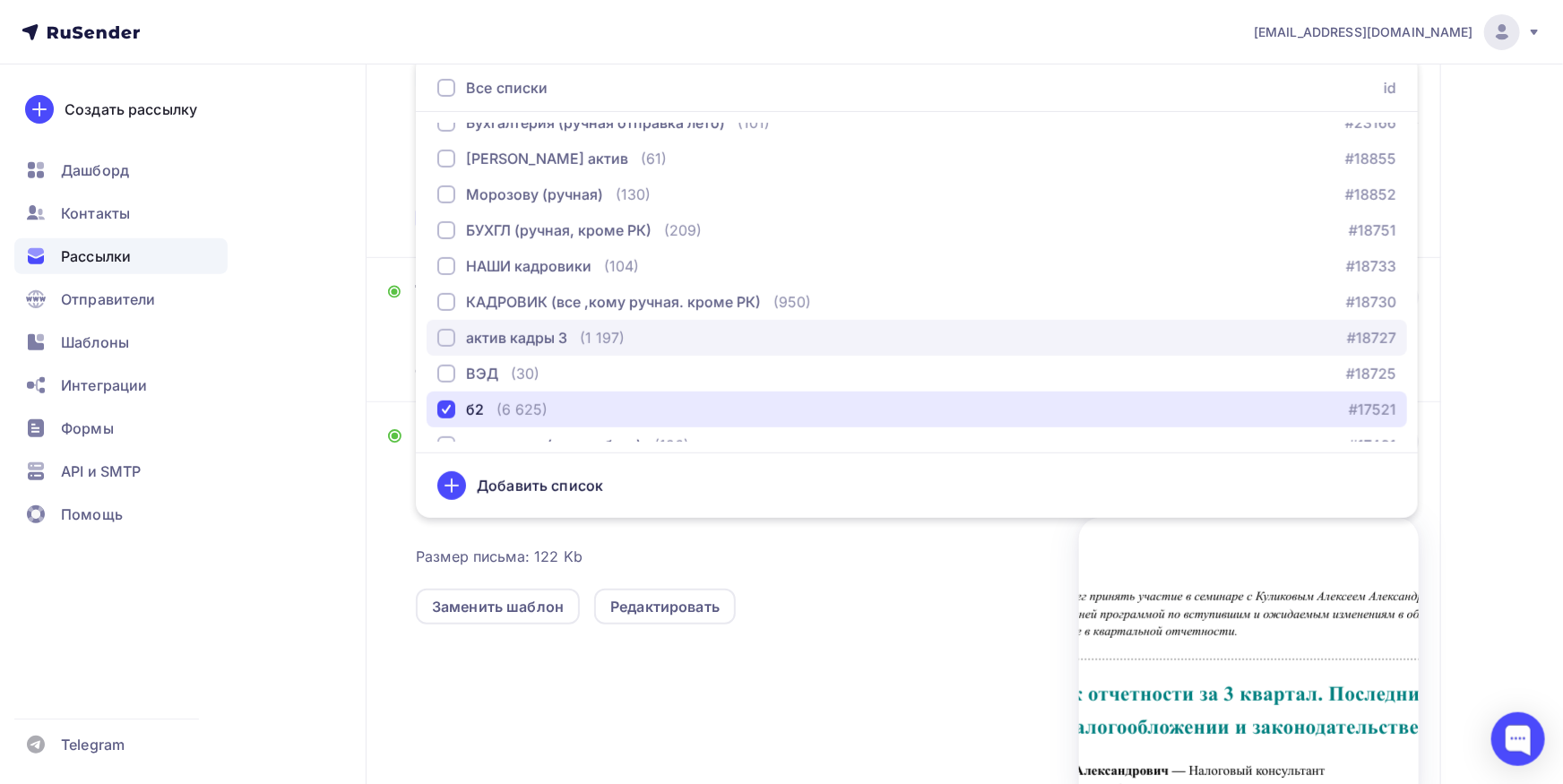
scroll to position [406, 0]
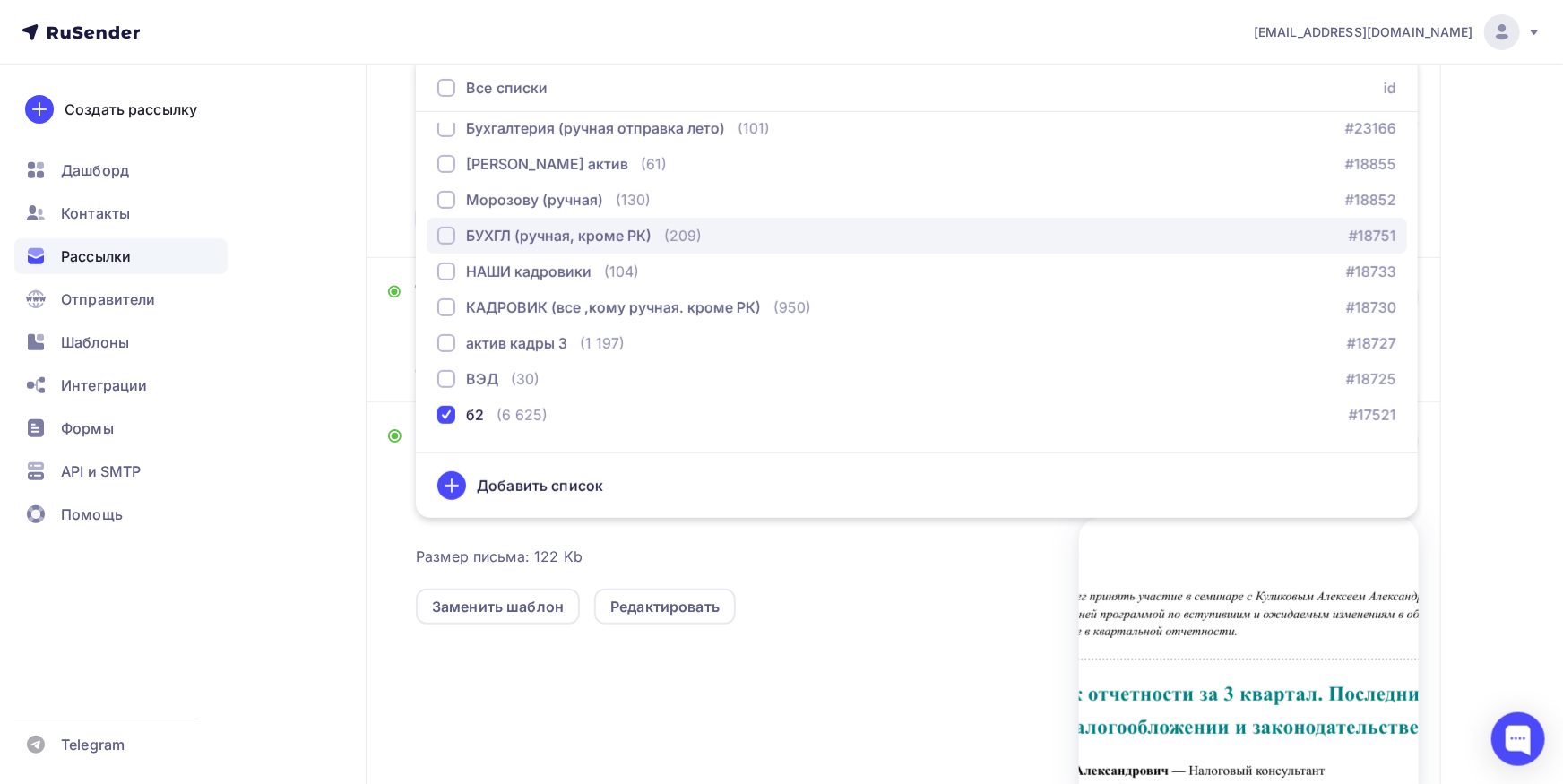
click at [550, 244] on div "БУХГЛ (ручная, кроме РК)" at bounding box center [559, 235] width 186 height 22
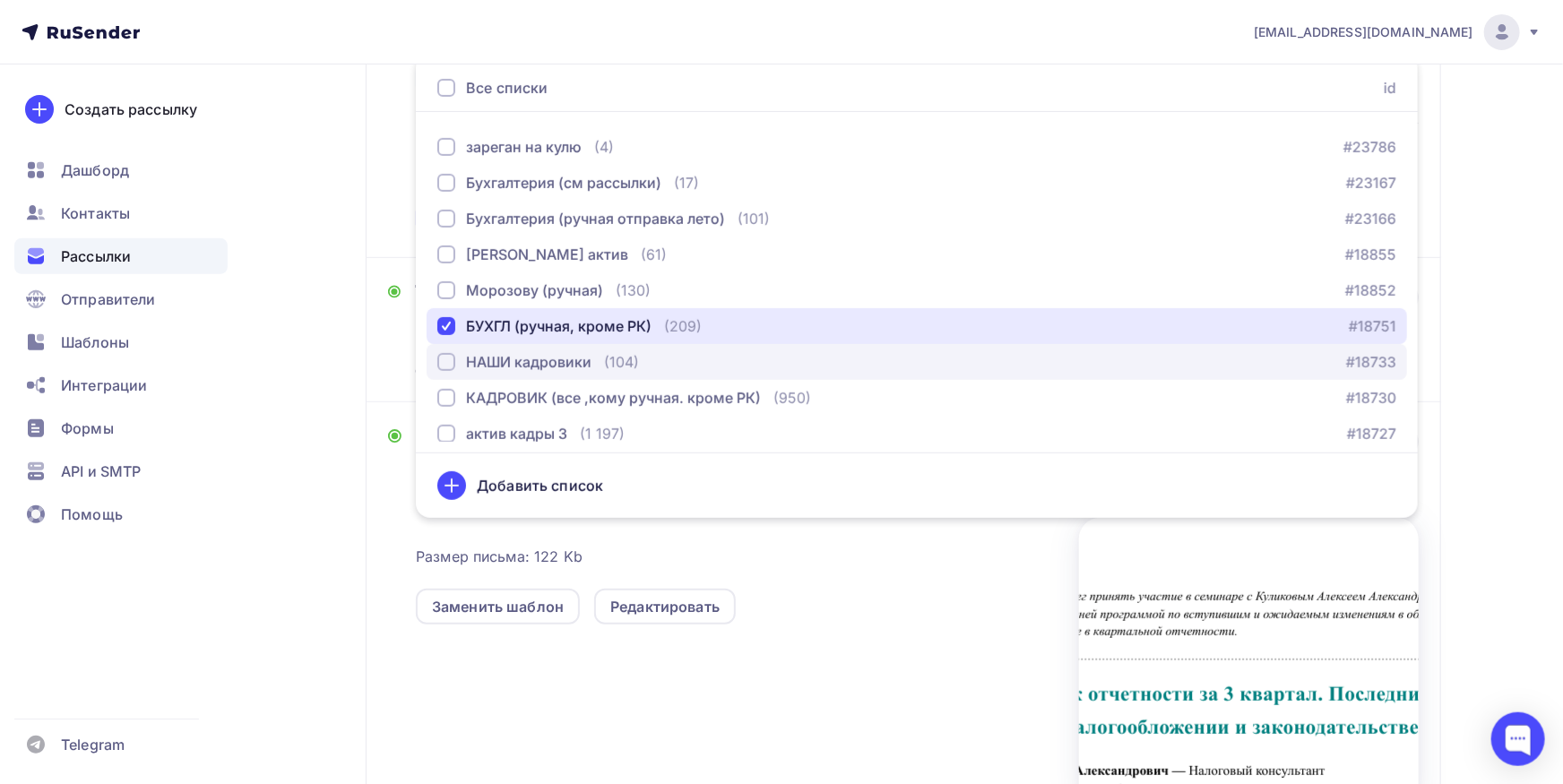
scroll to position [313, 0]
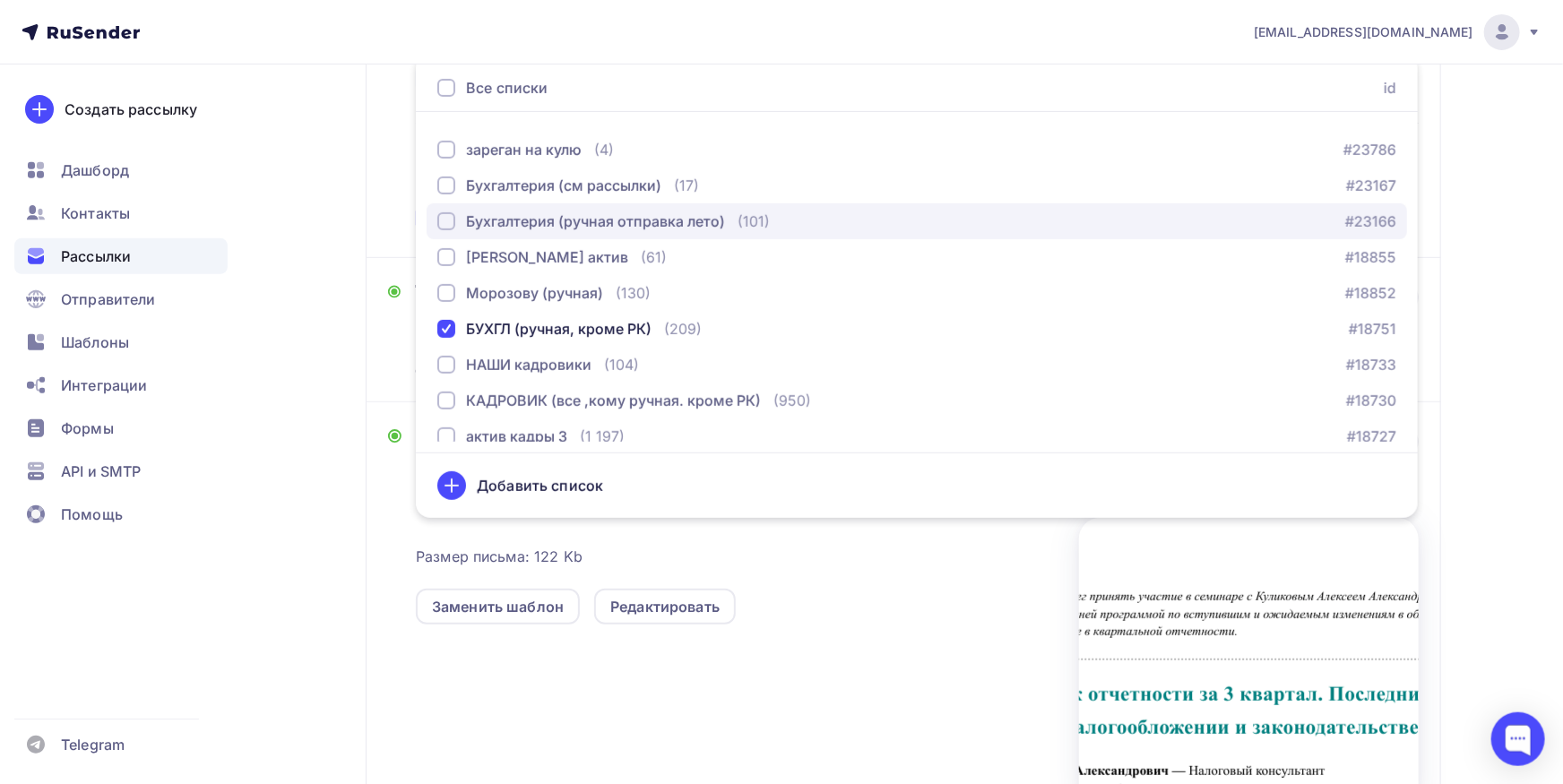
click at [593, 229] on div "Бухгалтерия (ручная отправка лето)" at bounding box center [595, 221] width 259 height 22
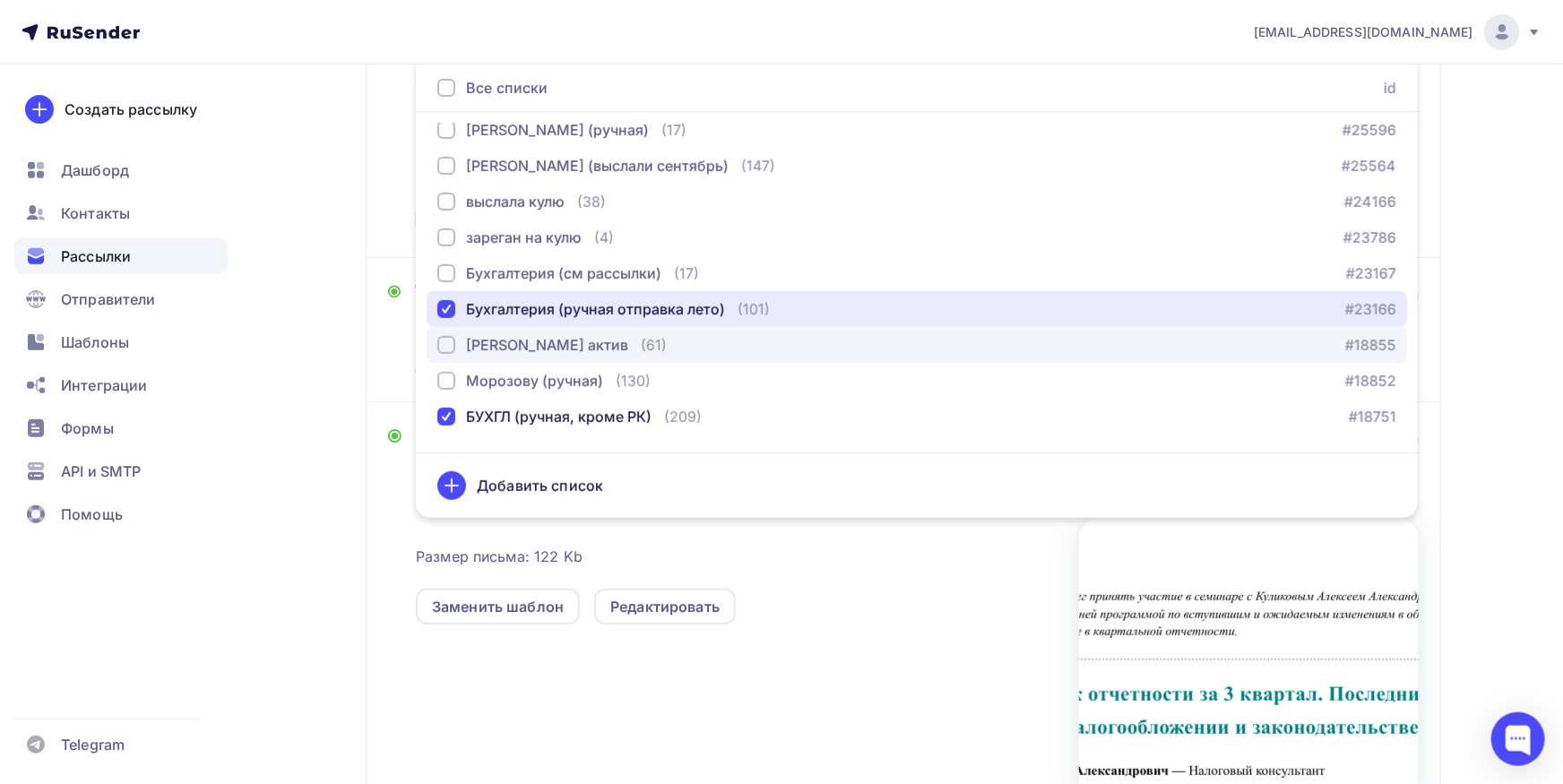
scroll to position [220, 0]
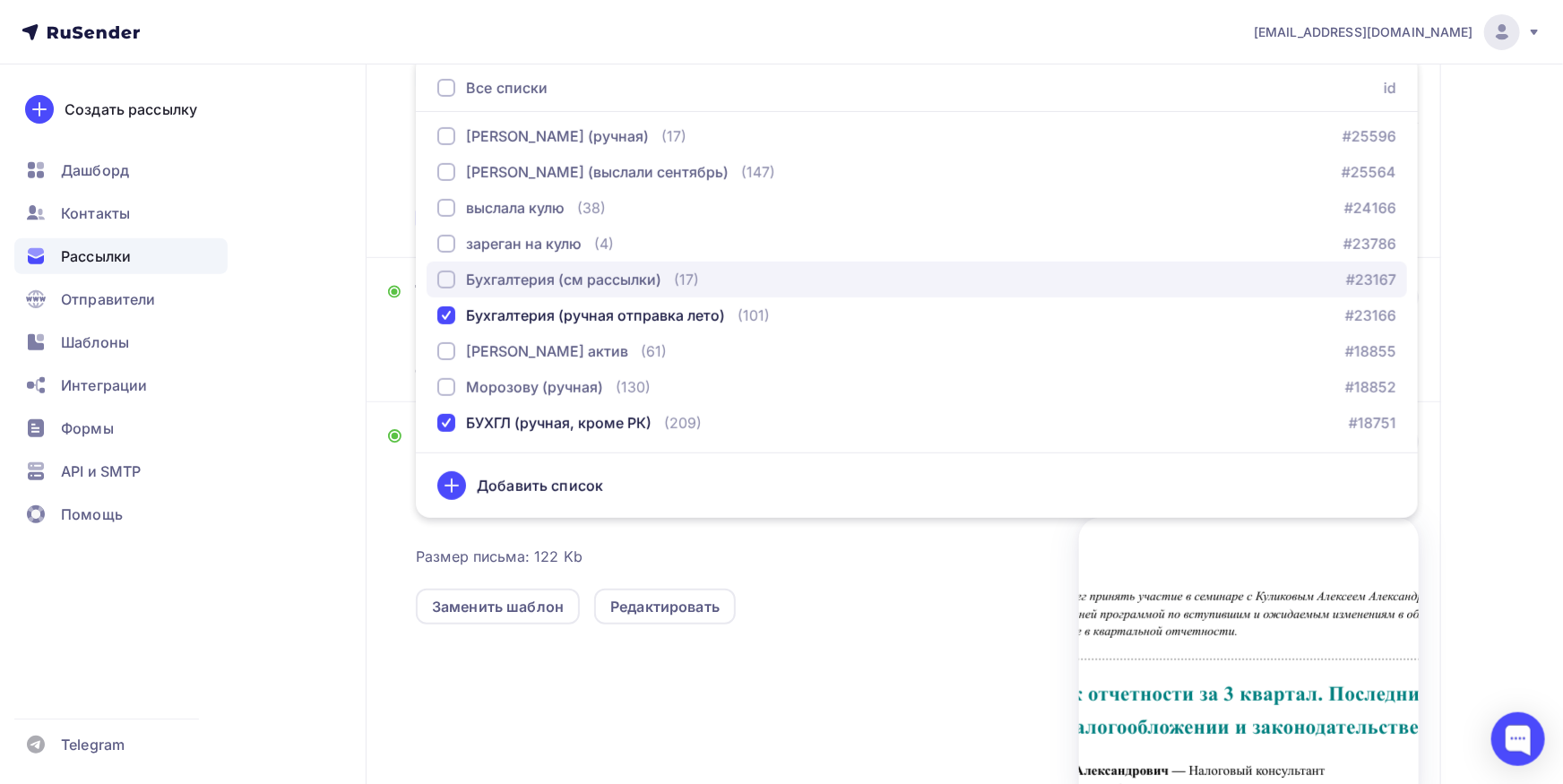
click at [599, 290] on button "Бухгалтерия (см рассылки) (17) #23167" at bounding box center [916, 279] width 980 height 36
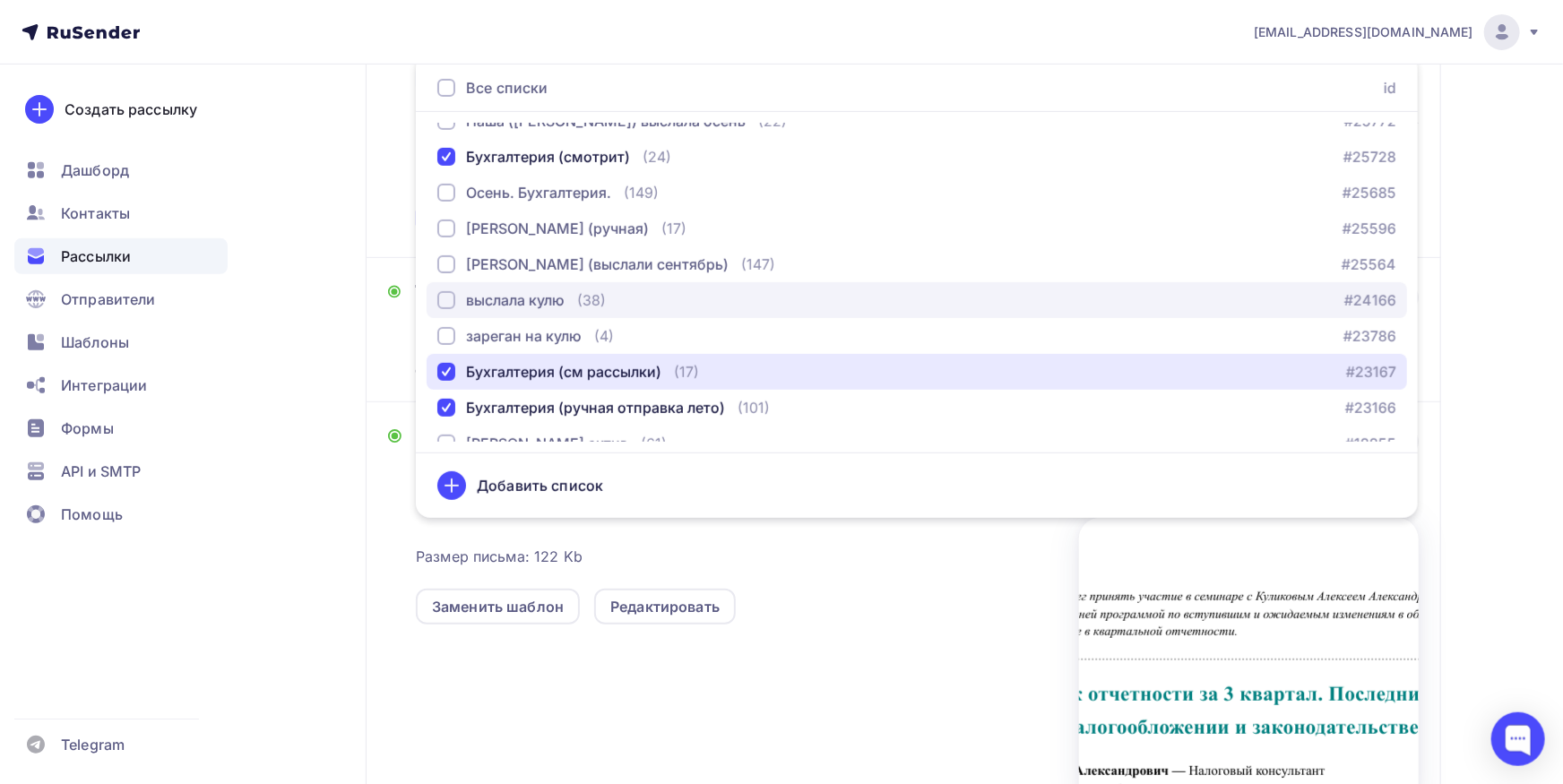
scroll to position [126, 0]
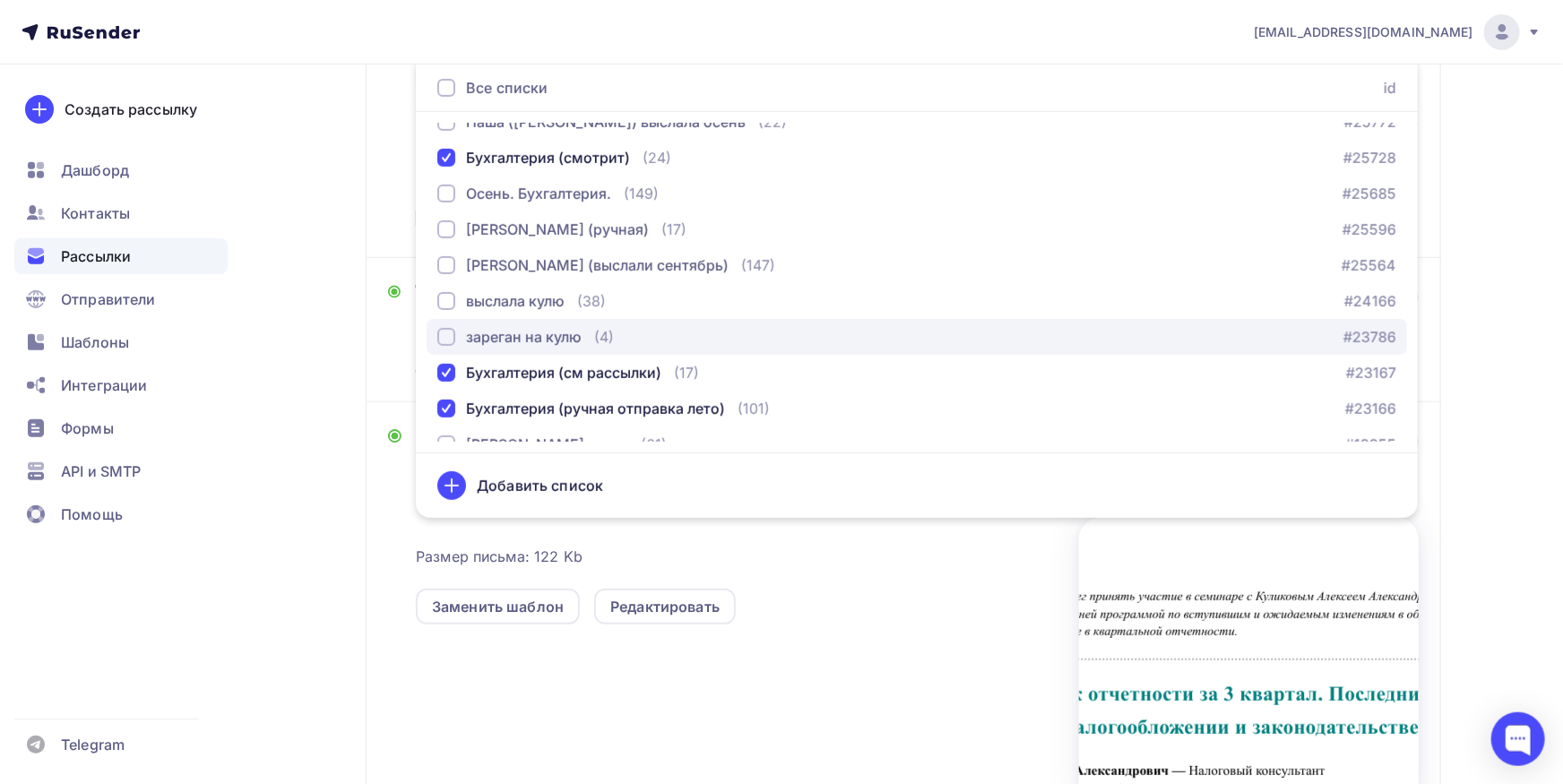
click at [579, 328] on div "зареган на кулю" at bounding box center [524, 336] width 116 height 22
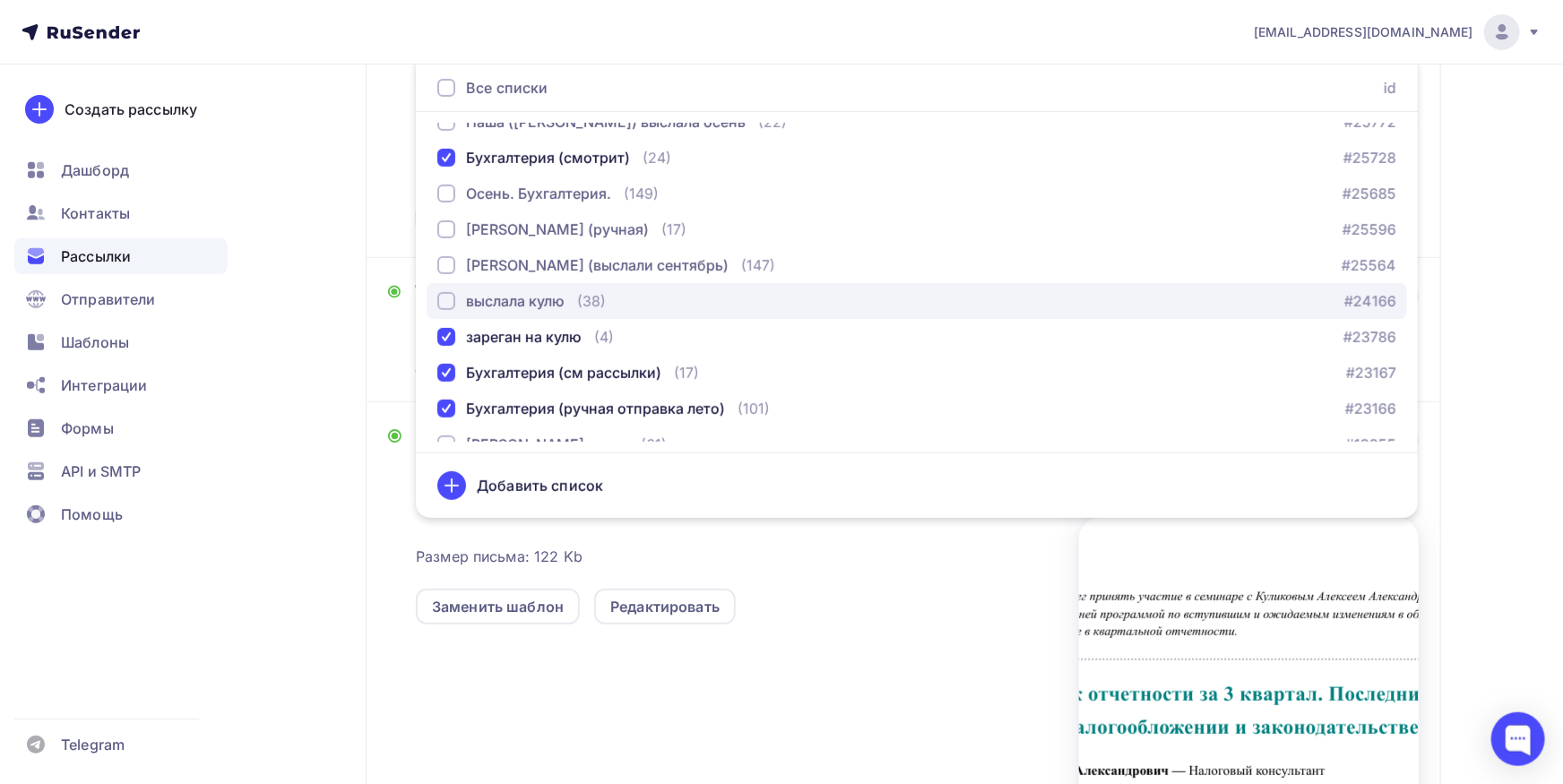
click at [537, 294] on div "выслала кулю" at bounding box center [515, 300] width 99 height 22
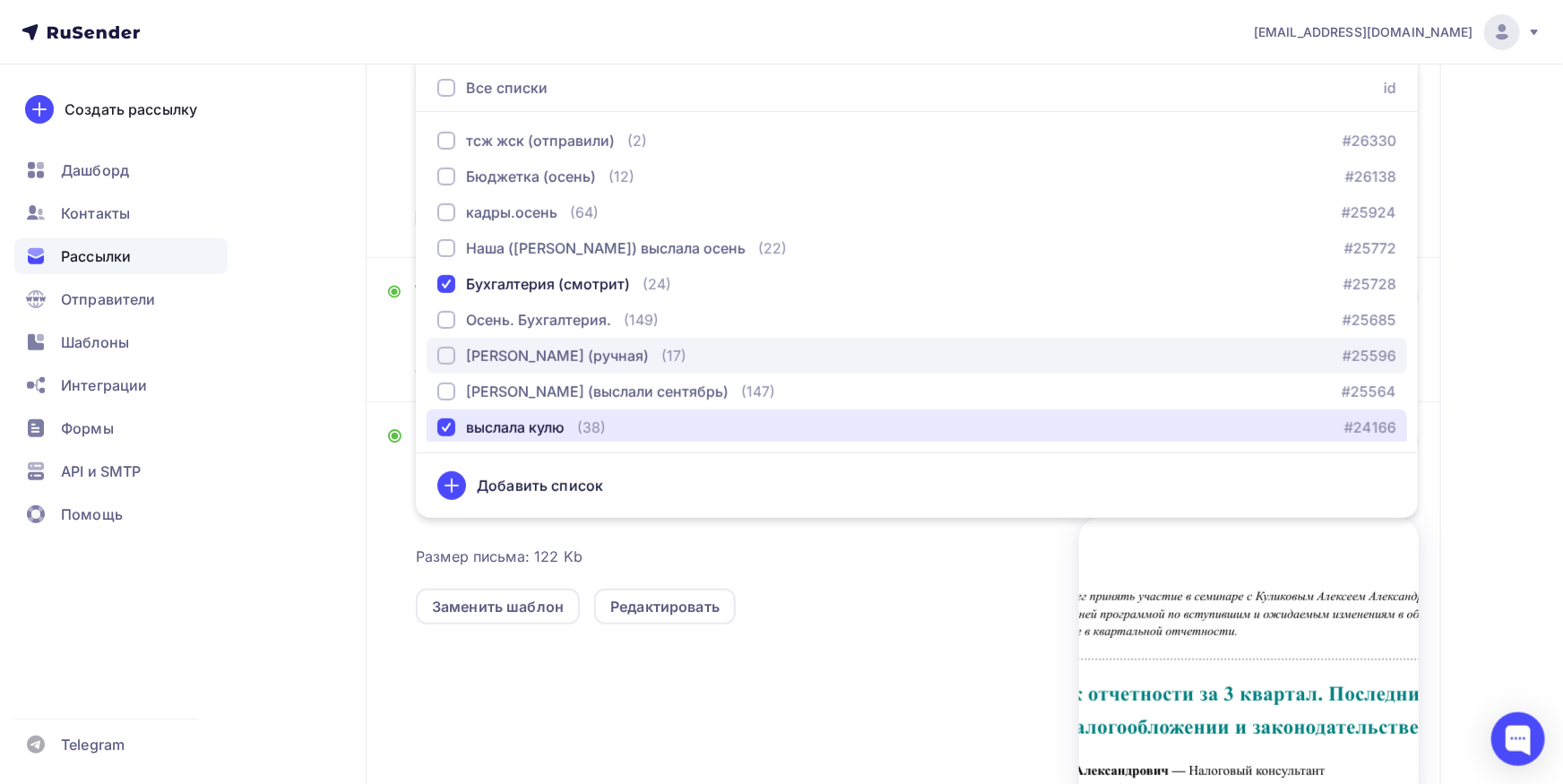
scroll to position [0, 0]
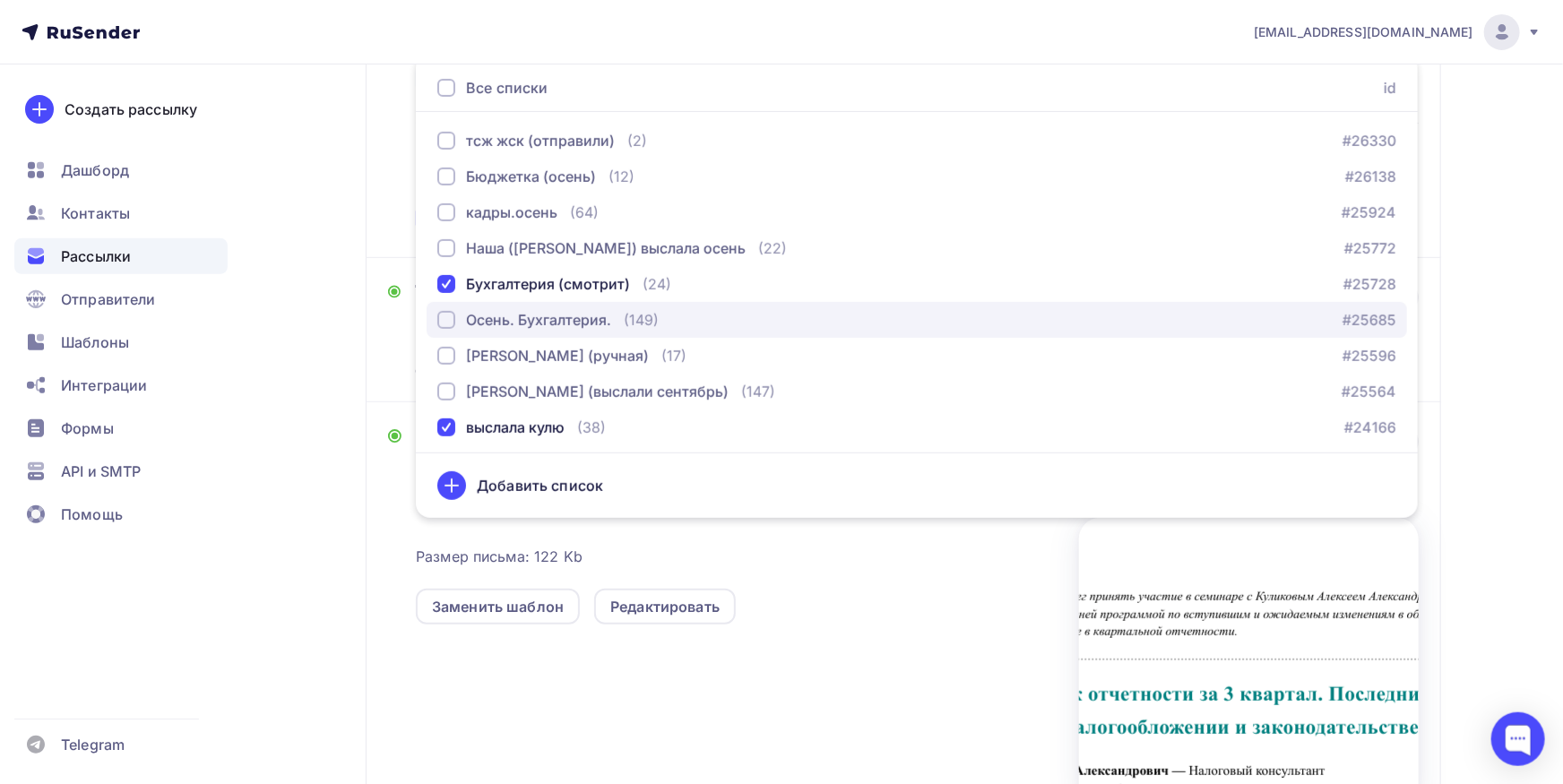
click at [681, 318] on div "Осень. Бухгалтерия. (149) #25685" at bounding box center [917, 319] width 959 height 22
click at [405, 214] on div "Кому Списки получателей [DEMOGRAPHIC_DATA] (смотрит) Осень. Бухгалтерия. выслал…" at bounding box center [904, 84] width 1031 height 302
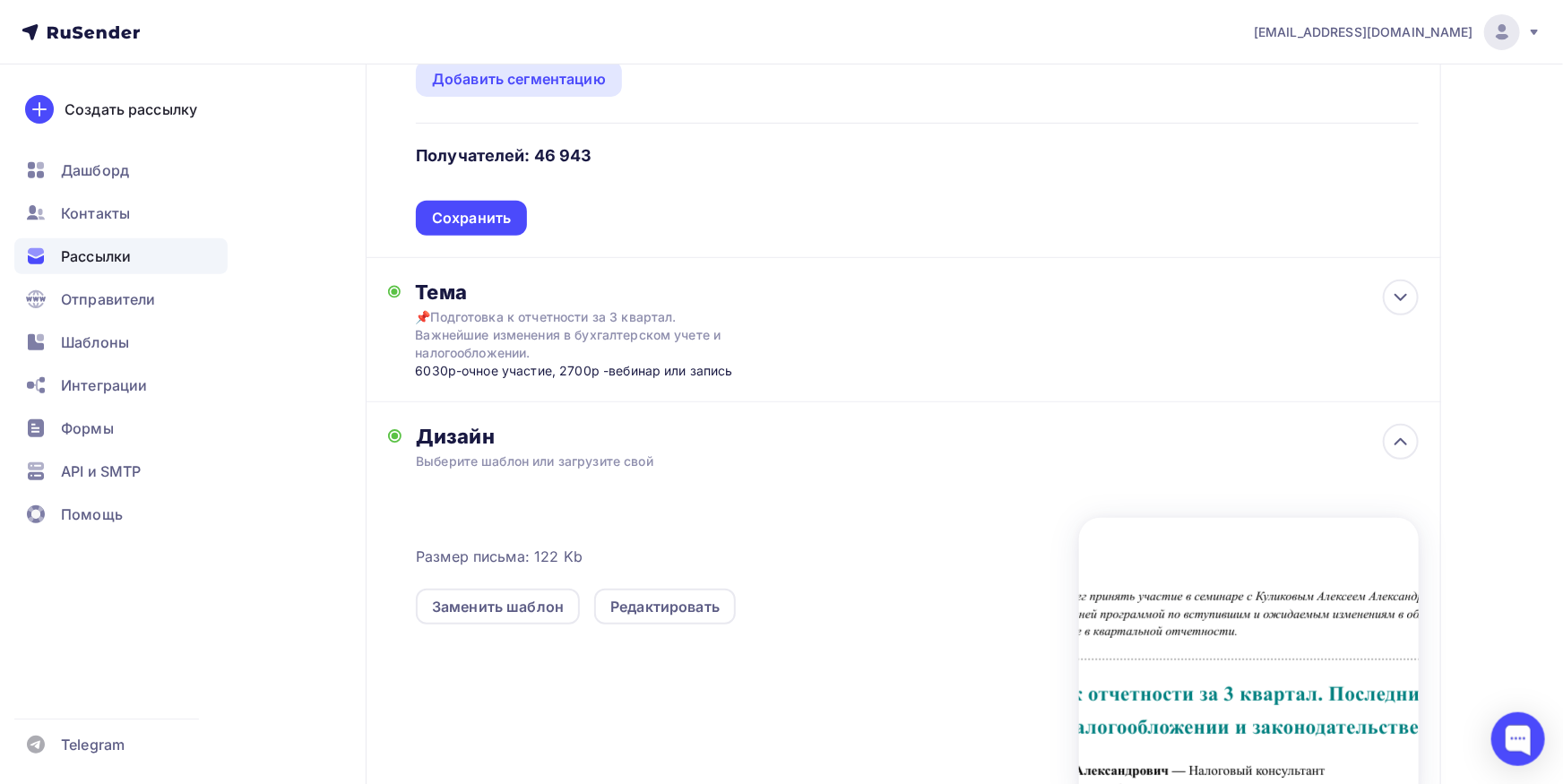
click at [458, 238] on div "Кому Списки получателей [DEMOGRAPHIC_DATA] (смотрит) Осень. Бухгалтерия. выслал…" at bounding box center [903, 84] width 1075 height 346
click at [458, 234] on div "Сохранить" at bounding box center [471, 218] width 111 height 35
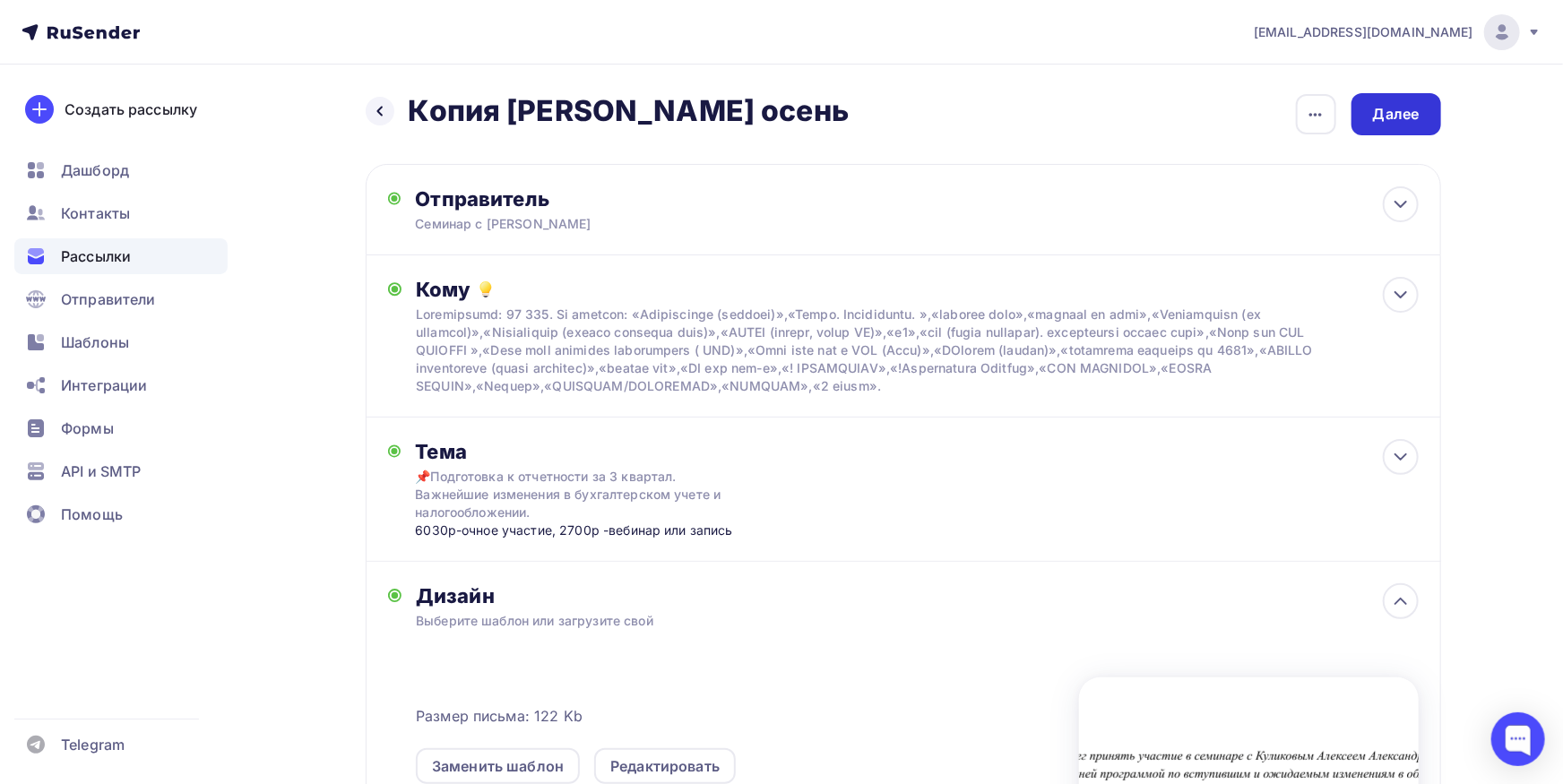
click at [1425, 118] on div "Далее" at bounding box center [1395, 114] width 90 height 42
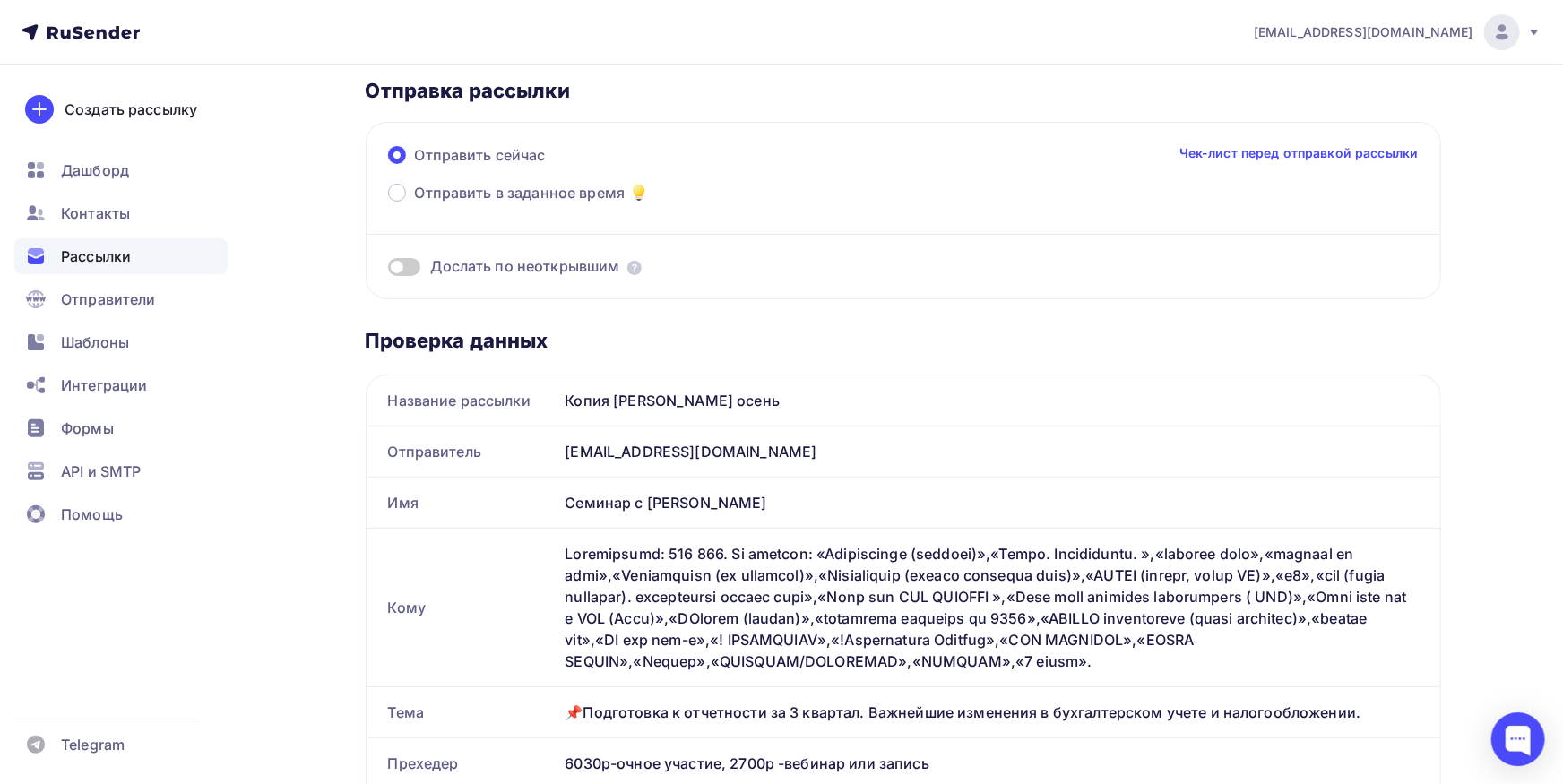
scroll to position [98, 0]
click at [928, 373] on div "Копия [PERSON_NAME] осень" at bounding box center [998, 398] width 882 height 50
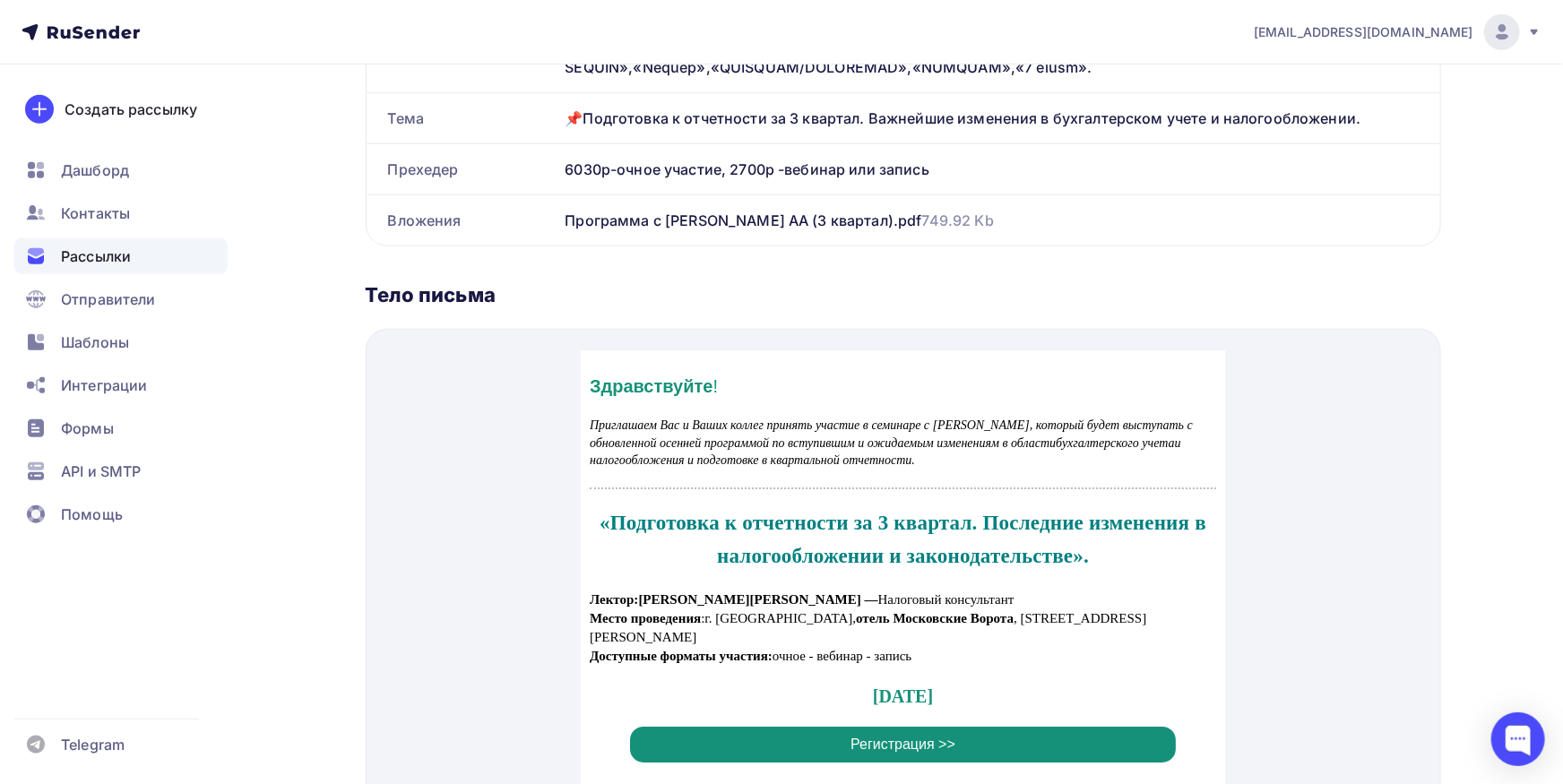
scroll to position [0, 0]
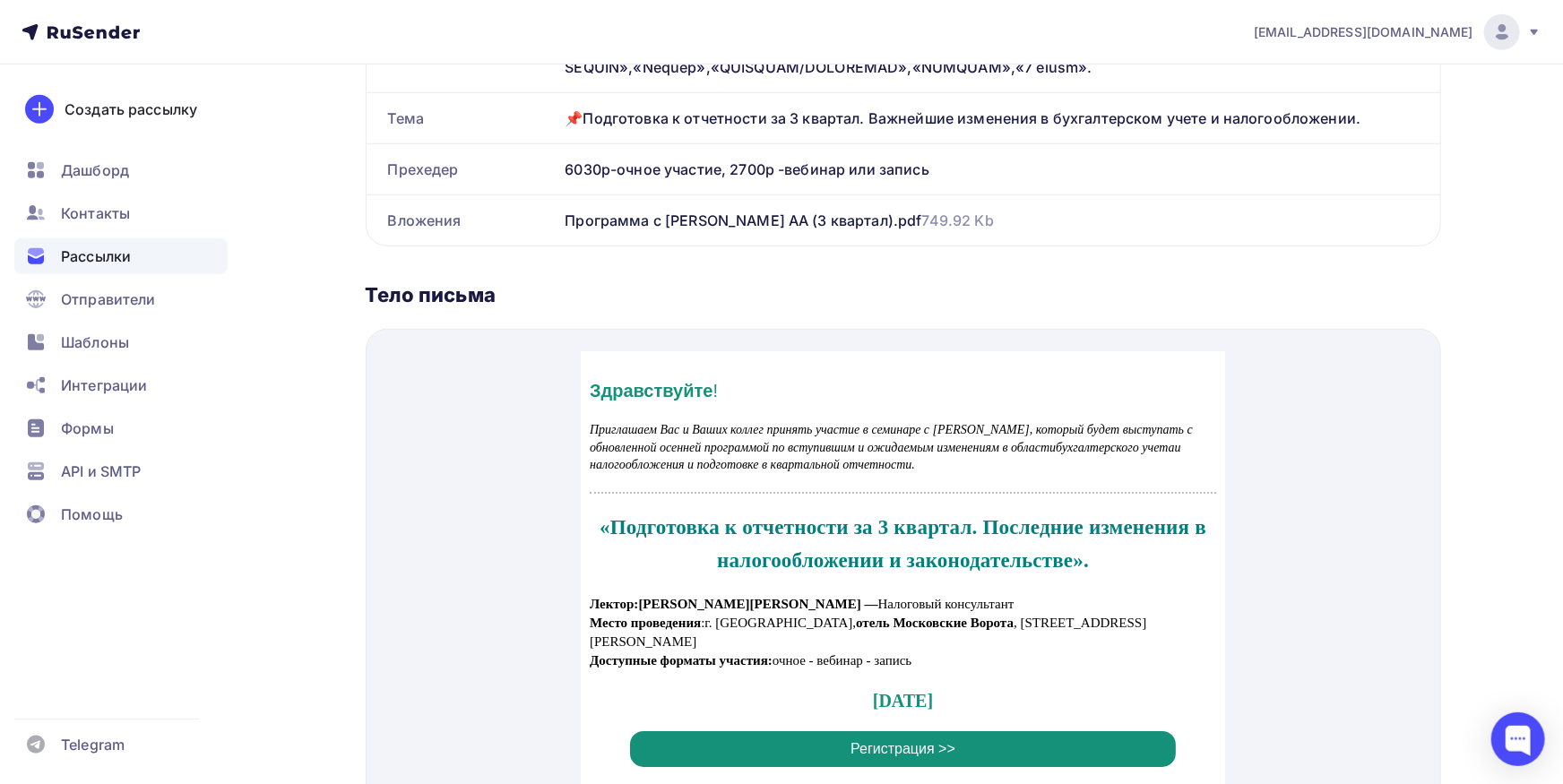
click at [833, 438] on span "Приглашаем Вас и Ваших коллег принять участие в семинаре с [PERSON_NAME], котор…" at bounding box center [889, 425] width 603 height 48
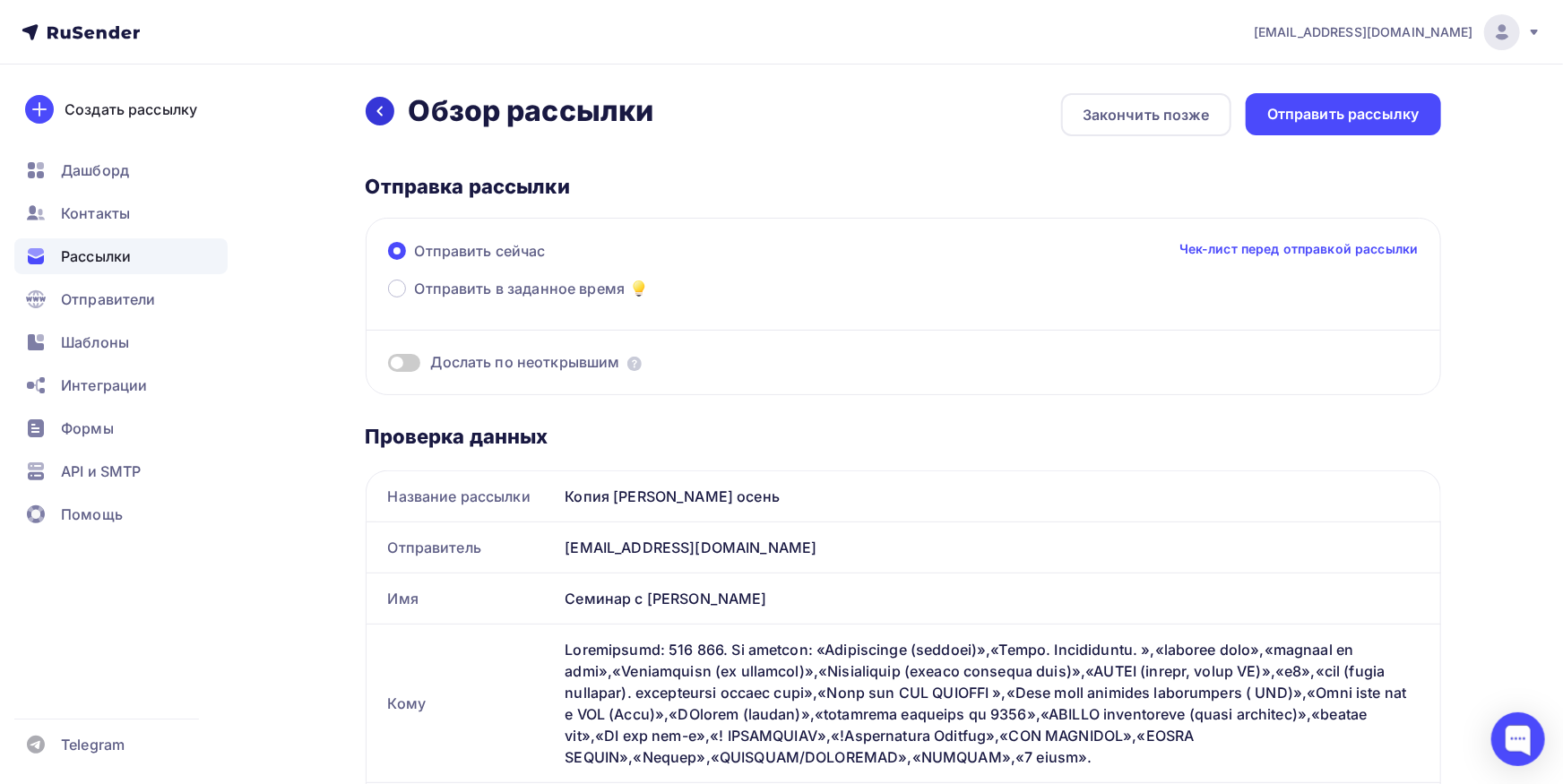
click at [388, 118] on div at bounding box center [380, 111] width 28 height 28
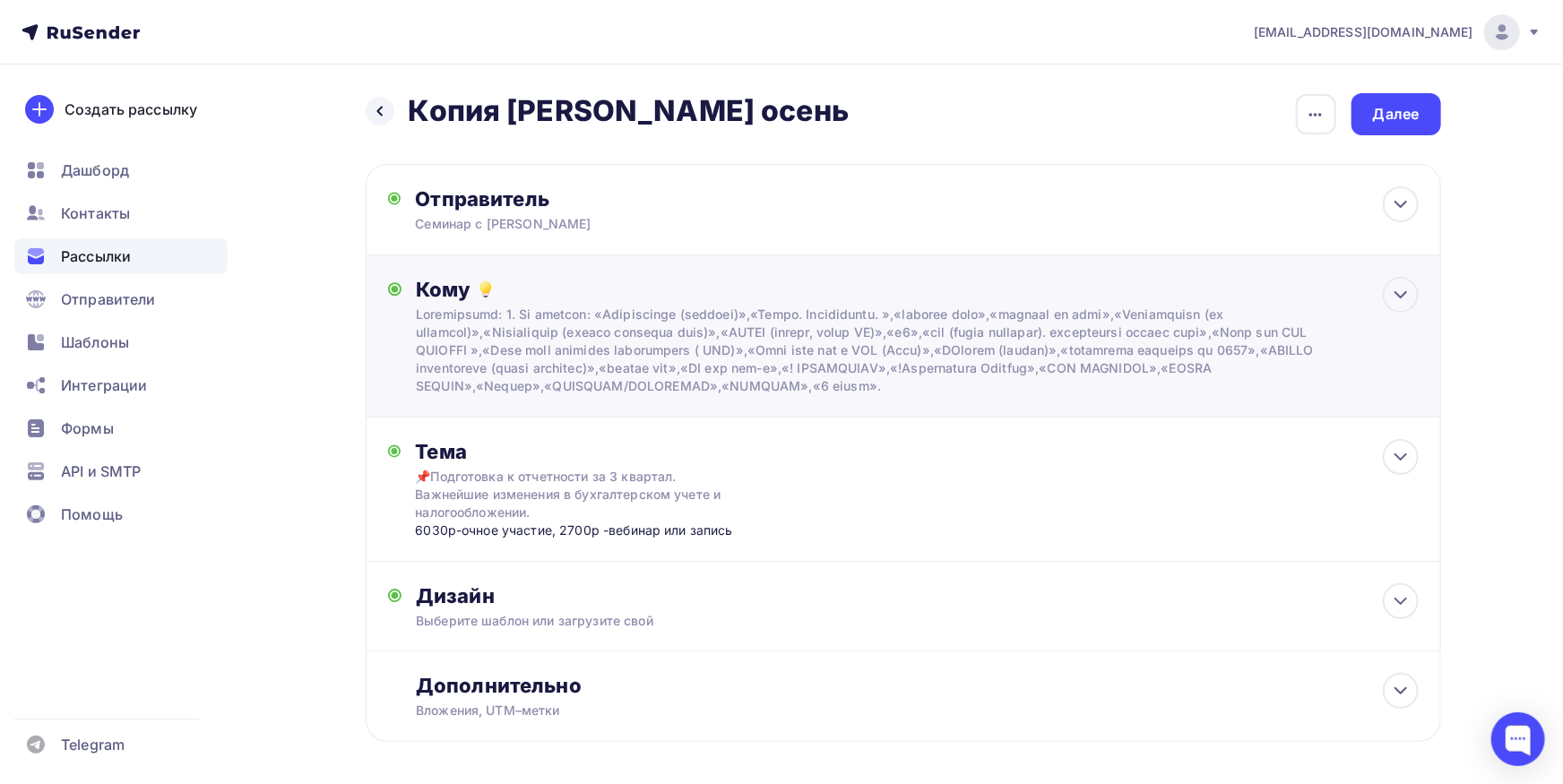
scroll to position [73, 0]
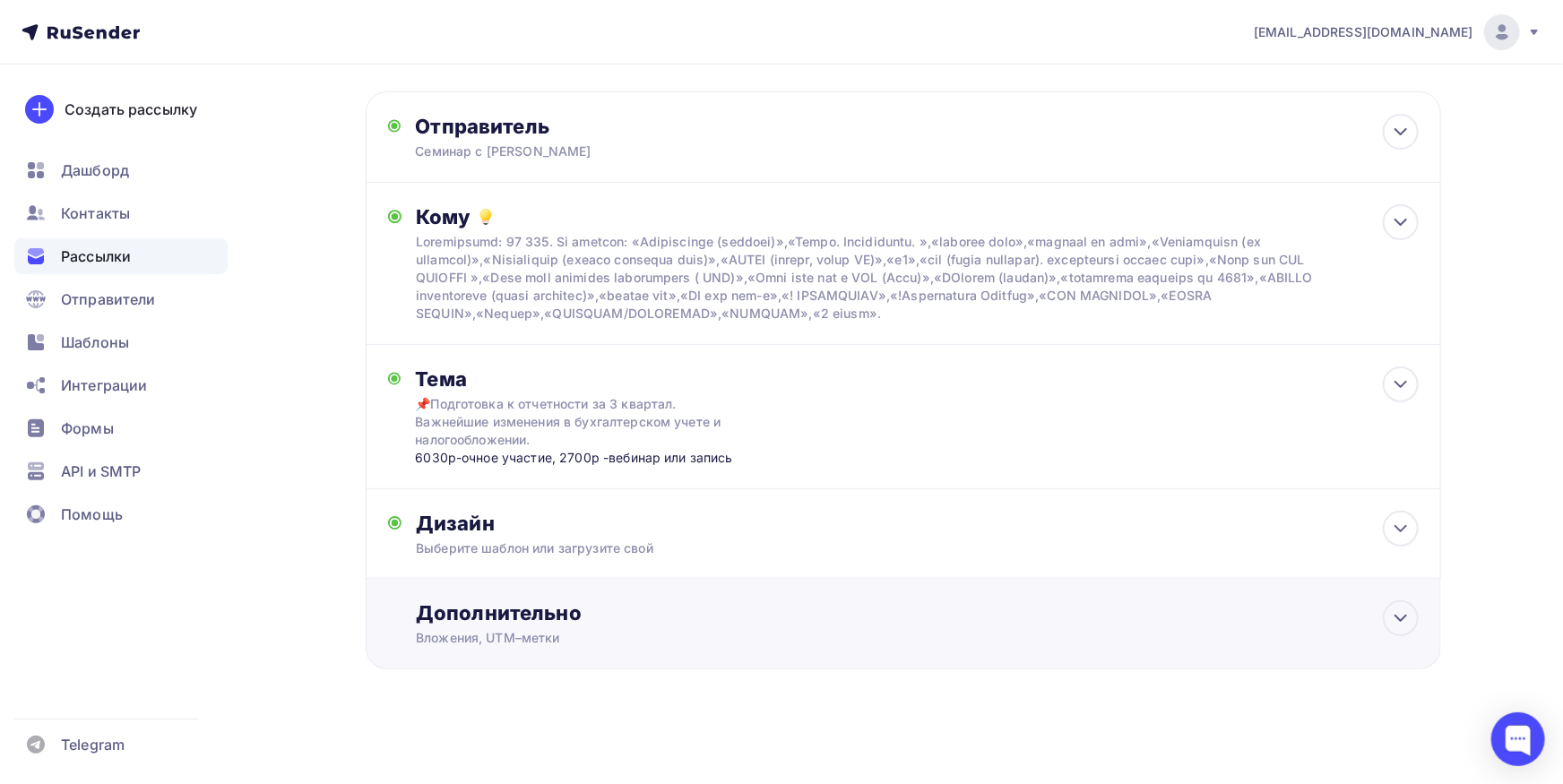
click at [794, 603] on div "Дополнительно" at bounding box center [917, 613] width 1002 height 25
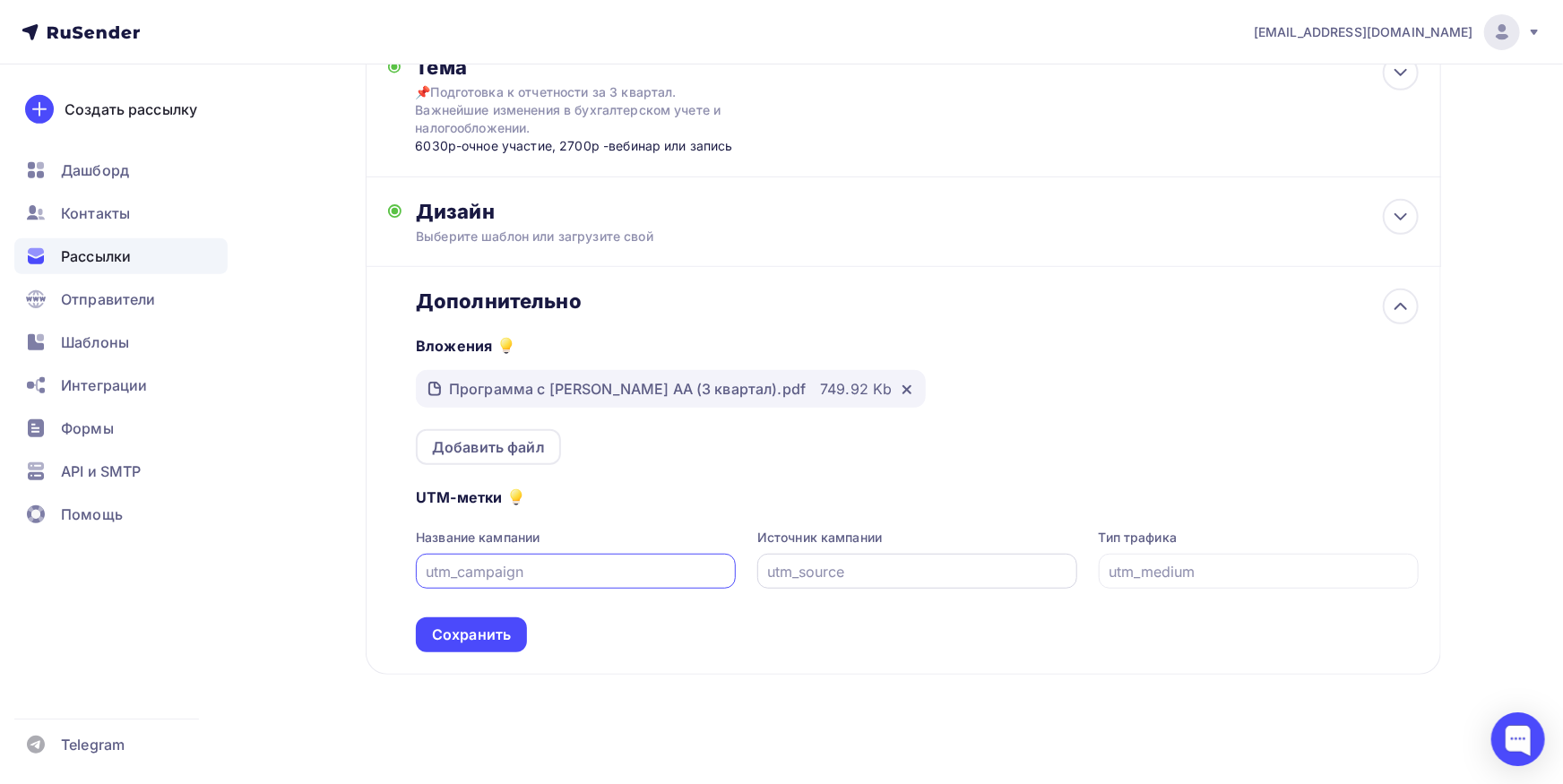
scroll to position [386, 0]
click at [547, 443] on div "Добавить файл" at bounding box center [488, 445] width 145 height 36
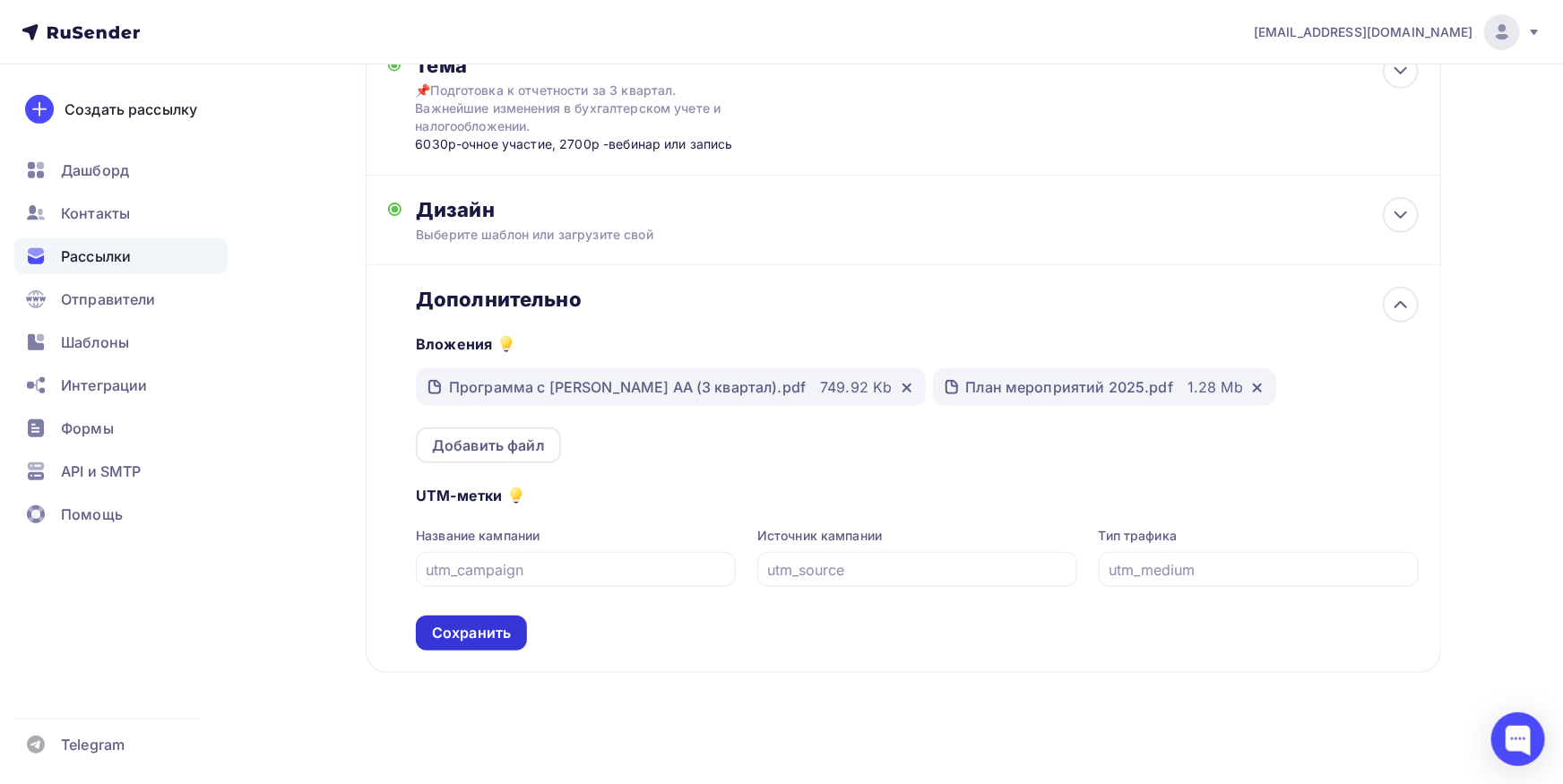
click at [515, 627] on div "Сохранить" at bounding box center [471, 633] width 111 height 35
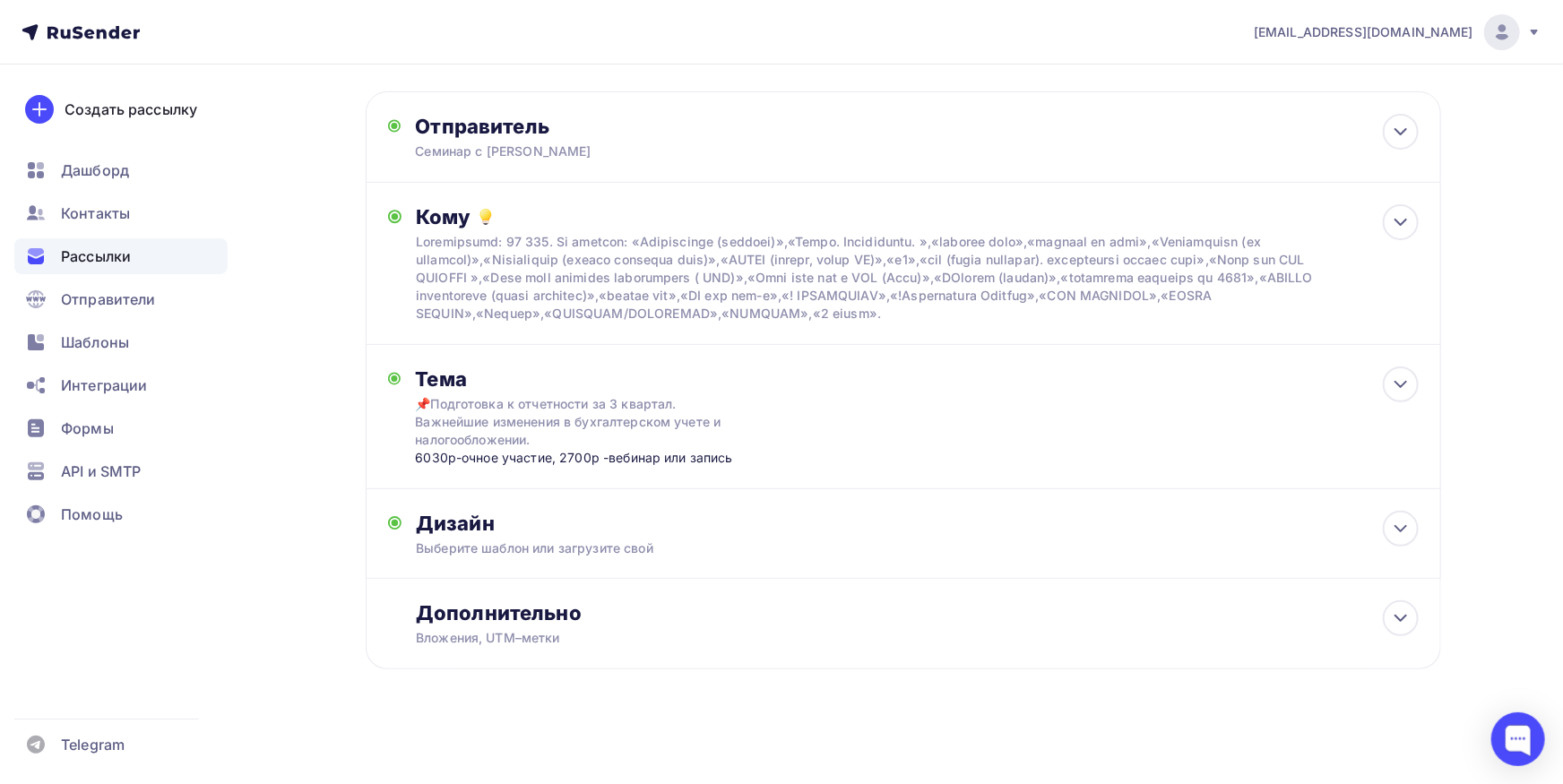
scroll to position [0, 0]
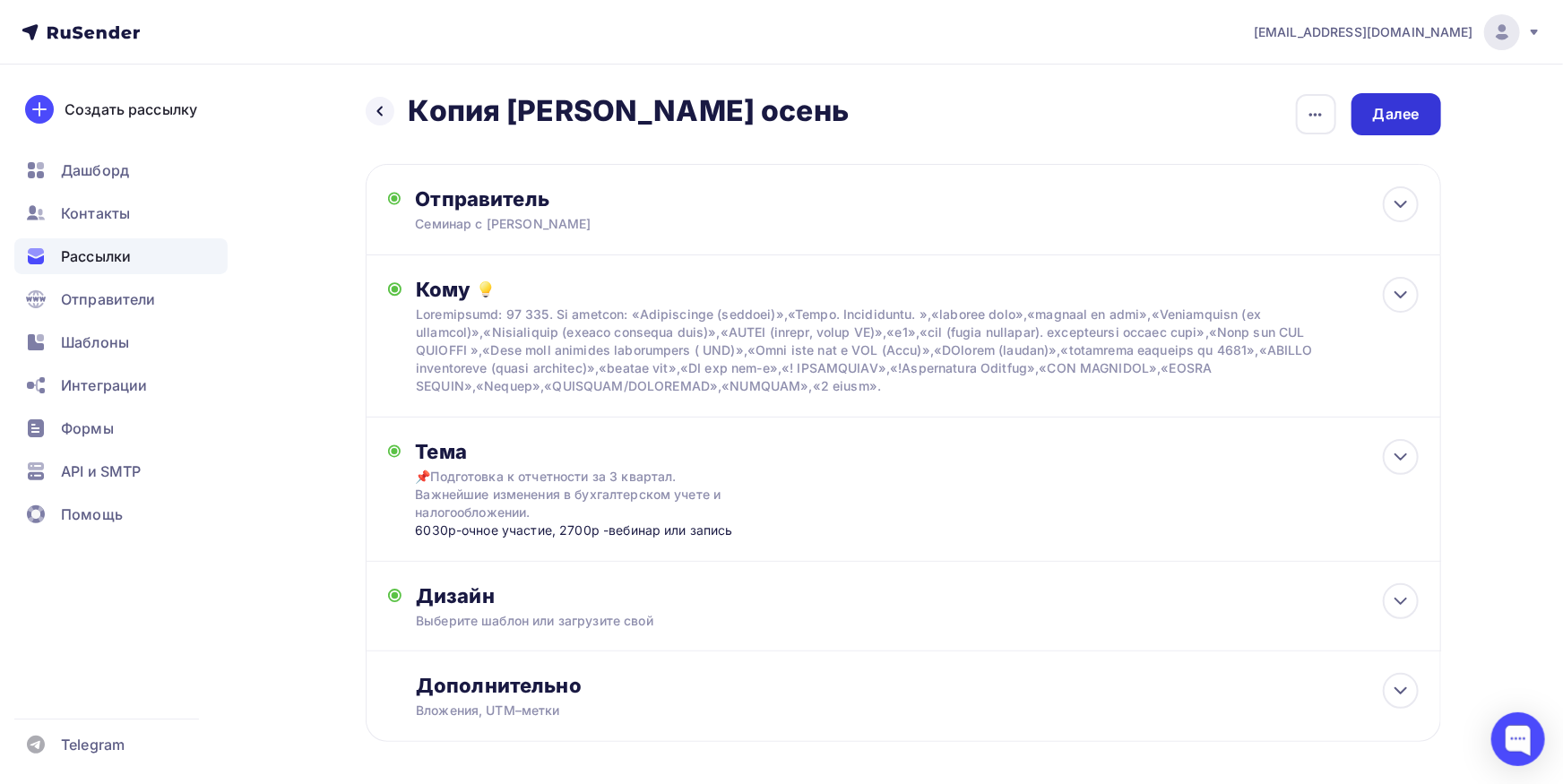
click at [1386, 114] on div "Далее" at bounding box center [1395, 115] width 46 height 21
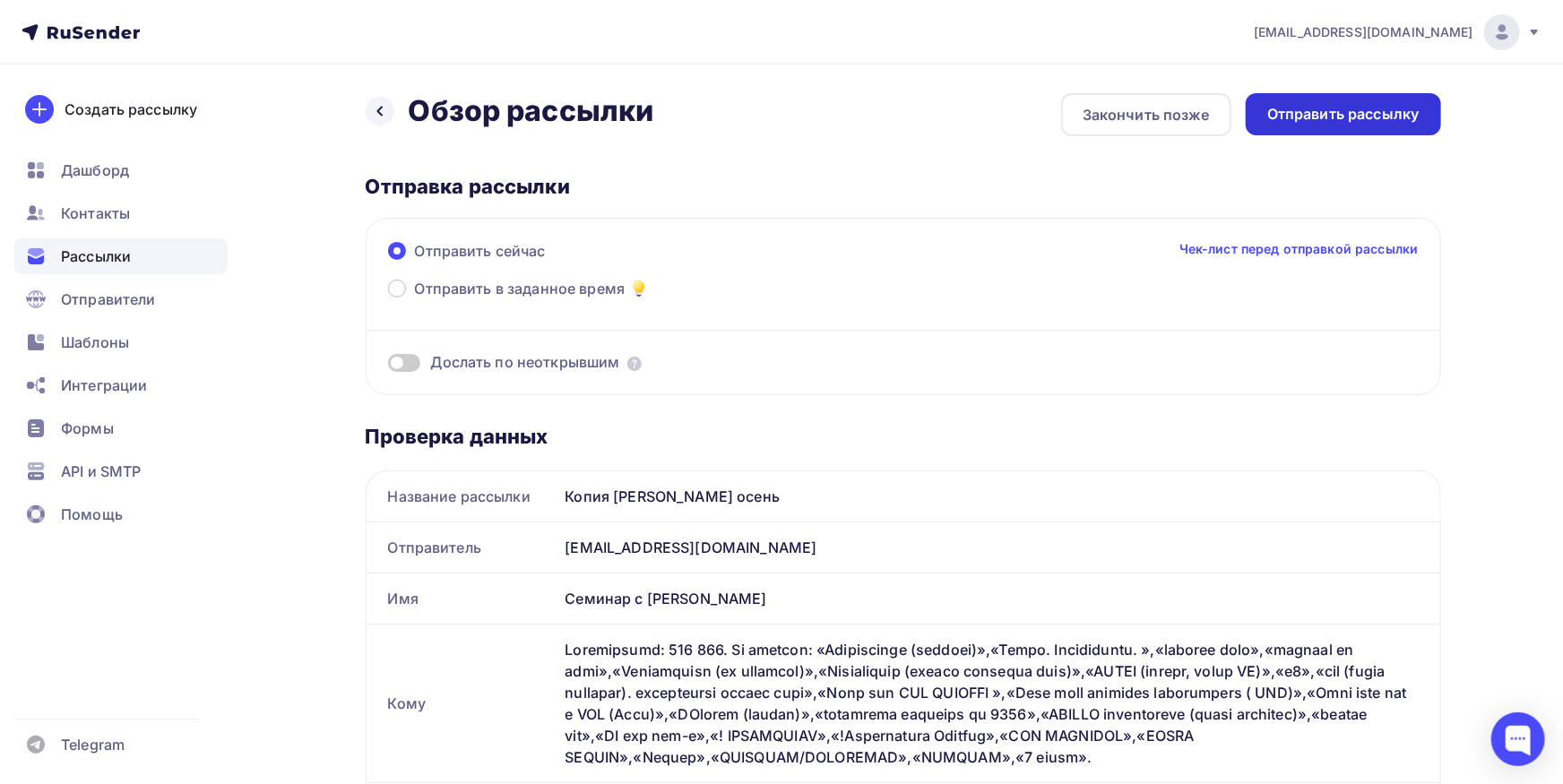
click at [1326, 118] on div "Отправить рассылку" at bounding box center [1343, 115] width 153 height 21
